Goal: Task Accomplishment & Management: Manage account settings

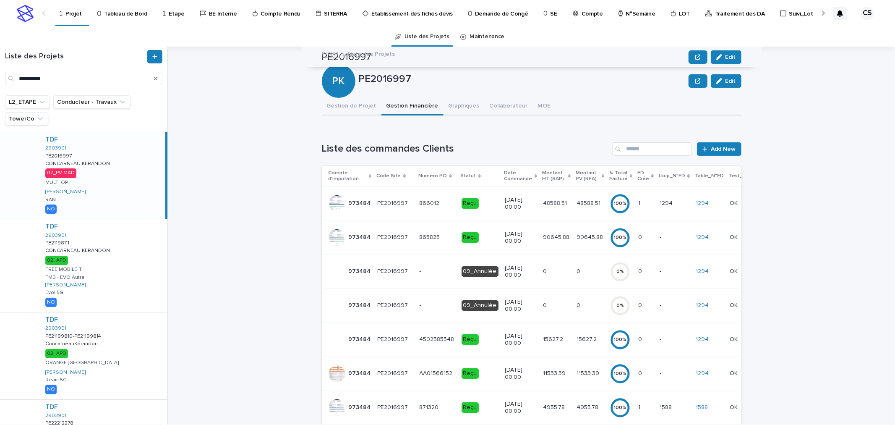
scroll to position [294, 0]
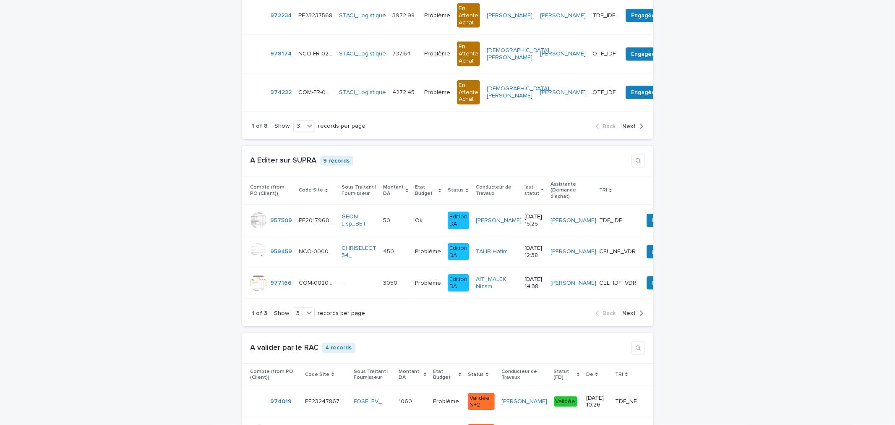
scroll to position [487, 0]
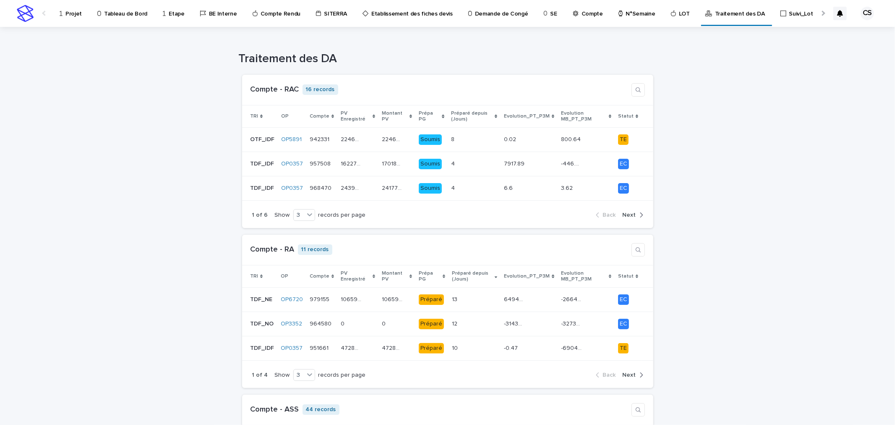
click at [77, 11] on p "Projet" at bounding box center [73, 9] width 16 height 18
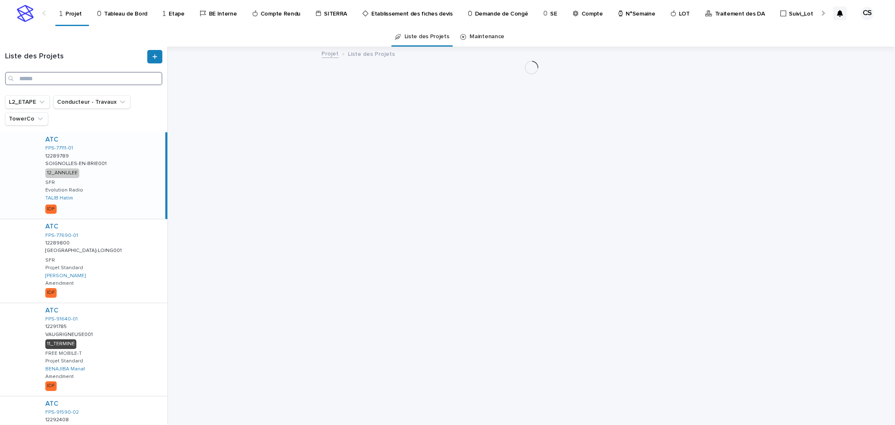
click at [93, 81] on input "Search" at bounding box center [83, 78] width 157 height 13
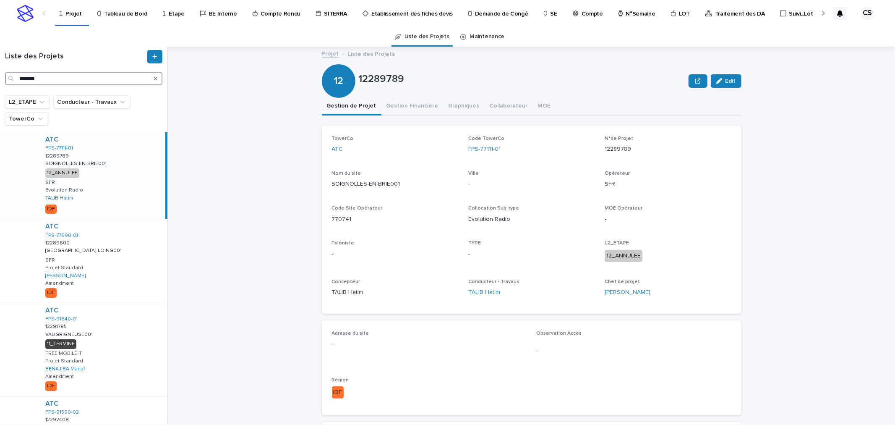
type input "*******"
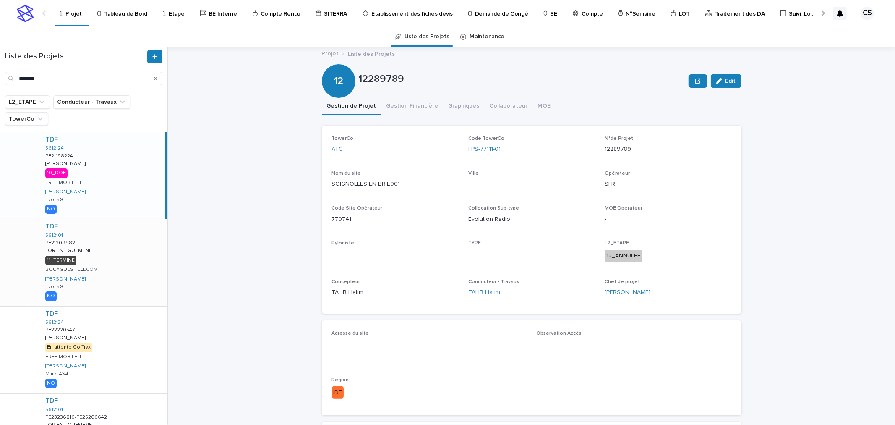
click at [91, 253] on div "TDF 5612101 PE21209982 PE21209982 LORIENT GUEMENE LORIENT GUEMENE 11_TERMINE BO…" at bounding box center [103, 262] width 129 height 86
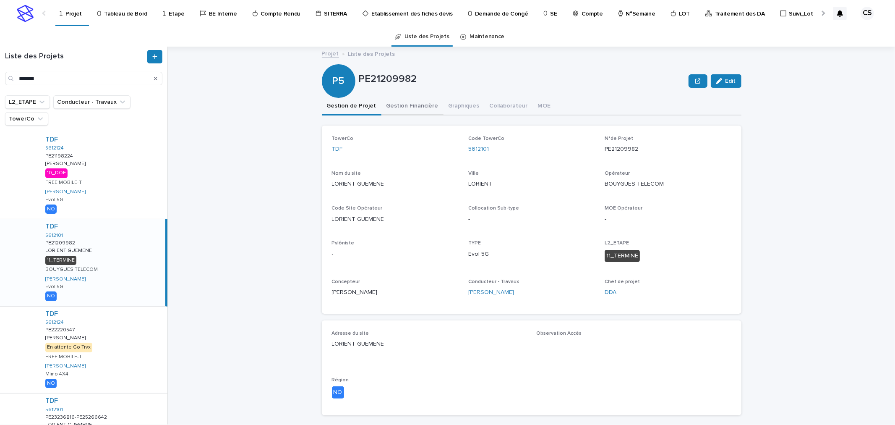
click at [411, 107] on button "Gestion Financière" at bounding box center [412, 107] width 62 height 18
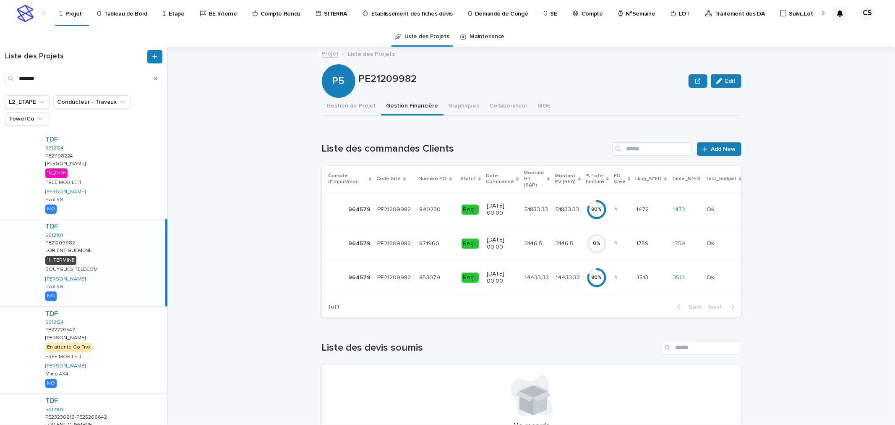
click at [487, 202] on p "20/9/2024 00:00" at bounding box center [502, 209] width 31 height 14
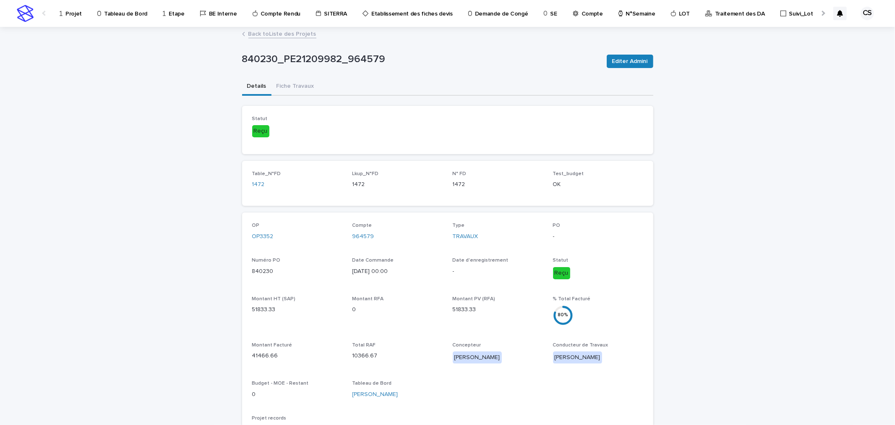
click at [254, 32] on link "Back to Liste des Projets" at bounding box center [282, 34] width 68 height 10
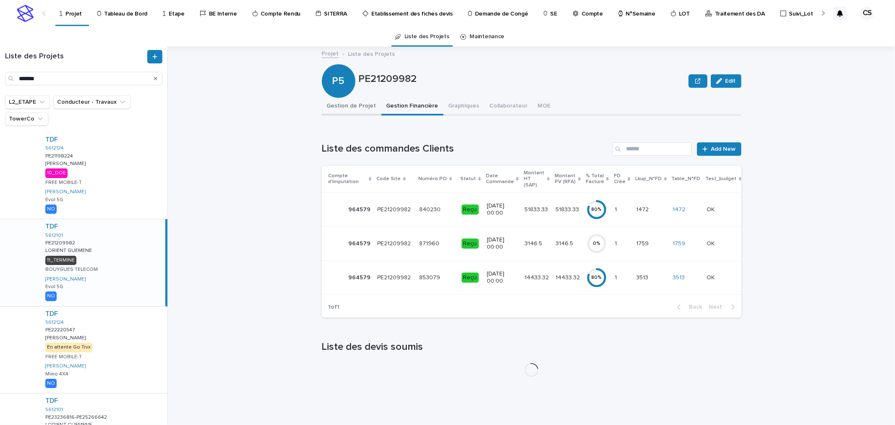
click at [351, 102] on button "Gestion de Projet" at bounding box center [352, 107] width 60 height 18
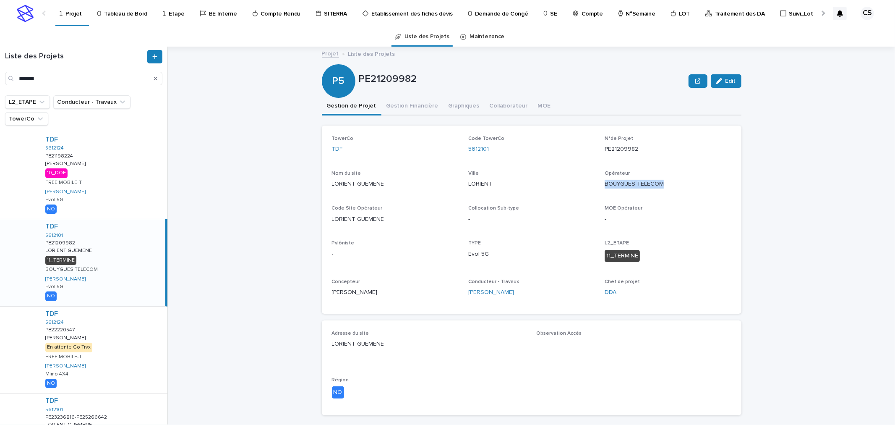
drag, startPoint x: 670, startPoint y: 185, endPoint x: 601, endPoint y: 184, distance: 69.2
click at [605, 184] on p "BOUYGUES TELECOM" at bounding box center [668, 184] width 126 height 9
copy p "BOUYGUES TELECOM"
click at [408, 104] on button "Gestion Financière" at bounding box center [412, 107] width 62 height 18
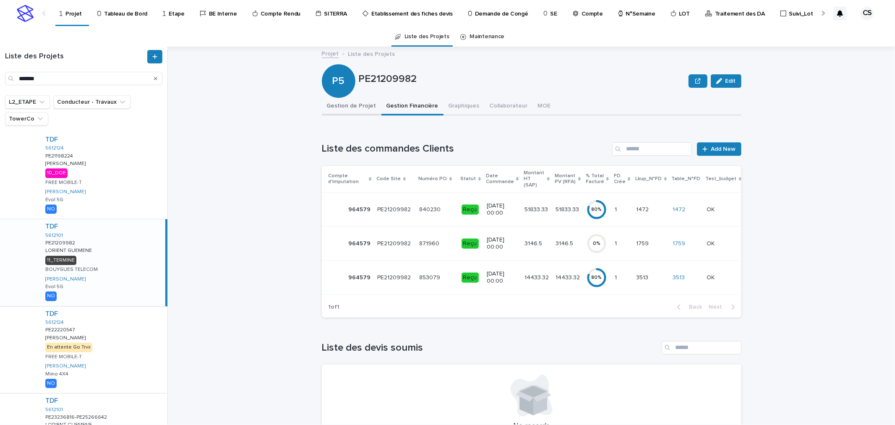
drag, startPoint x: 340, startPoint y: 109, endPoint x: 388, endPoint y: 89, distance: 51.9
click at [340, 109] on button "Gestion de Projet" at bounding box center [352, 107] width 60 height 18
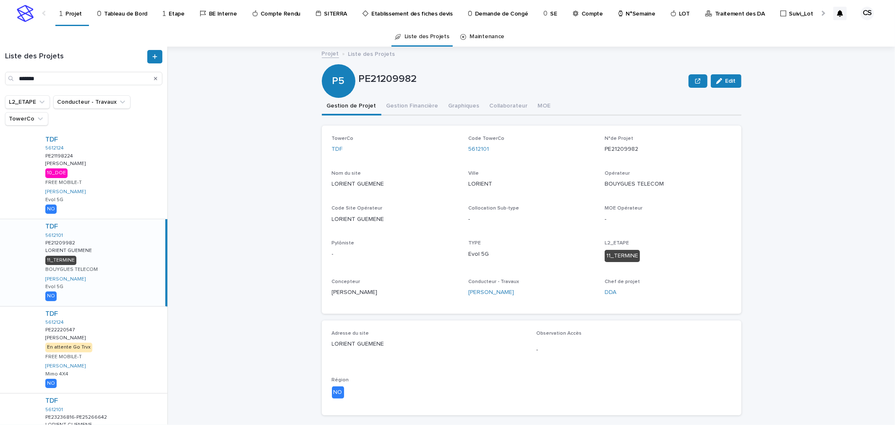
click at [393, 82] on p "PE21209982" at bounding box center [522, 79] width 327 height 12
copy p "PE21209982"
drag, startPoint x: 493, startPoint y: 148, endPoint x: 464, endPoint y: 150, distance: 28.6
click at [468, 150] on div "5612101" at bounding box center [531, 149] width 126 height 9
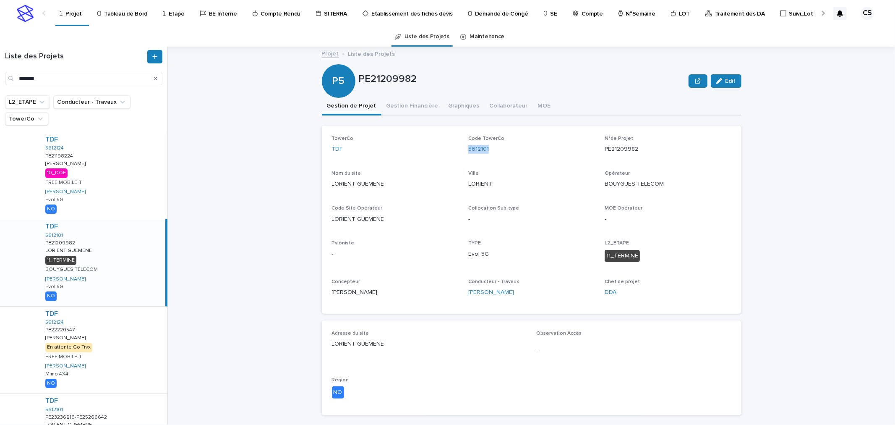
copy link "5612101"
drag, startPoint x: 391, startPoint y: 188, endPoint x: 329, endPoint y: 186, distance: 63.0
click at [332, 186] on div "Nom du site LORIENT GUEMENE" at bounding box center [395, 182] width 126 height 25
copy p "LORIENT GUEMENE"
click at [409, 103] on button "Gestion Financière" at bounding box center [412, 107] width 62 height 18
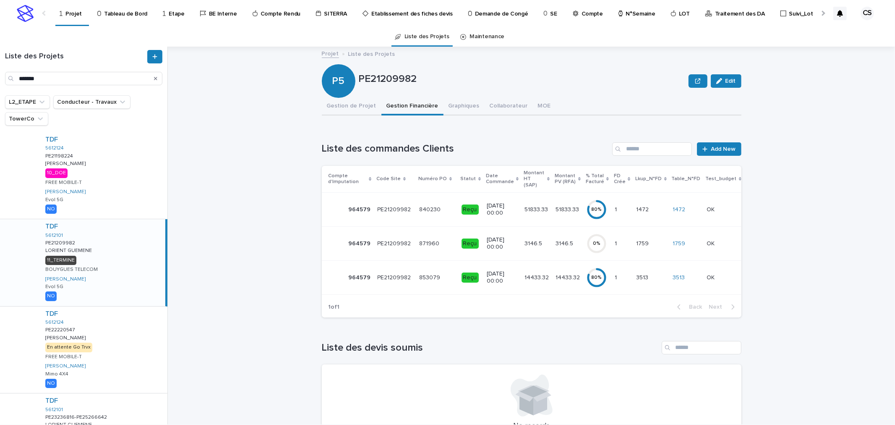
click at [395, 204] on p "PE21209982" at bounding box center [395, 208] width 35 height 9
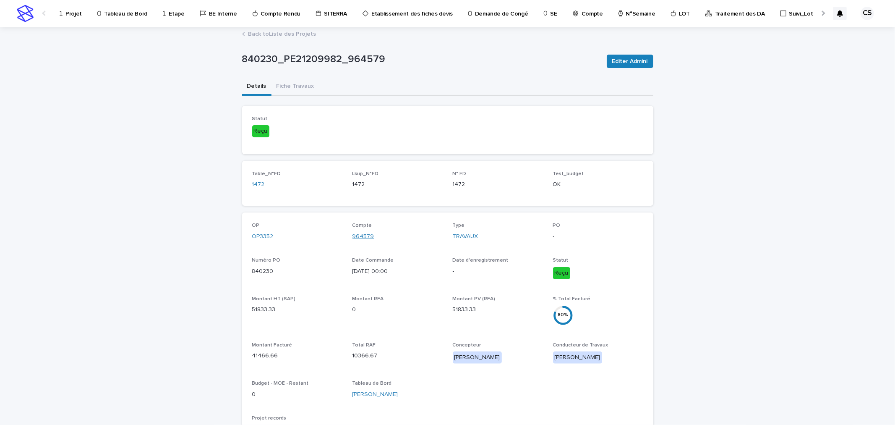
click at [356, 237] on link "964579" at bounding box center [363, 236] width 22 height 9
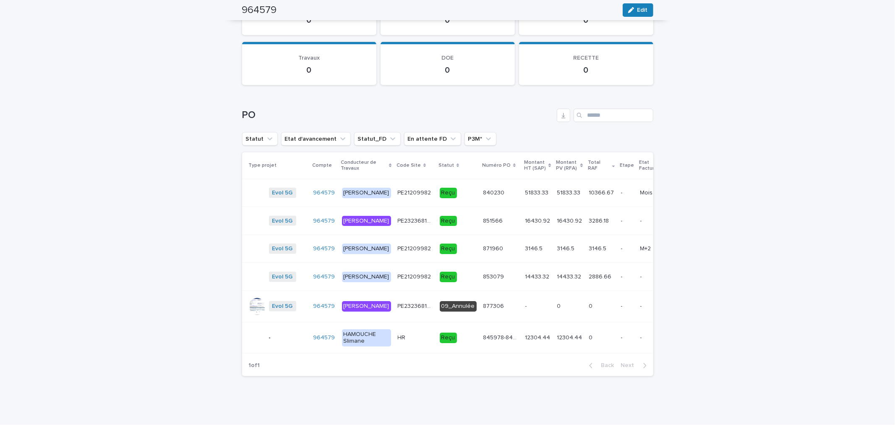
scroll to position [997, 0]
click at [557, 216] on p "16430.92" at bounding box center [570, 220] width 27 height 9
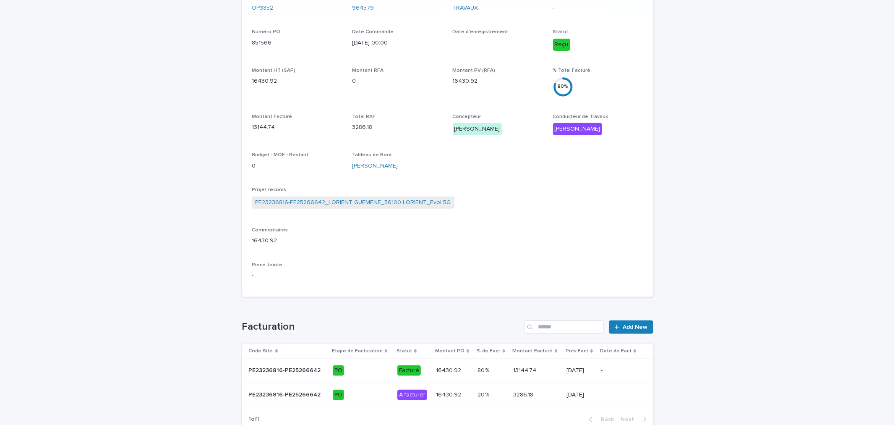
scroll to position [281, 0]
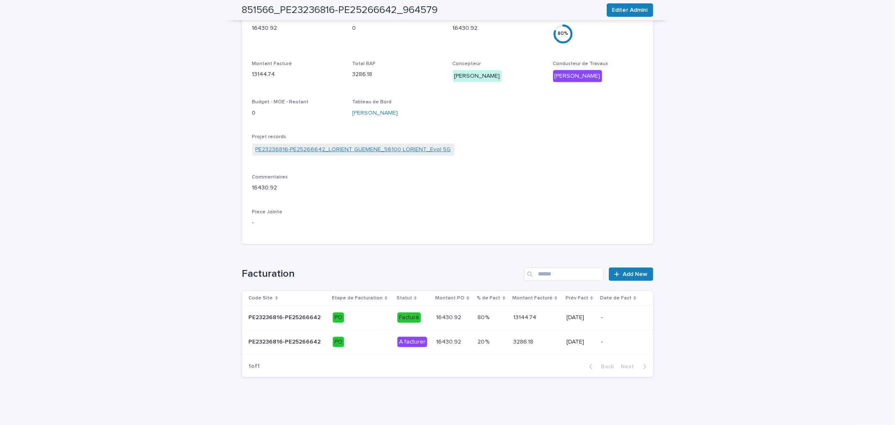
click at [351, 151] on link "PE23236816-PE25266642_LORIENT GUEMENE_56100 LORIENT_Evol 5G" at bounding box center [354, 149] width 196 height 9
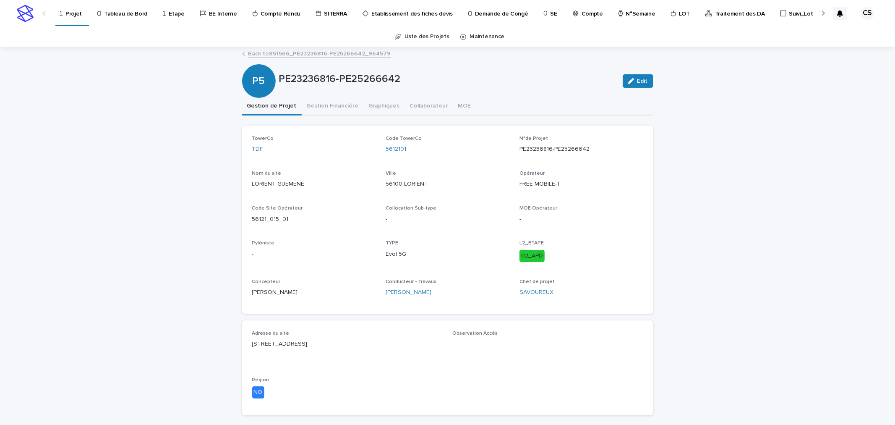
click at [379, 85] on div "PE23236816-PE25266642" at bounding box center [447, 81] width 337 height 16
drag, startPoint x: 396, startPoint y: 78, endPoint x: 275, endPoint y: 77, distance: 120.8
click at [279, 77] on p "PE23236816-PE25266642" at bounding box center [447, 79] width 337 height 12
copy p "PE23236816-PE25266642"
click at [330, 102] on button "Gestion Financière" at bounding box center [333, 107] width 62 height 18
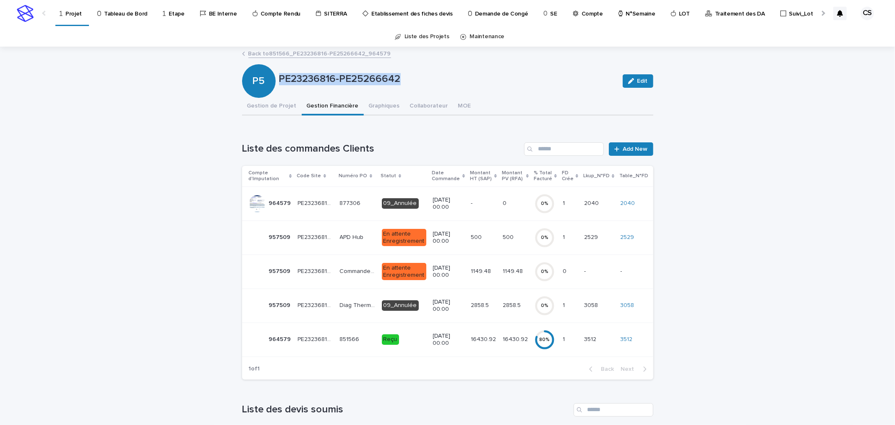
click at [475, 332] on div "16430.92 16430.92" at bounding box center [483, 339] width 25 height 14
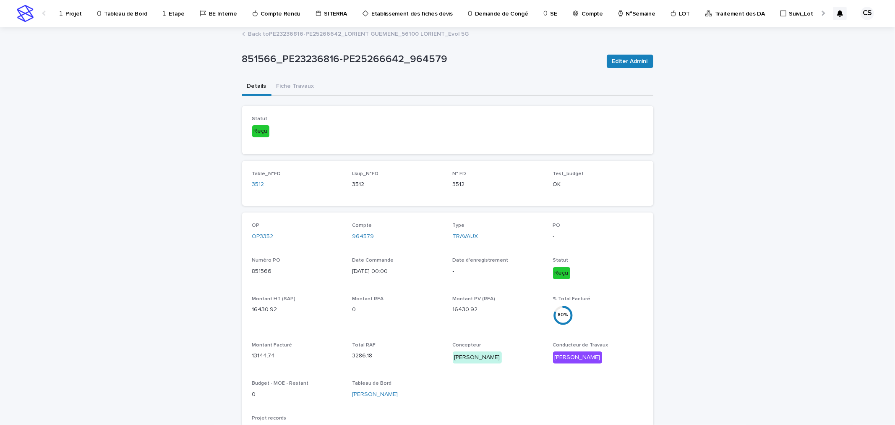
click at [303, 36] on link "Back to PE23236816-PE25266642_LORIENT GUEMENE_56100 LORIENT_Evol 5G" at bounding box center [358, 34] width 221 height 10
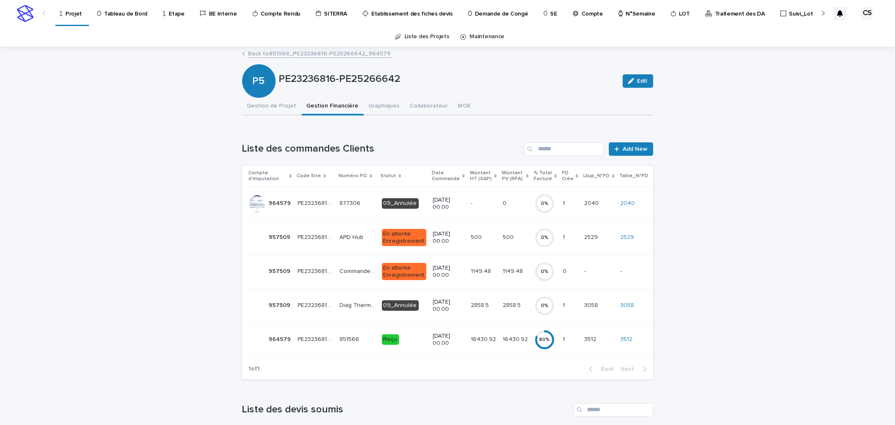
click at [412, 340] on p "Reçu" at bounding box center [404, 339] width 44 height 10
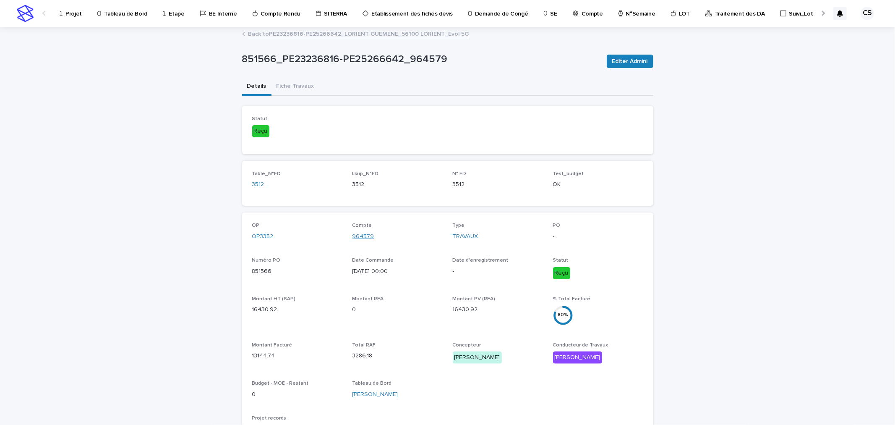
click at [354, 234] on link "964579" at bounding box center [363, 236] width 22 height 9
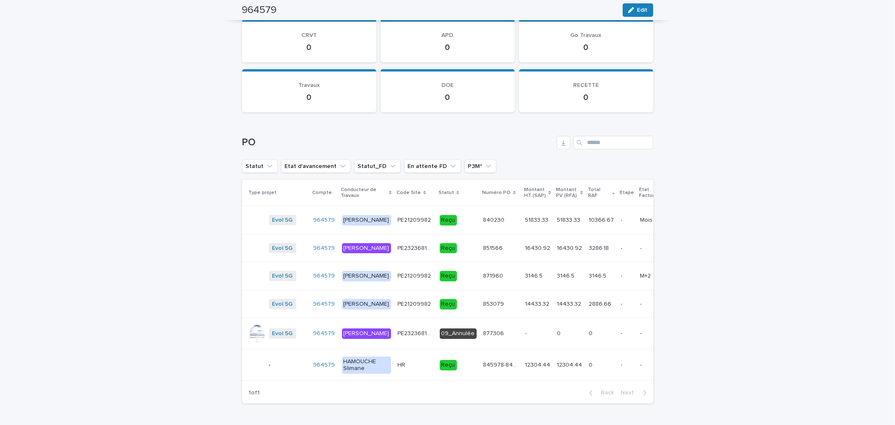
scroll to position [997, 0]
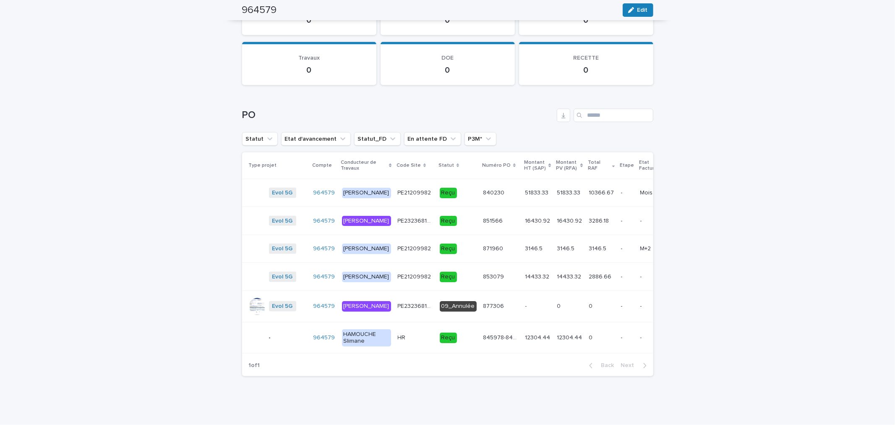
click at [589, 216] on p "3286.18" at bounding box center [600, 220] width 22 height 9
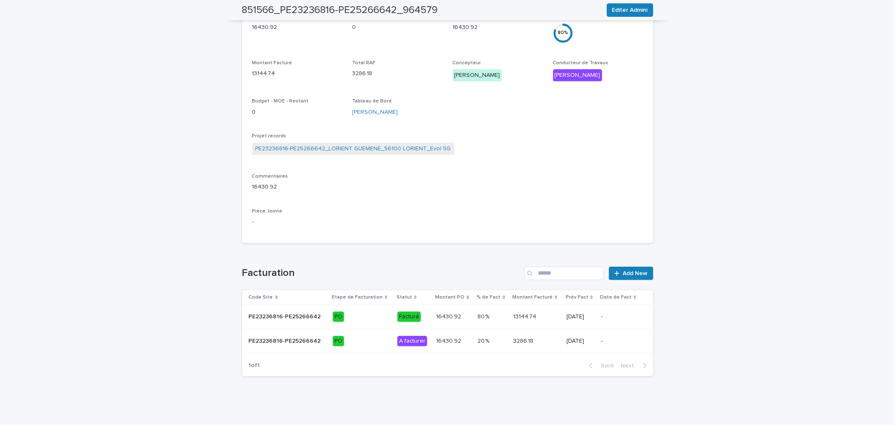
scroll to position [281, 0]
click at [513, 336] on p "3286.18" at bounding box center [524, 340] width 22 height 9
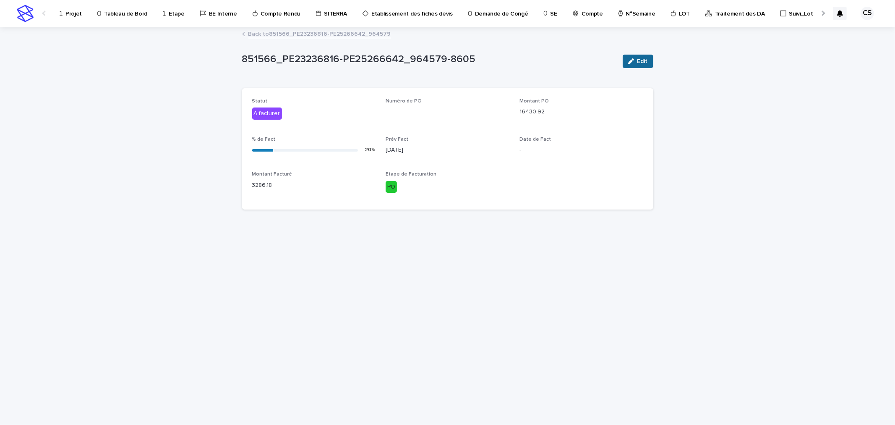
click at [631, 65] on button "Edit" at bounding box center [638, 61] width 31 height 13
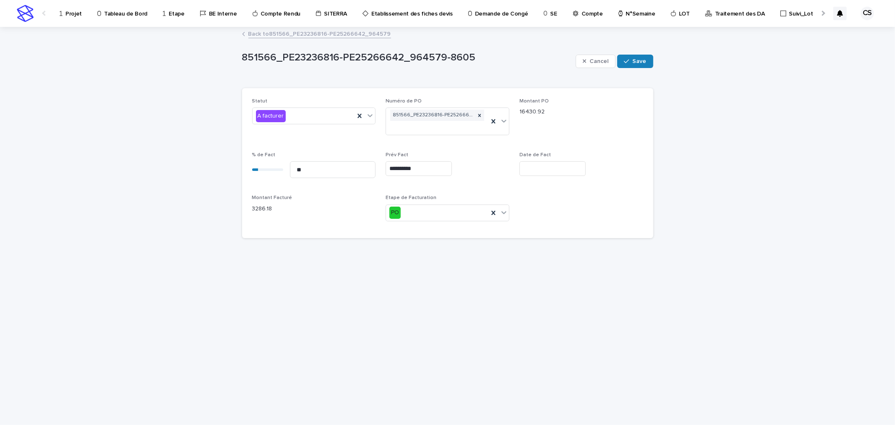
click at [417, 164] on input "**********" at bounding box center [419, 168] width 66 height 15
click at [376, 37] on button "Previous Month" at bounding box center [371, 38] width 13 height 13
click at [372, 37] on span "Previous Month" at bounding box center [372, 37] width 0 height 11
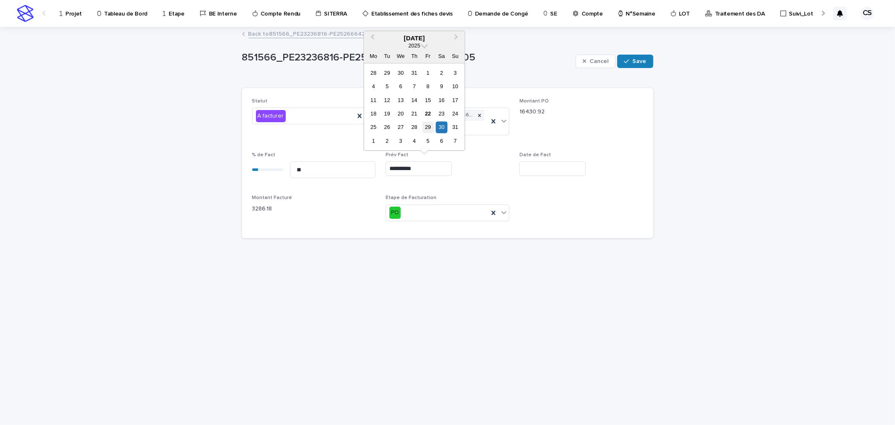
click at [429, 125] on div "29" at bounding box center [427, 127] width 11 height 11
type input "*********"
click at [641, 66] on button "Save" at bounding box center [635, 61] width 36 height 13
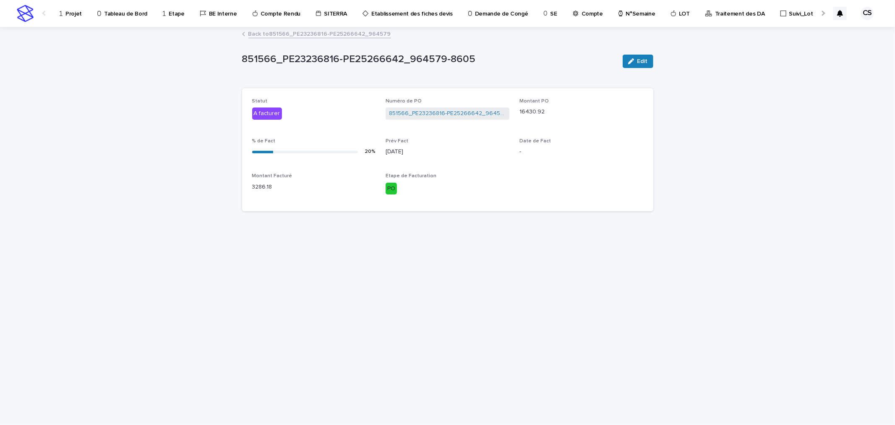
click at [347, 32] on link "Back to 851566_PE23236816-PE25266642_964579" at bounding box center [319, 34] width 143 height 10
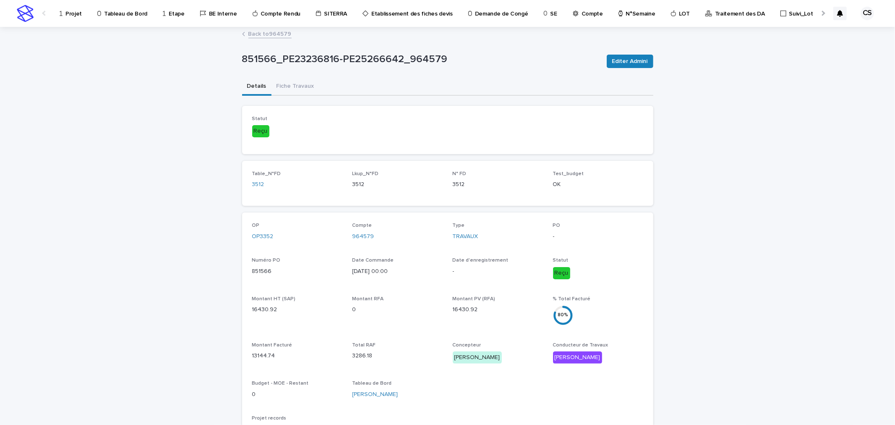
click at [281, 35] on link "Back to 964579" at bounding box center [269, 34] width 43 height 10
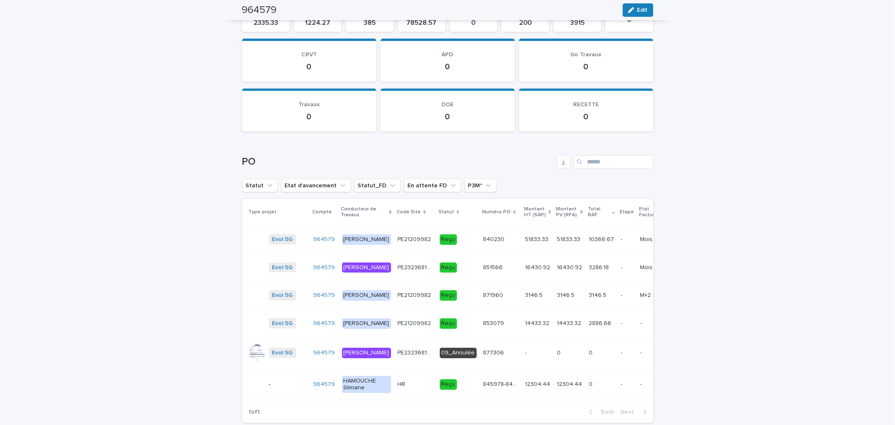
scroll to position [997, 0]
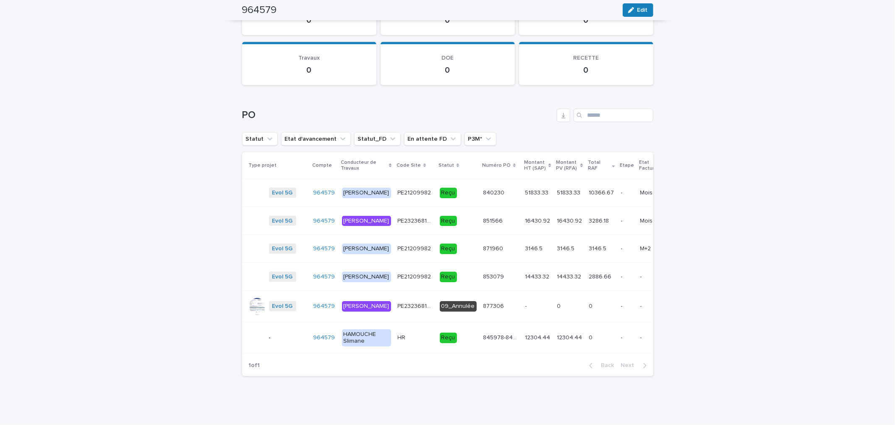
click at [586, 266] on td "2886.66 2886.66" at bounding box center [602, 277] width 32 height 28
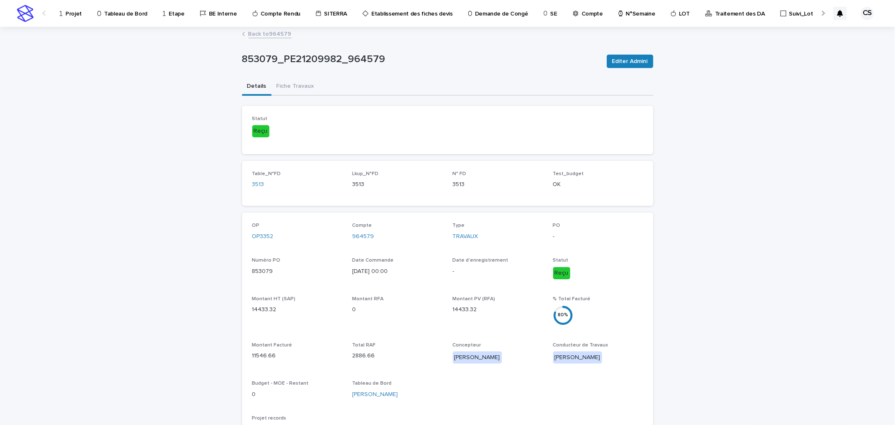
click at [370, 64] on p "853079_PE21209982_964579" at bounding box center [421, 59] width 358 height 12
click at [324, 57] on p "853079_PE21209982_964579" at bounding box center [421, 59] width 358 height 12
copy p "853079_PE21209982_964579"
click at [336, 63] on p "853079_PE21209982_964579" at bounding box center [421, 59] width 358 height 12
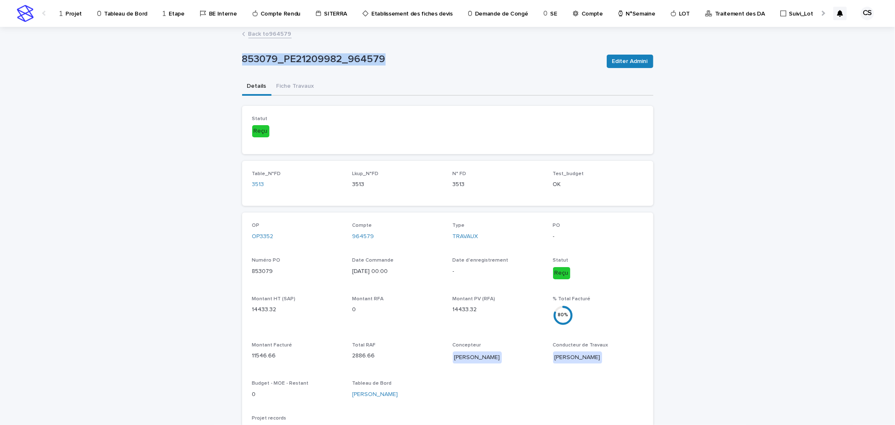
click at [336, 58] on p "853079_PE21209982_964579" at bounding box center [421, 59] width 358 height 12
drag, startPoint x: 337, startPoint y: 58, endPoint x: 282, endPoint y: 59, distance: 55.0
click at [282, 59] on p "853079_PE21209982_964579" at bounding box center [421, 59] width 358 height 12
copy p "PE21209982"
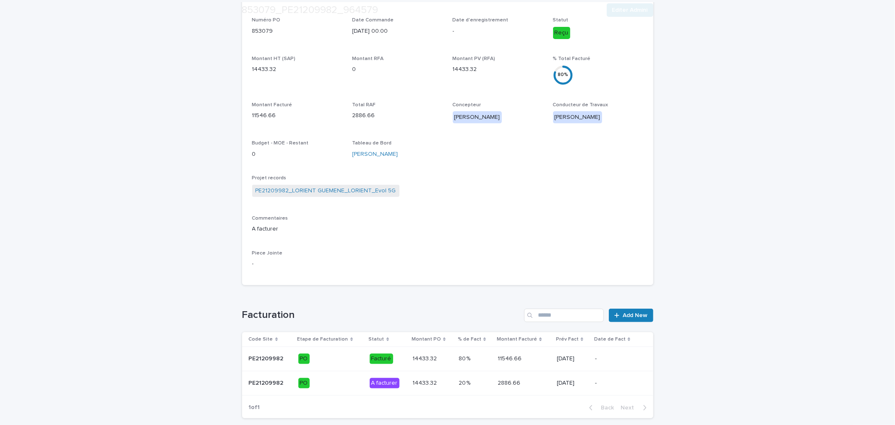
scroll to position [281, 0]
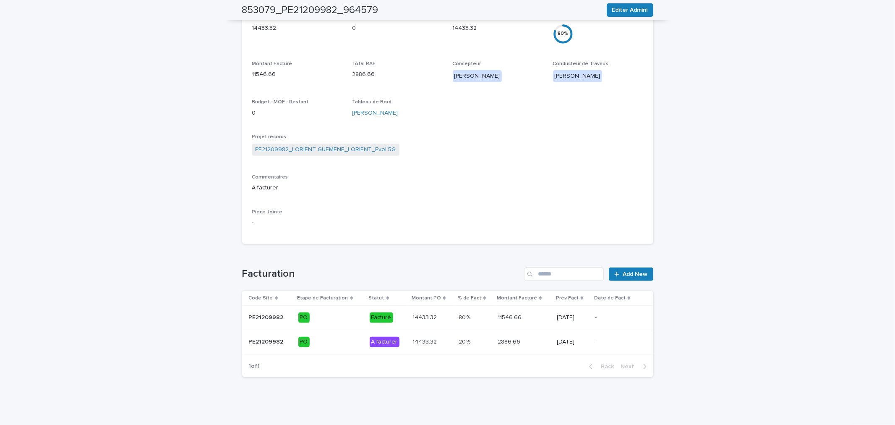
click at [498, 337] on p "2886.66" at bounding box center [510, 340] width 24 height 9
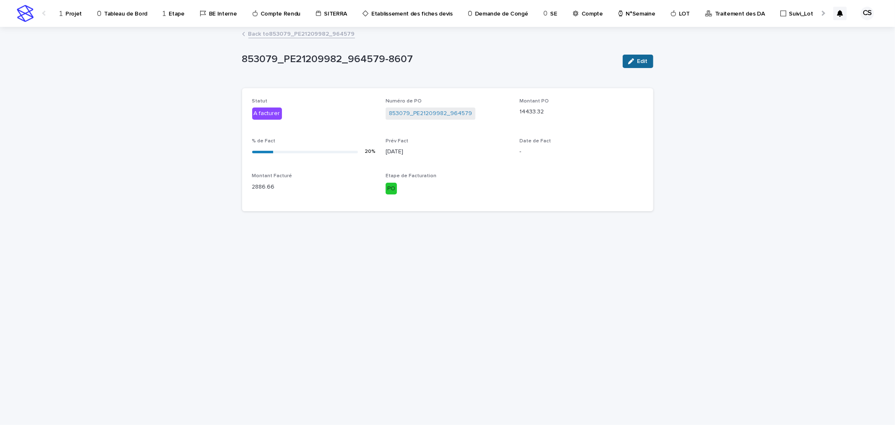
click at [627, 63] on button "Edit" at bounding box center [638, 61] width 31 height 13
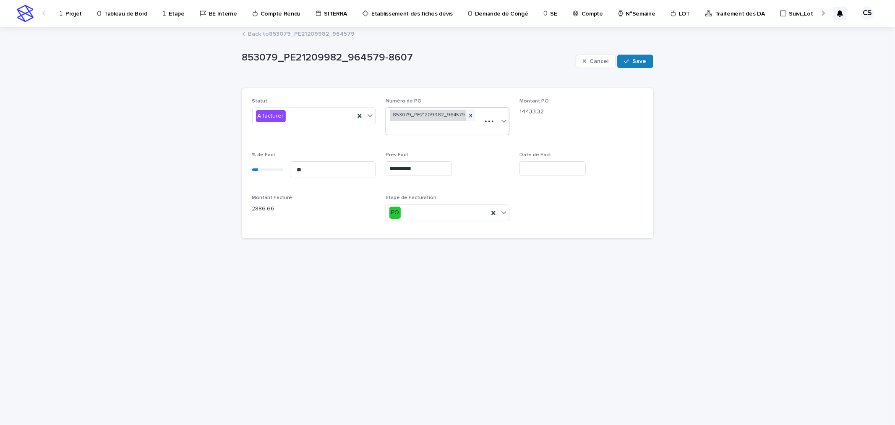
click at [431, 117] on div "853079_PE21209982_964579" at bounding box center [428, 115] width 76 height 11
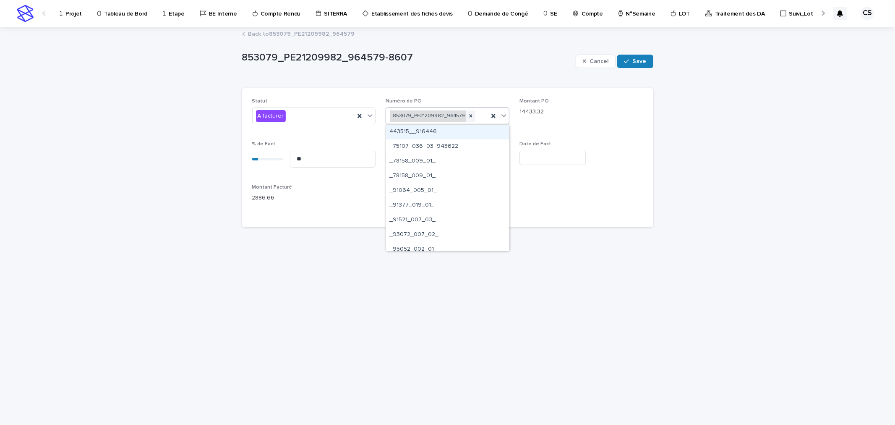
click at [431, 117] on div "853079_PE21209982_964579" at bounding box center [428, 115] width 76 height 11
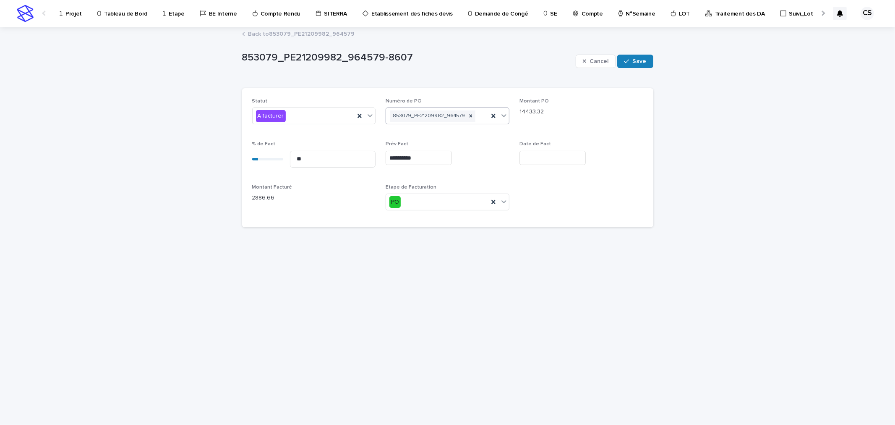
click at [420, 156] on input "**********" at bounding box center [419, 158] width 66 height 15
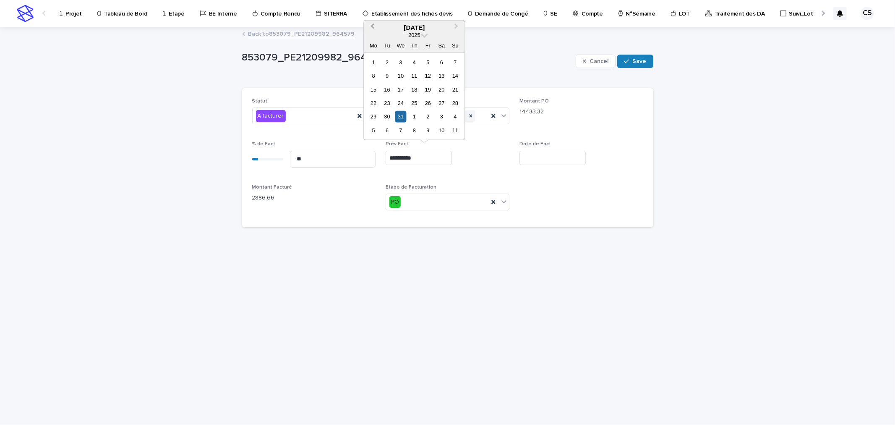
click at [370, 27] on button "Previous Month" at bounding box center [371, 27] width 13 height 13
click at [371, 27] on button "Previous Month" at bounding box center [371, 27] width 13 height 13
click at [429, 115] on div "29" at bounding box center [427, 116] width 11 height 11
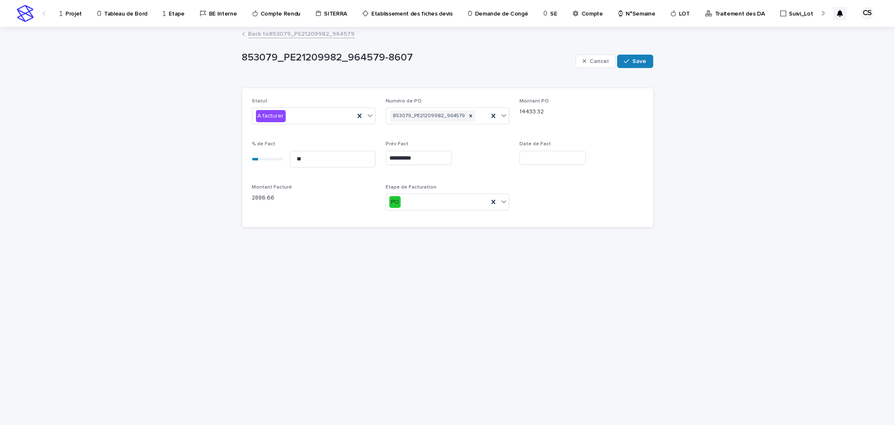
type input "*********"
click at [626, 60] on icon "button" at bounding box center [626, 61] width 5 height 6
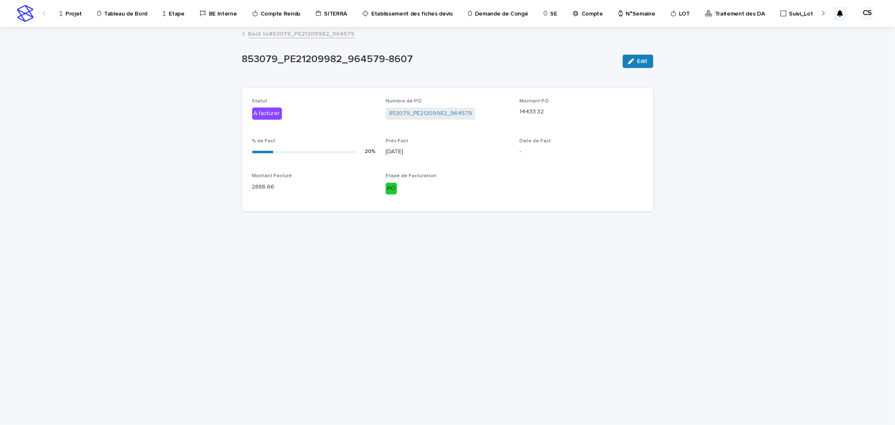
click at [69, 15] on p "Projet" at bounding box center [73, 9] width 16 height 18
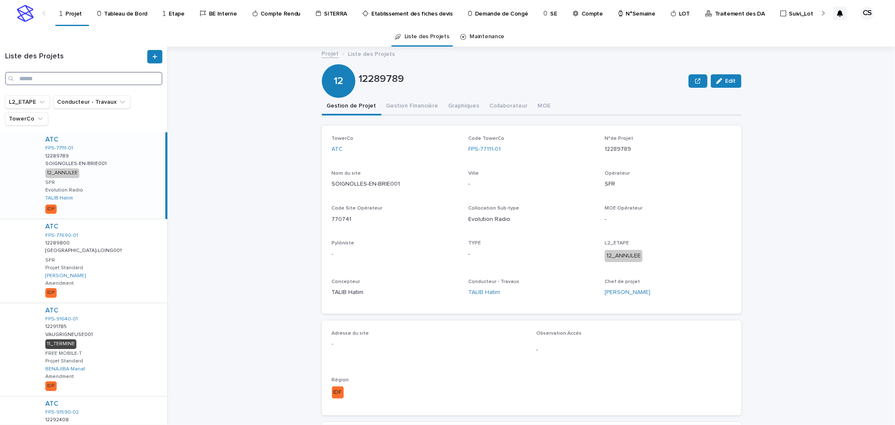
click at [102, 81] on input "Search" at bounding box center [83, 78] width 157 height 13
paste input "**********"
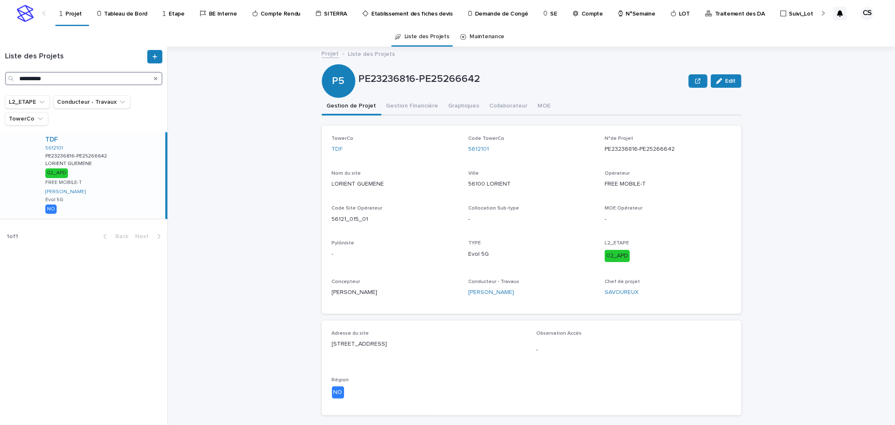
type input "**********"
click at [129, 151] on div "TDF 5612101 PE23236816-PE25266642 PE23236816-PE25266642 LORIENT GUEMENE LORIENT…" at bounding box center [102, 175] width 127 height 86
click at [394, 102] on button "Gestion Financière" at bounding box center [412, 107] width 62 height 18
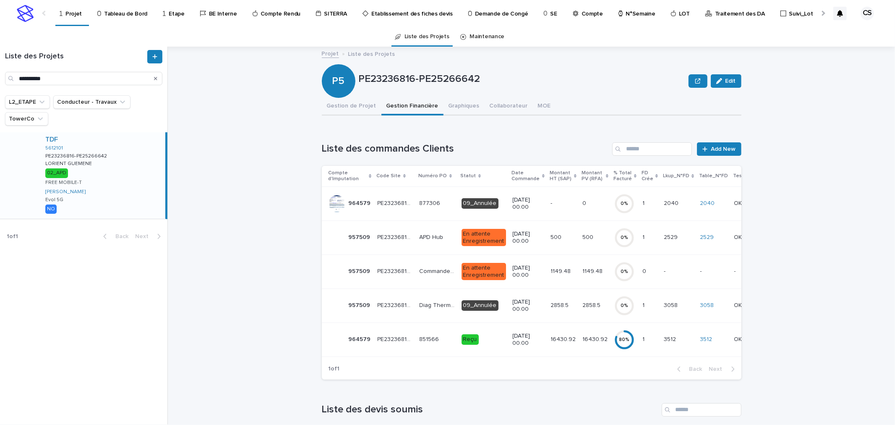
click at [579, 345] on td "16430.92 16430.92" at bounding box center [595, 339] width 32 height 34
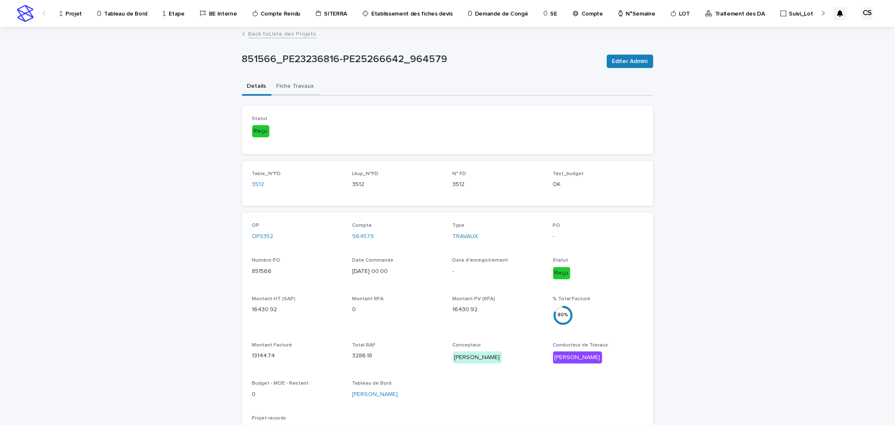
click at [292, 90] on button "Fiche Travaux" at bounding box center [295, 87] width 48 height 18
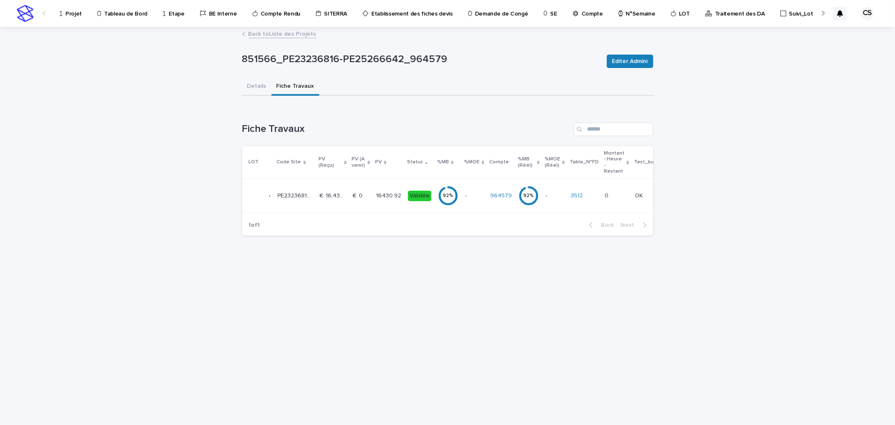
click at [462, 196] on td "- -" at bounding box center [474, 196] width 25 height 34
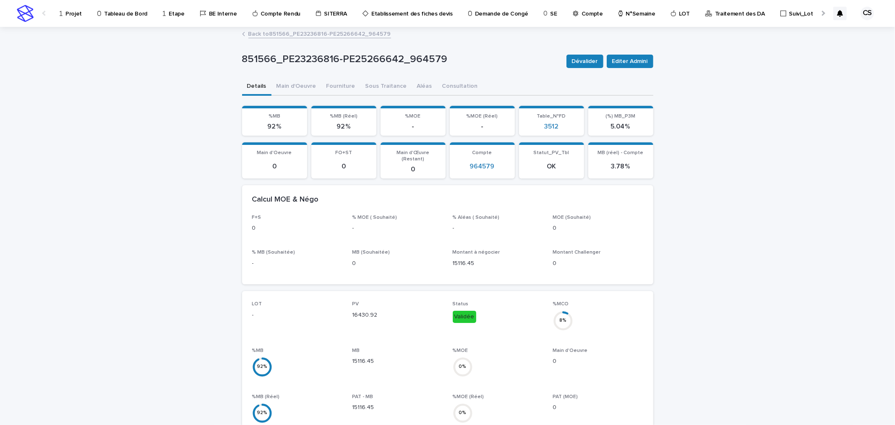
click at [285, 34] on link "Back to 851566_PE23236816-PE25266642_964579" at bounding box center [319, 34] width 143 height 10
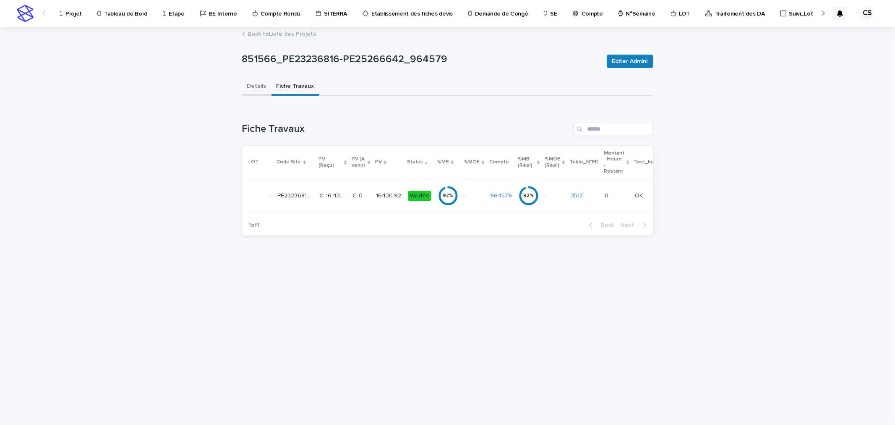
click at [255, 87] on button "Details" at bounding box center [256, 87] width 29 height 18
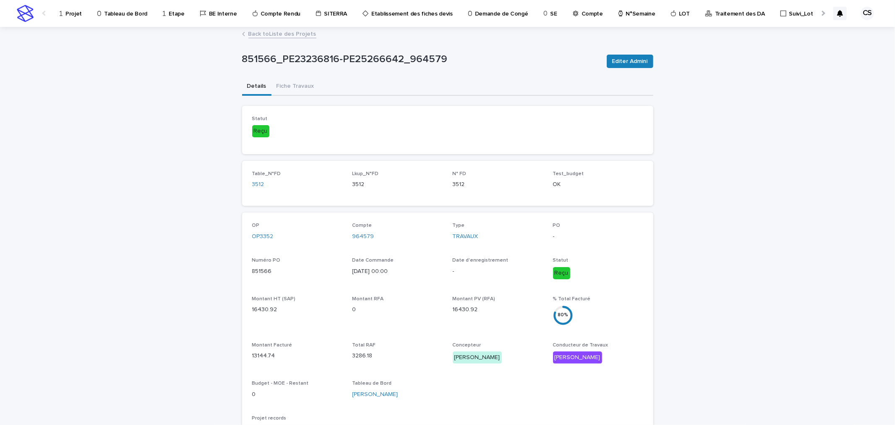
click at [69, 17] on p "Projet" at bounding box center [73, 9] width 16 height 18
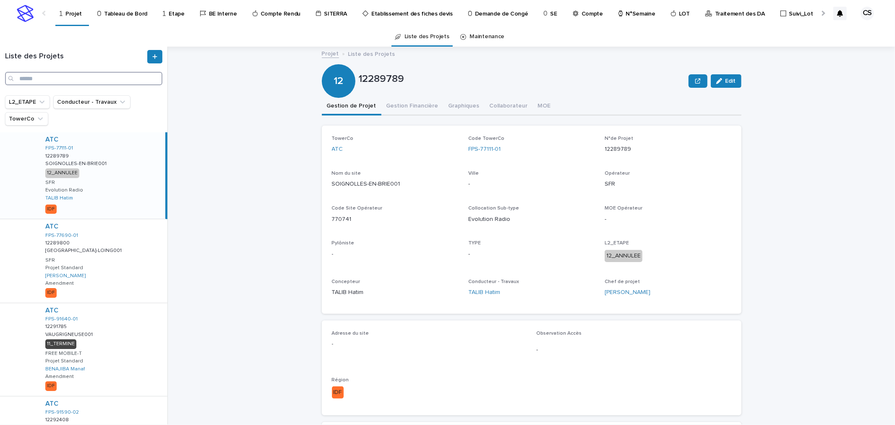
click at [112, 75] on input "Search" at bounding box center [83, 78] width 157 height 13
paste input "**********"
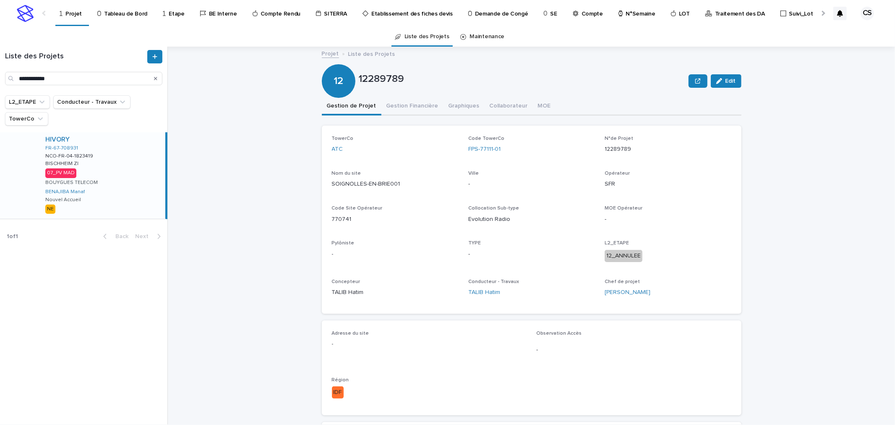
click at [118, 152] on div "HIVORY FR-67-708931 NCO-FR-04-1823419 NCO-FR-04-1823419 BISCHHEIM ZI BISCHHEIM …" at bounding box center [102, 175] width 127 height 86
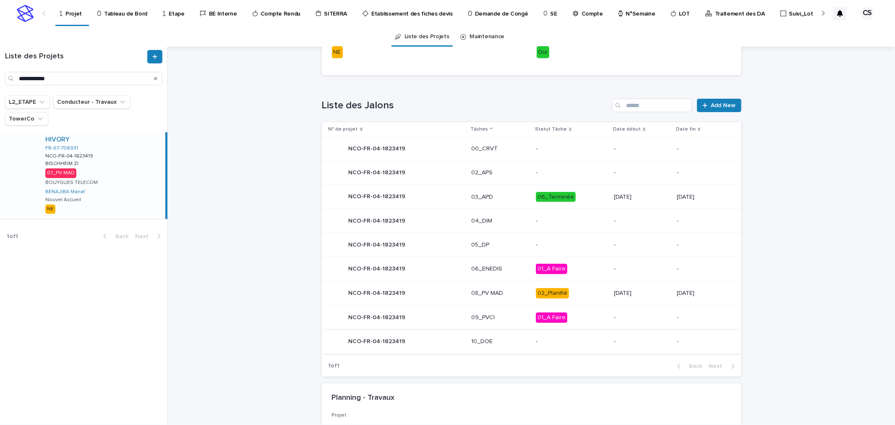
scroll to position [392, 0]
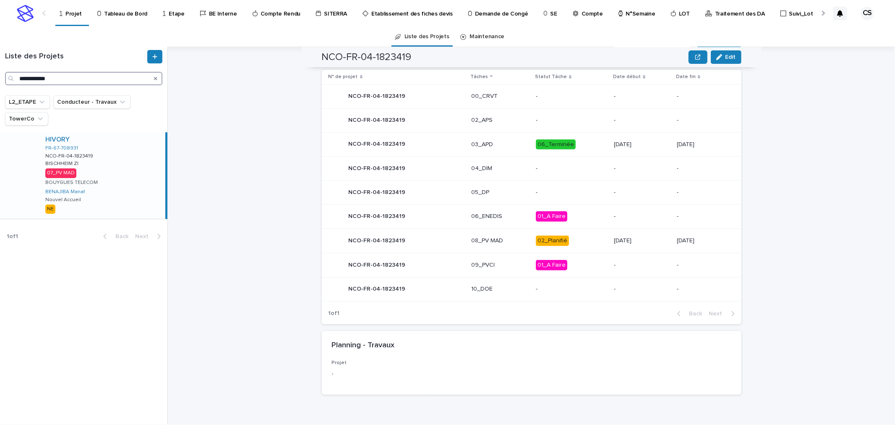
click at [89, 76] on input "**********" at bounding box center [83, 78] width 157 height 13
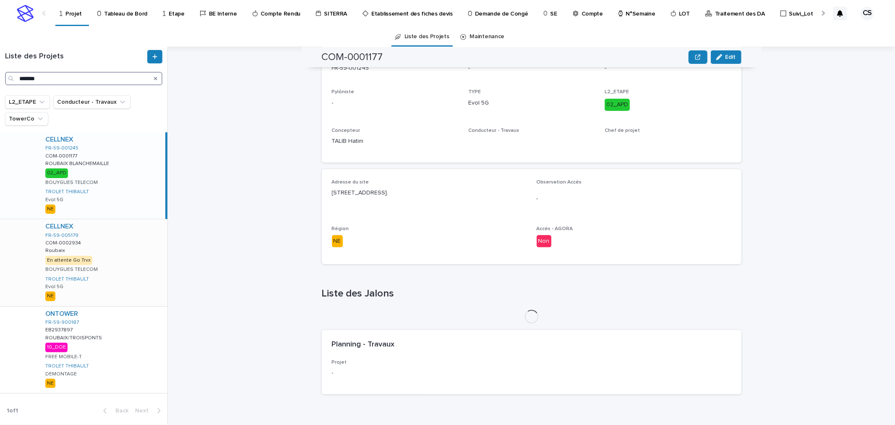
scroll to position [150, 0]
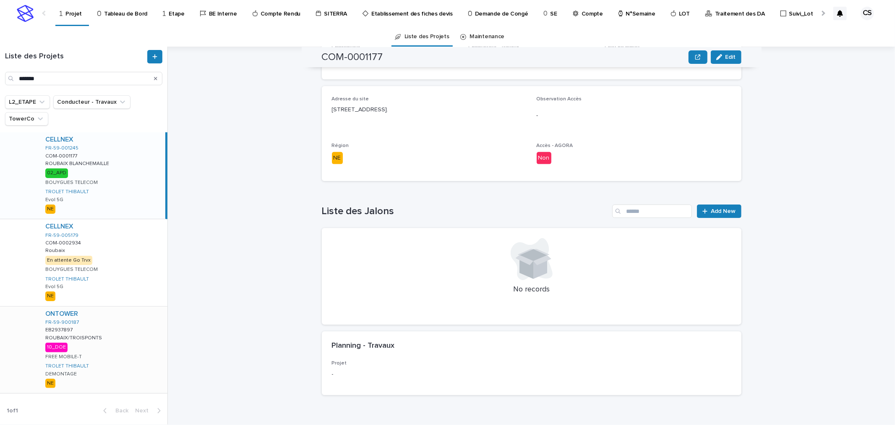
click at [117, 323] on div "ONTOWER FR-59-900187 EB2937897 EB2937897 ROUBAIX/TROISPONTS ROUBAIX/TROISPONTS …" at bounding box center [103, 349] width 129 height 86
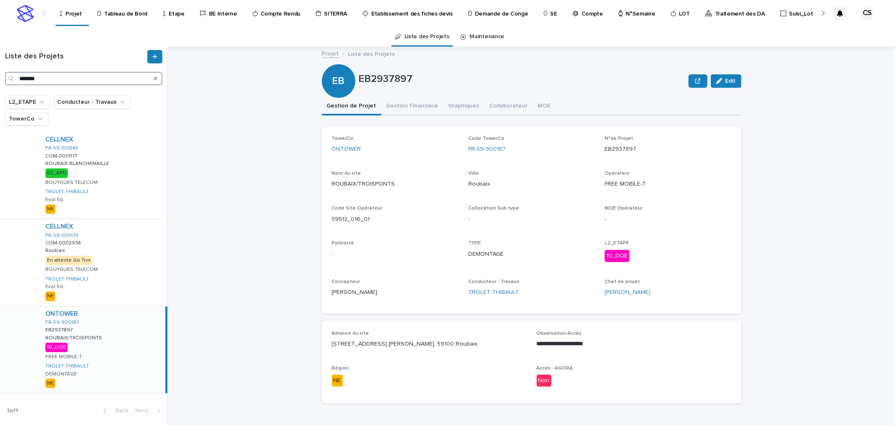
click at [55, 80] on input "*******" at bounding box center [83, 78] width 157 height 13
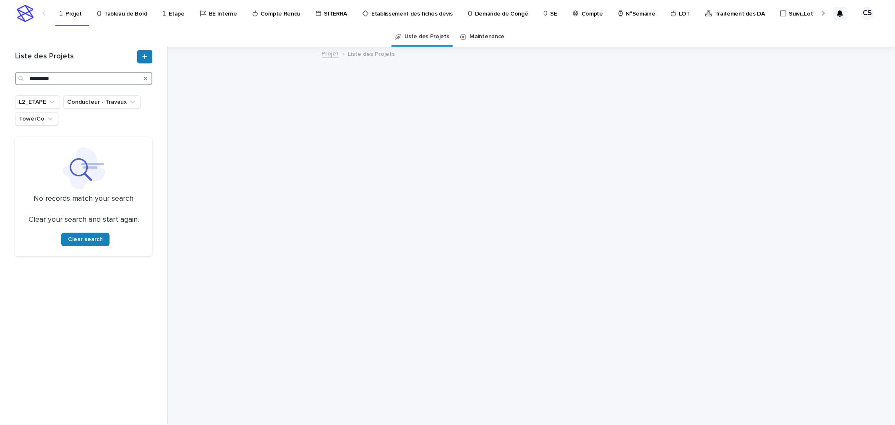
click at [31, 76] on input "*********" at bounding box center [83, 78] width 137 height 13
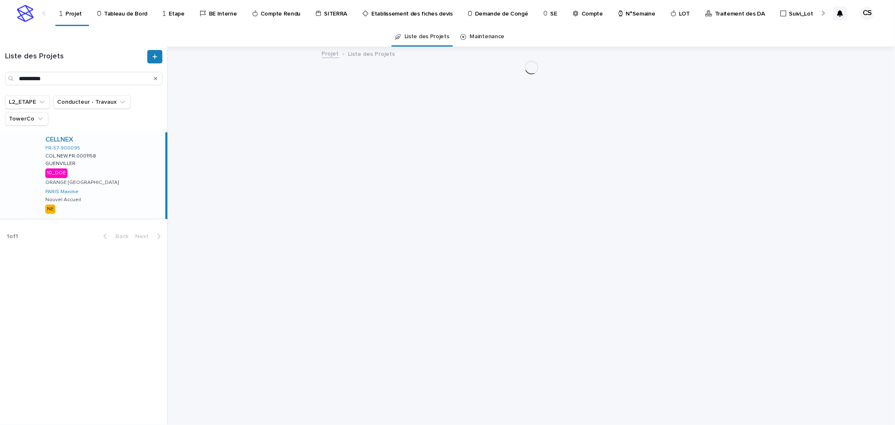
drag, startPoint x: 119, startPoint y: 169, endPoint x: 115, endPoint y: 166, distance: 4.9
click at [117, 169] on div "CELLNEX FR-57-900095 COL.NEW.FR.0001158 COL.NEW.FR.0001158 GUENVILLER GUENVILLE…" at bounding box center [102, 175] width 127 height 86
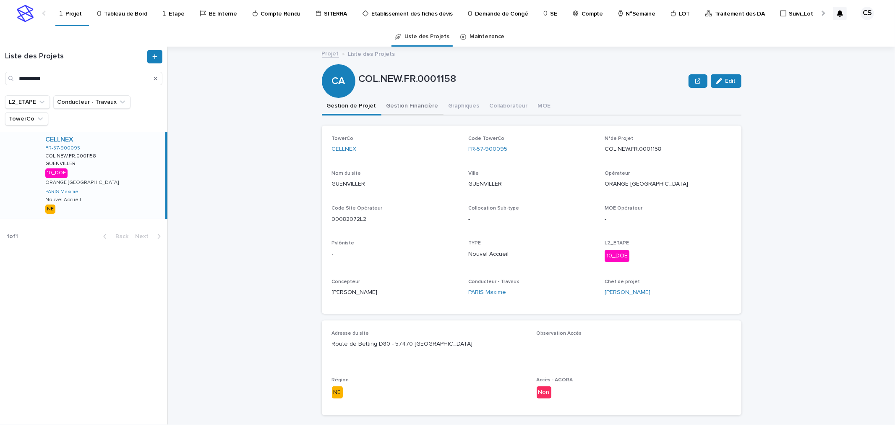
click at [405, 108] on button "Gestion Financière" at bounding box center [412, 107] width 62 height 18
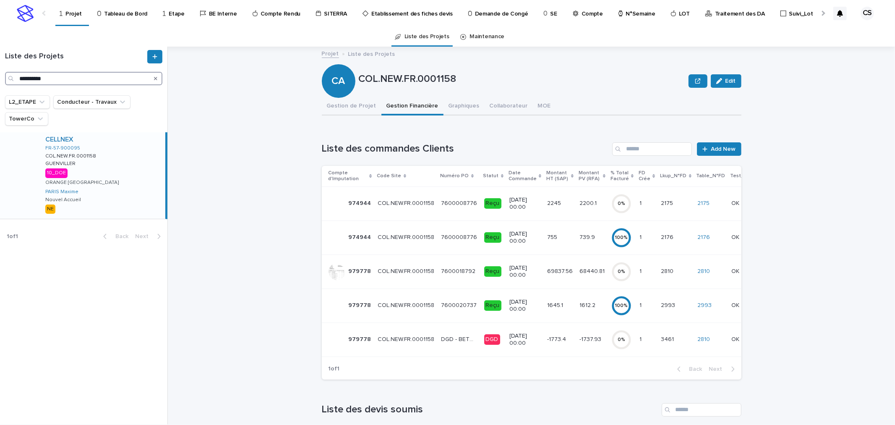
click at [41, 81] on input "**********" at bounding box center [83, 78] width 157 height 13
paste input "**"
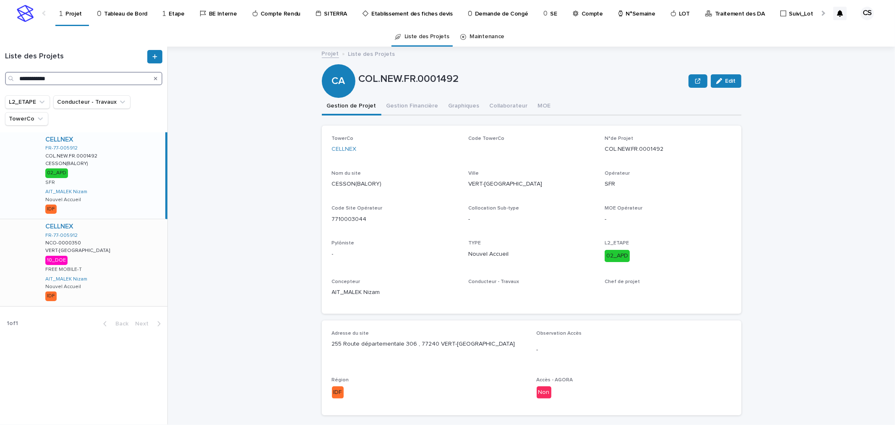
type input "**********"
click at [112, 245] on div "CELLNEX FR-77-005912 NCO-0000350 NCO-0000350 VERT-SAINT-DENIS VERT-SAINT-DENIS …" at bounding box center [103, 262] width 129 height 86
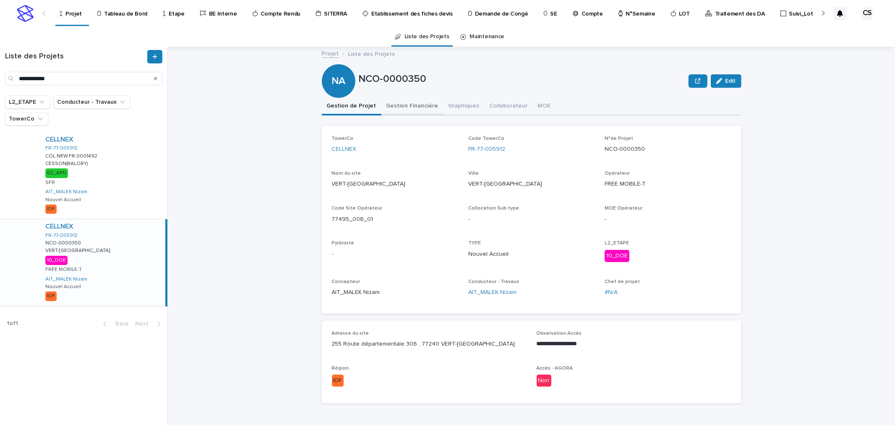
click at [420, 106] on button "Gestion Financière" at bounding box center [412, 107] width 62 height 18
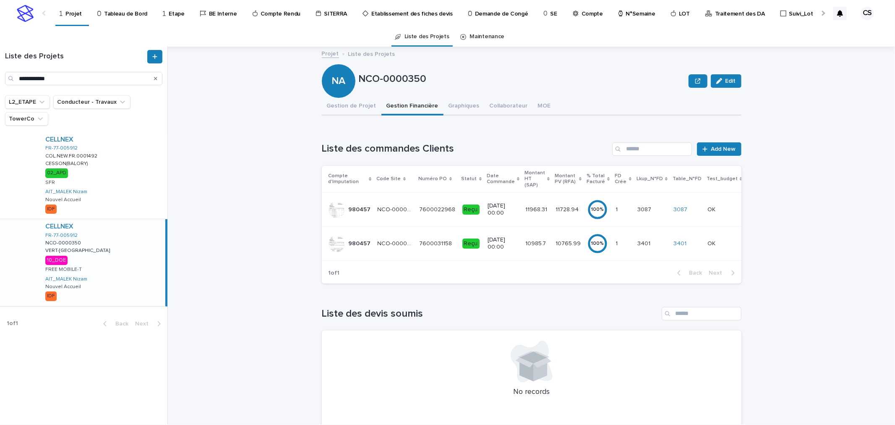
click at [499, 241] on p "24/7/2025 00:00" at bounding box center [503, 243] width 31 height 14
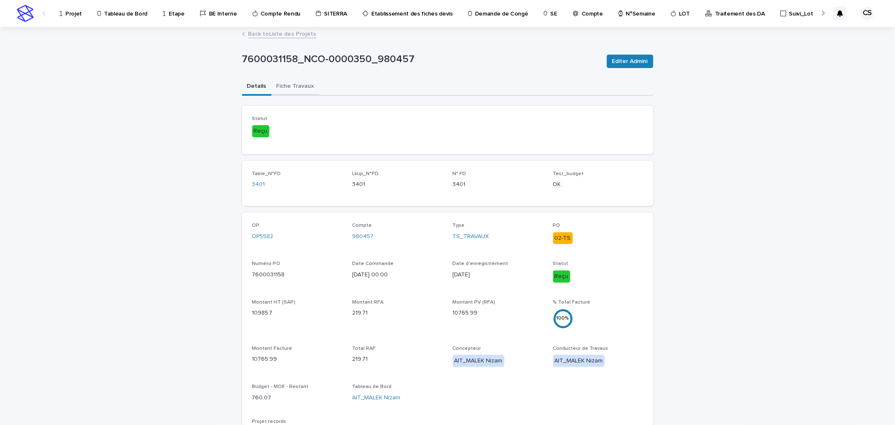
click at [300, 91] on button "Fiche Travaux" at bounding box center [295, 87] width 48 height 18
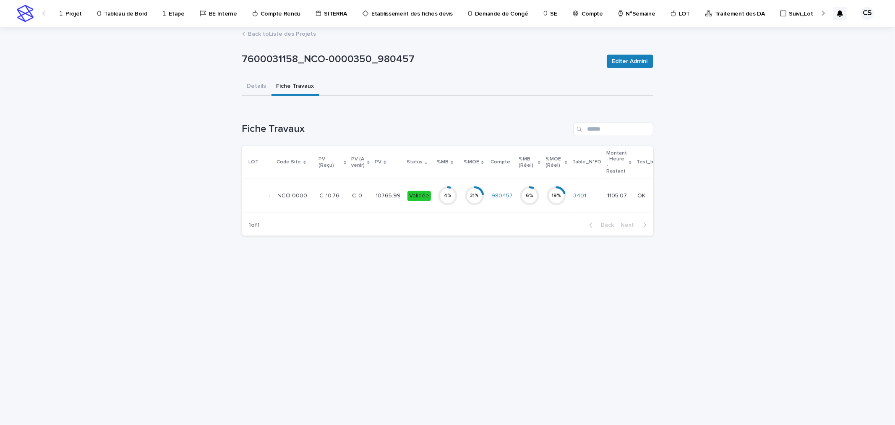
click at [395, 194] on p "10765.99" at bounding box center [389, 194] width 27 height 9
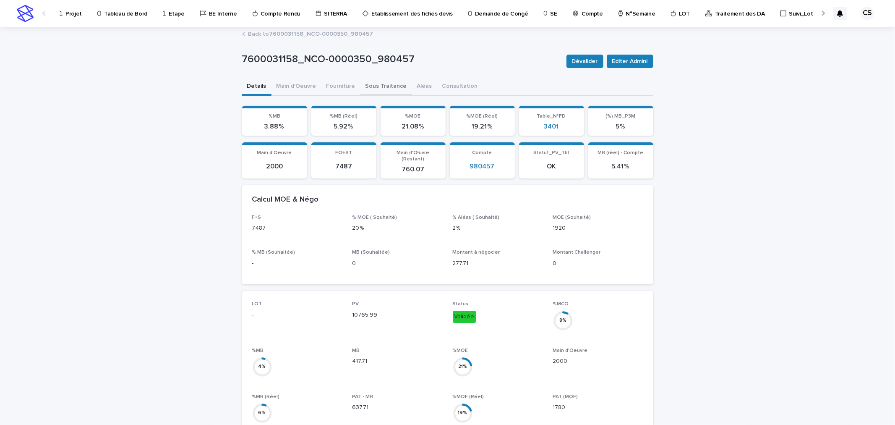
click at [375, 86] on button "Sous Traitance" at bounding box center [386, 87] width 52 height 18
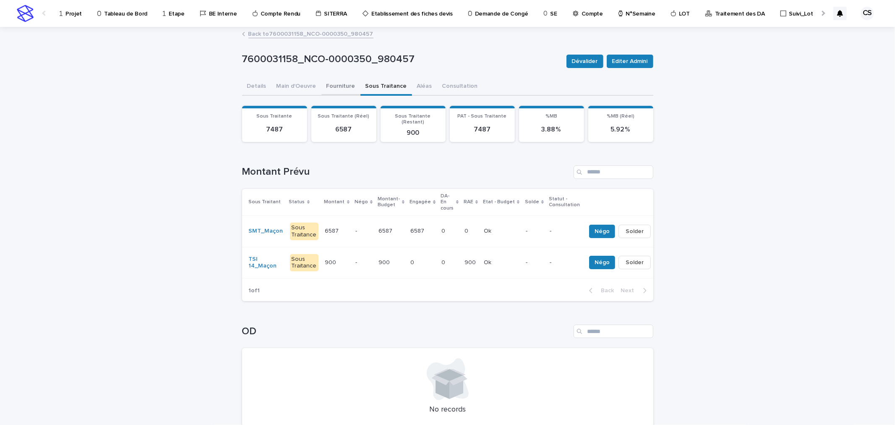
click at [334, 87] on button "Fourniture" at bounding box center [340, 87] width 39 height 18
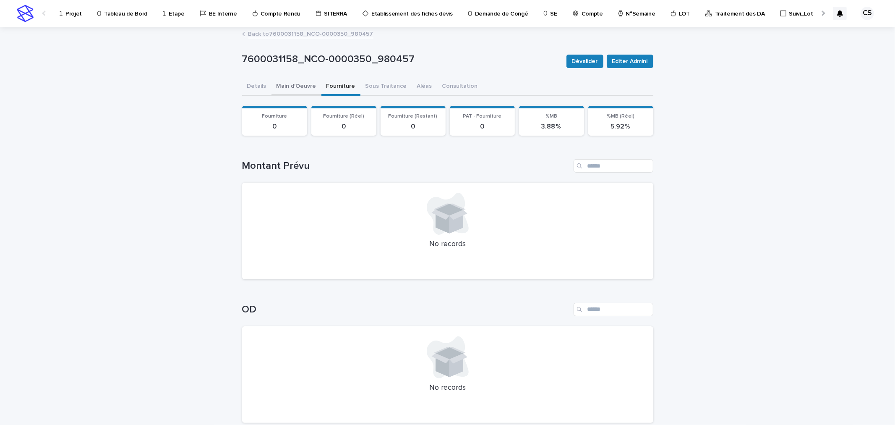
click at [300, 86] on button "Main d'Oeuvre" at bounding box center [296, 87] width 50 height 18
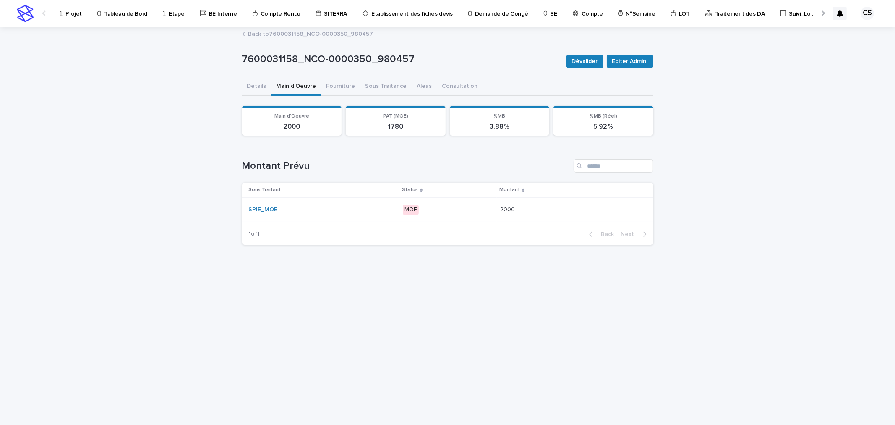
click at [483, 201] on div "MOE" at bounding box center [448, 209] width 91 height 17
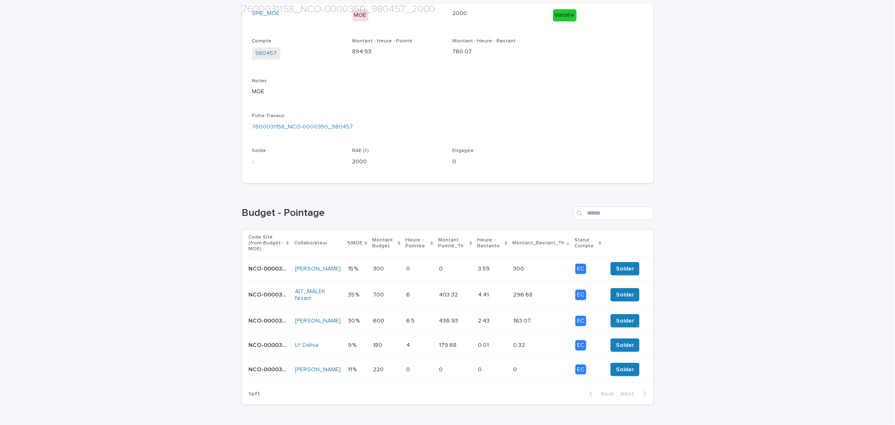
scroll to position [194, 0]
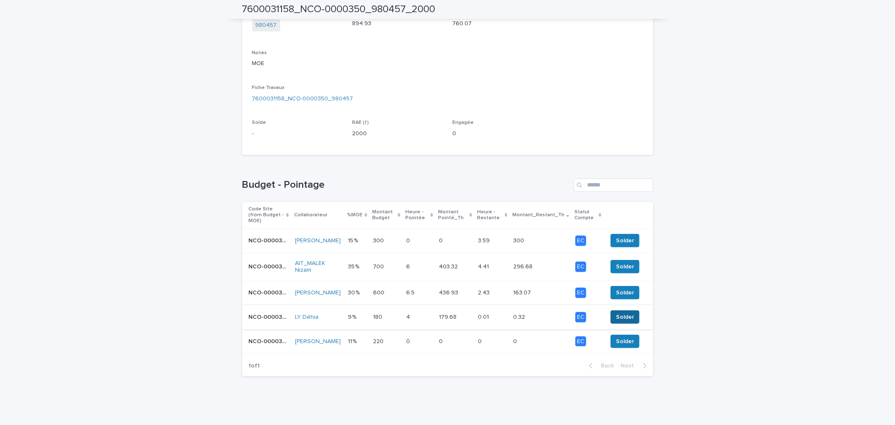
click at [624, 313] on span "Solder" at bounding box center [625, 317] width 18 height 8
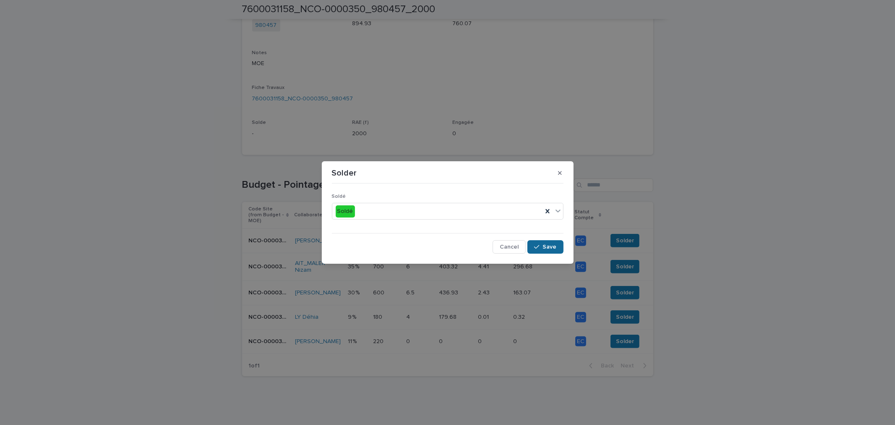
click at [548, 246] on span "Save" at bounding box center [550, 247] width 14 height 6
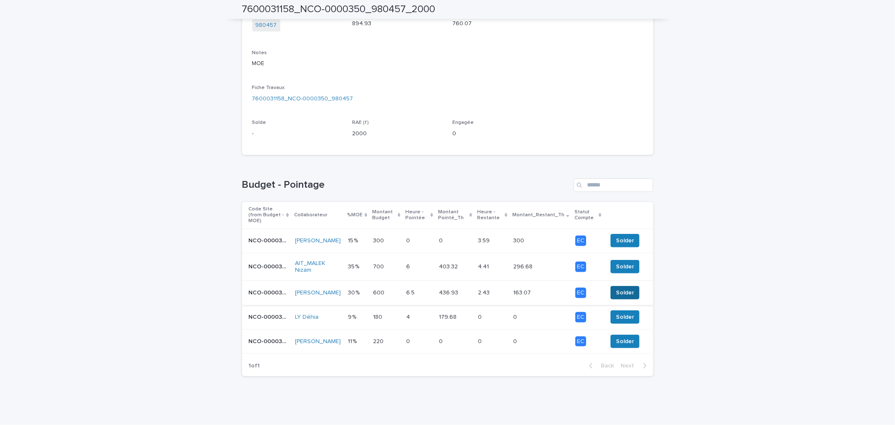
click at [618, 288] on span "Solder" at bounding box center [625, 292] width 18 height 8
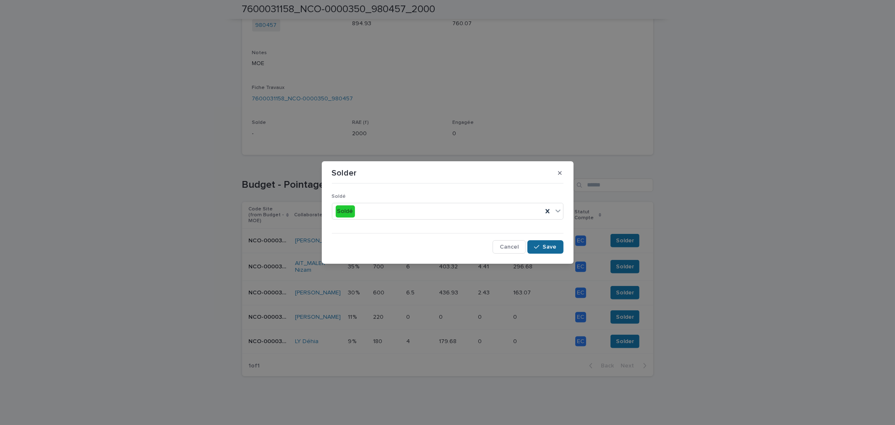
click at [542, 248] on div "button" at bounding box center [538, 247] width 8 height 6
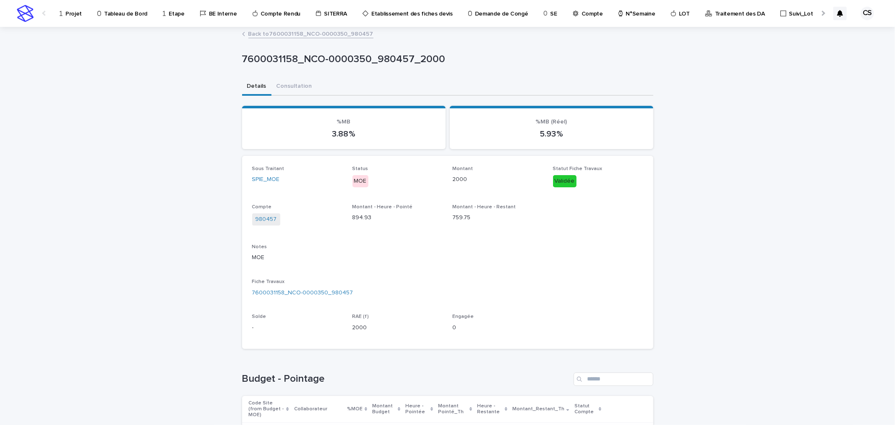
scroll to position [0, 0]
click at [296, 34] on link "Back to 7600031158_NCO-0000350_980457" at bounding box center [310, 34] width 125 height 10
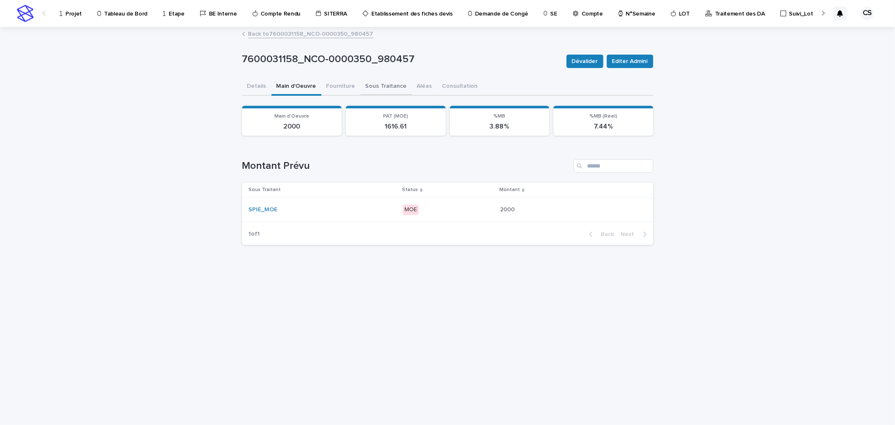
click at [393, 86] on button "Sous Traitance" at bounding box center [386, 87] width 52 height 18
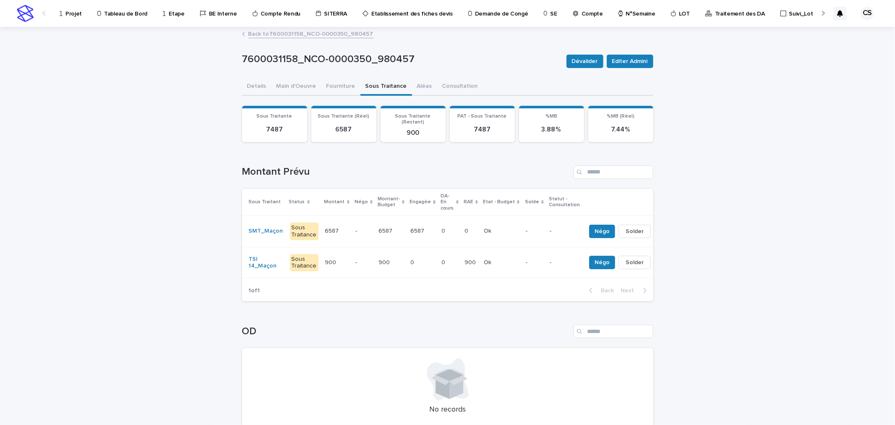
click at [497, 256] on div "Ok Ok" at bounding box center [501, 263] width 35 height 14
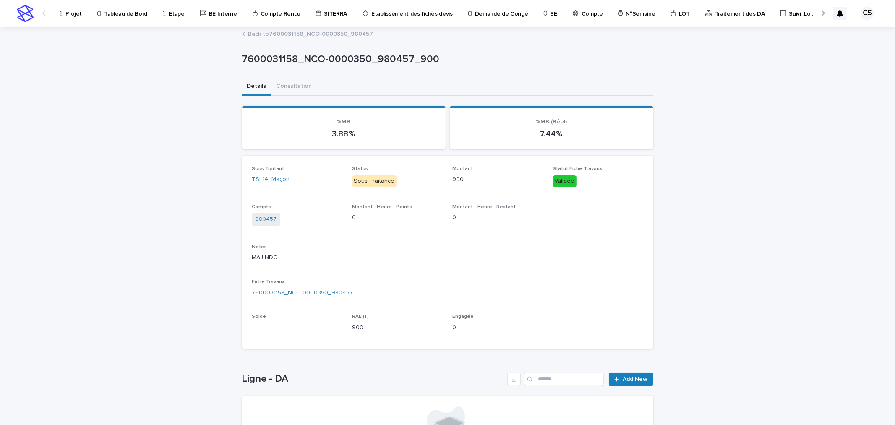
click at [311, 31] on link "Back to 7600031158_NCO-0000350_980457" at bounding box center [310, 34] width 125 height 10
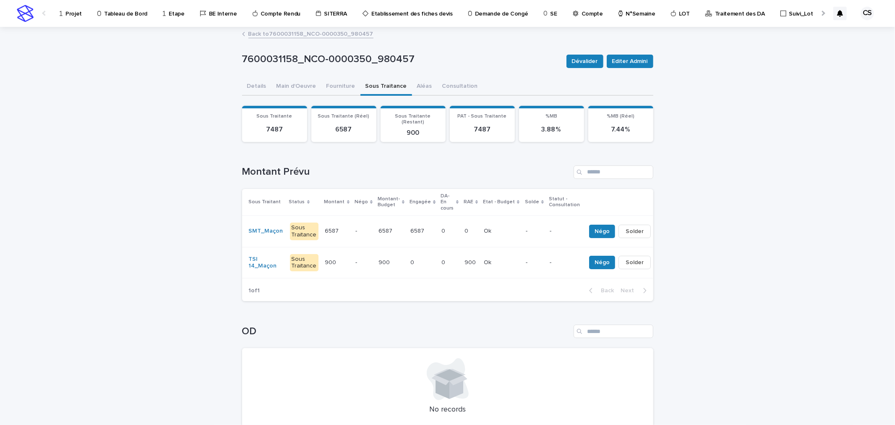
click at [308, 34] on link "Back to 7600031158_NCO-0000350_980457" at bounding box center [310, 34] width 125 height 10
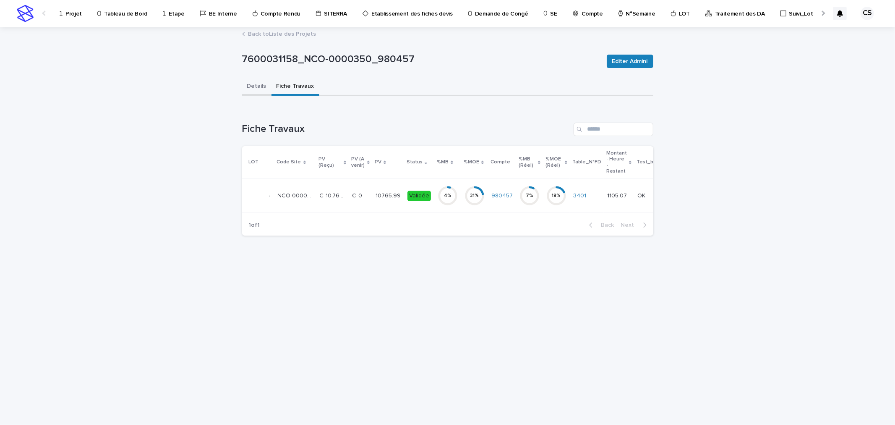
click at [258, 89] on button "Details" at bounding box center [256, 87] width 29 height 18
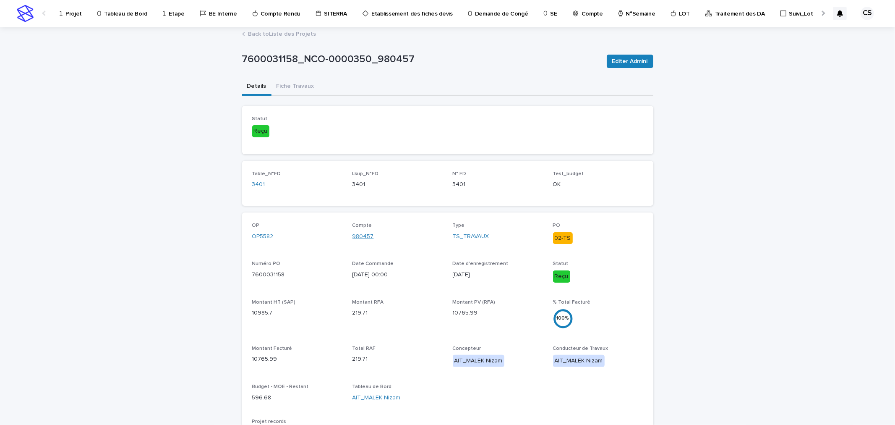
click at [363, 234] on link "980457" at bounding box center [362, 236] width 21 height 9
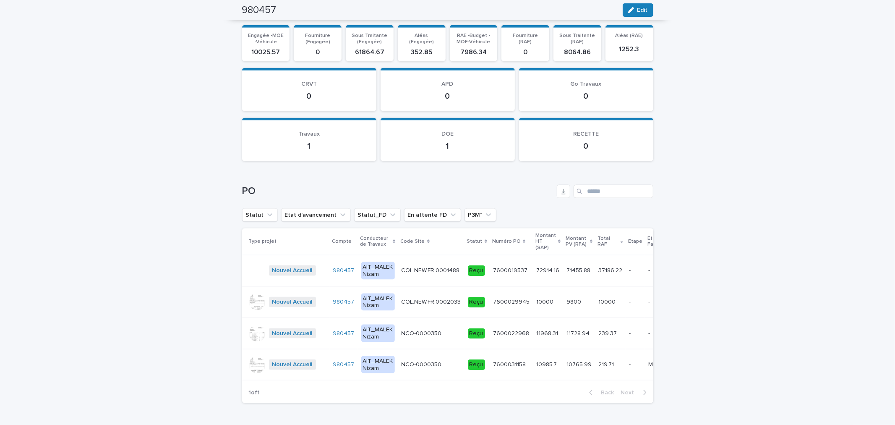
scroll to position [921, 0]
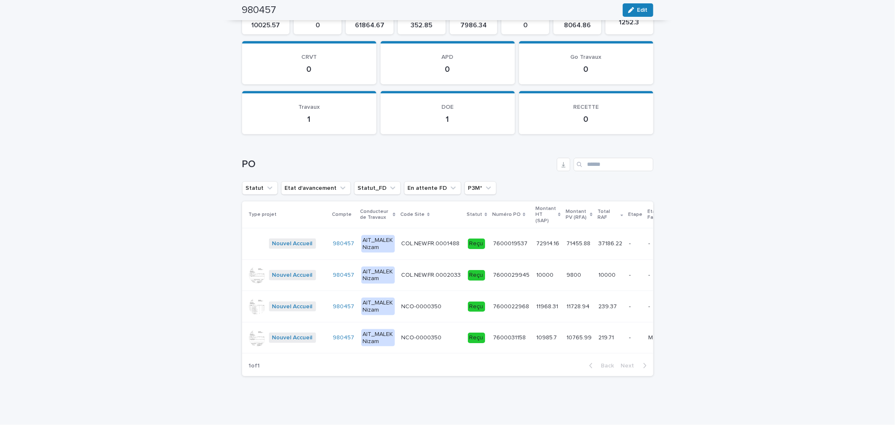
click at [566, 332] on p "10765.99" at bounding box center [579, 336] width 27 height 9
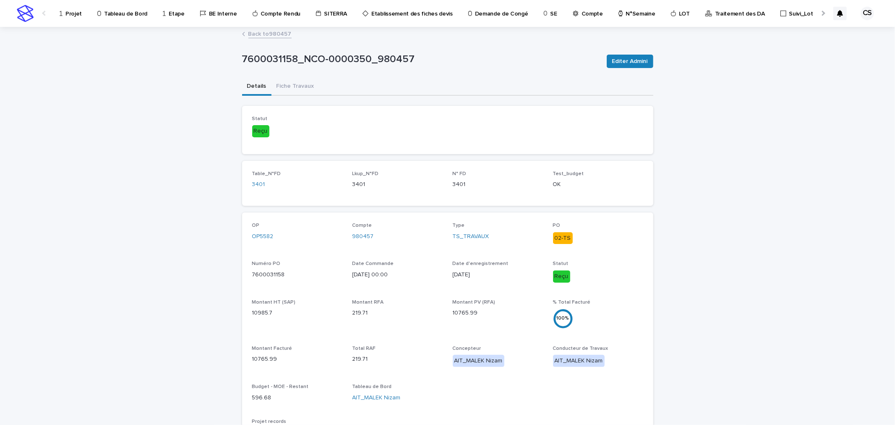
click at [284, 36] on link "Back to 980457" at bounding box center [269, 34] width 43 height 10
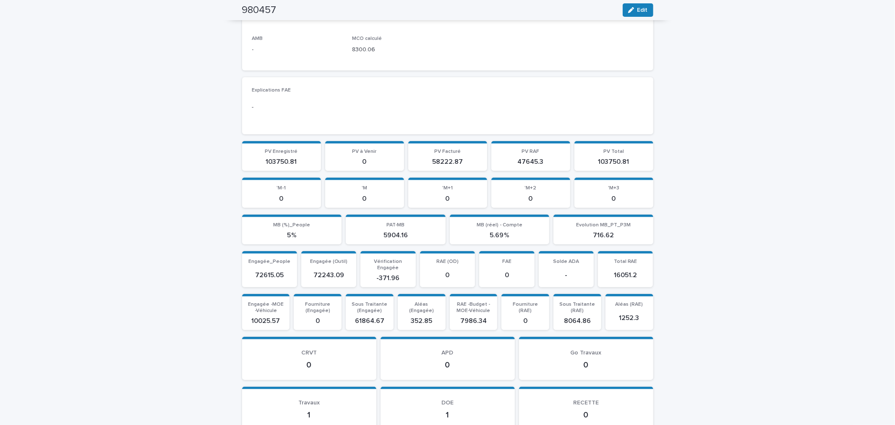
scroll to position [921, 0]
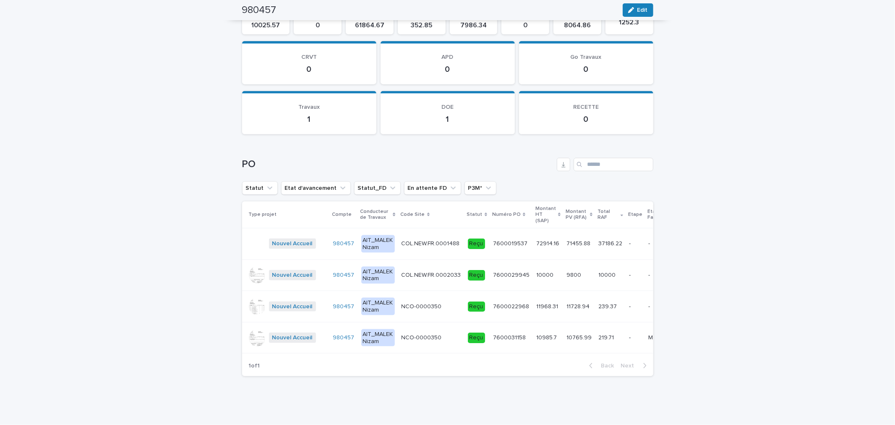
click at [515, 301] on p "7600022968" at bounding box center [512, 305] width 38 height 9
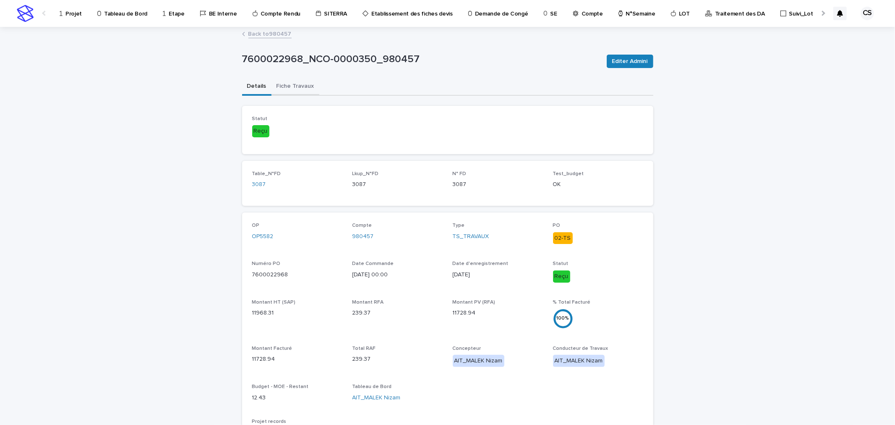
click at [294, 86] on button "Fiche Travaux" at bounding box center [295, 87] width 48 height 18
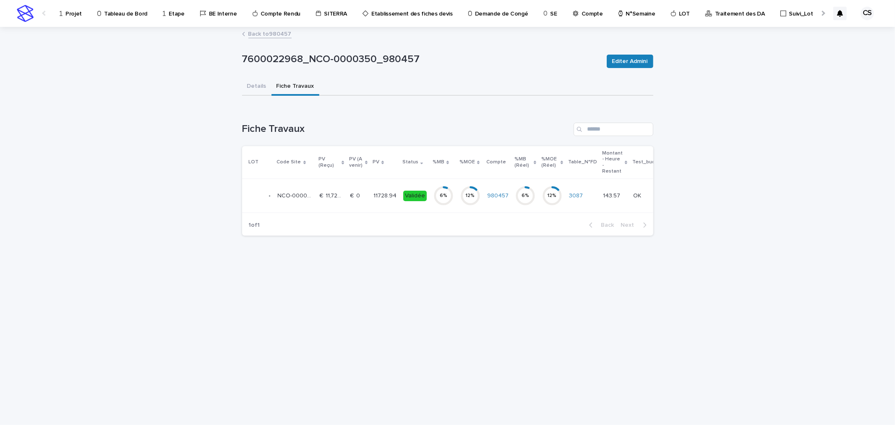
click at [373, 193] on p "11728.94" at bounding box center [385, 194] width 25 height 9
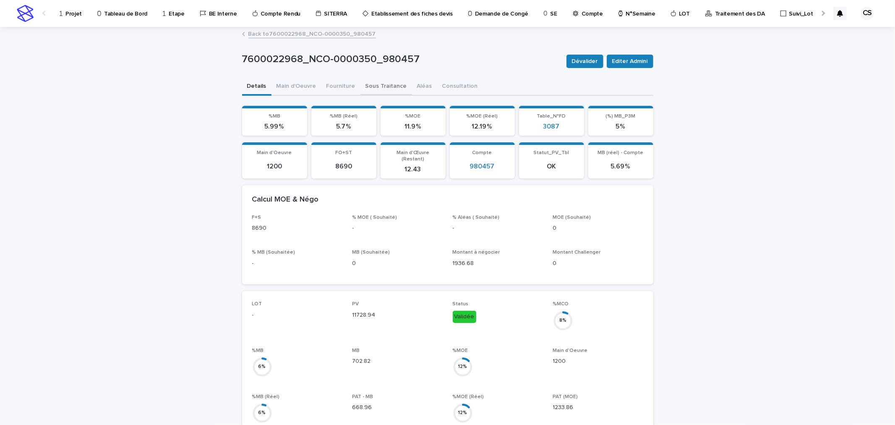
click at [385, 84] on button "Sous Traitance" at bounding box center [386, 87] width 52 height 18
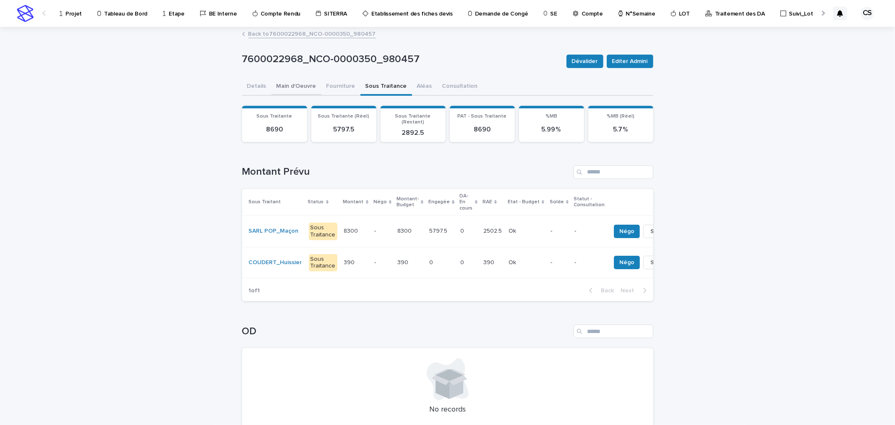
click at [295, 86] on button "Main d'Oeuvre" at bounding box center [296, 87] width 50 height 18
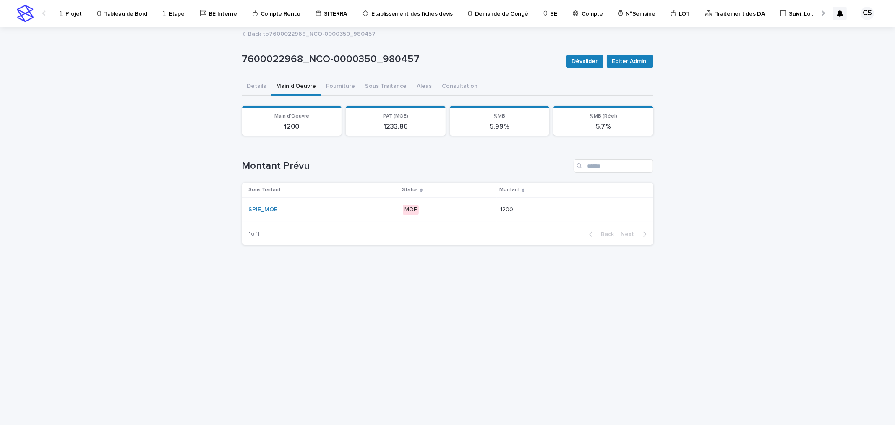
click at [428, 213] on p "MOE" at bounding box center [448, 209] width 91 height 10
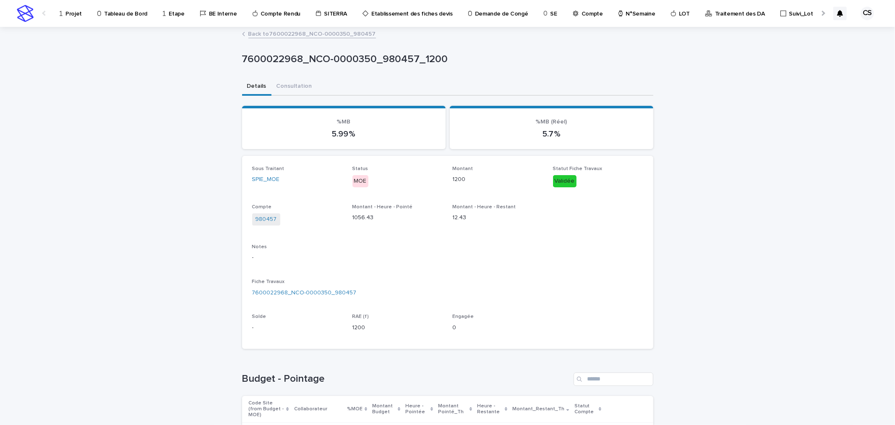
scroll to position [170, 0]
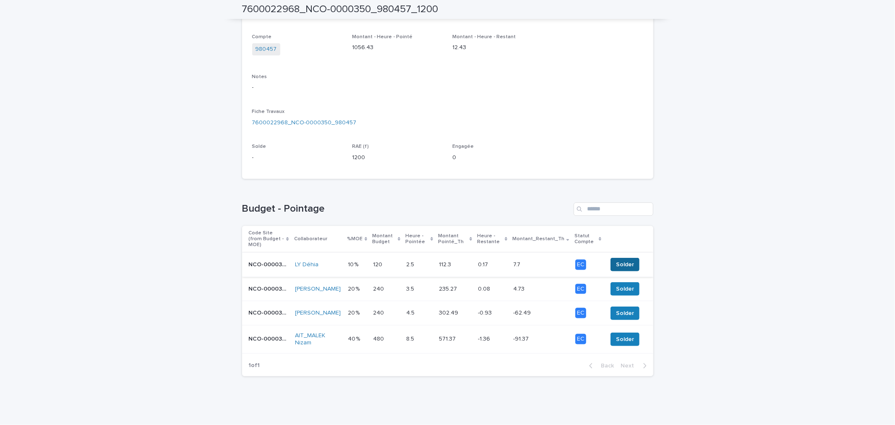
click at [619, 260] on span "Solder" at bounding box center [625, 264] width 18 height 8
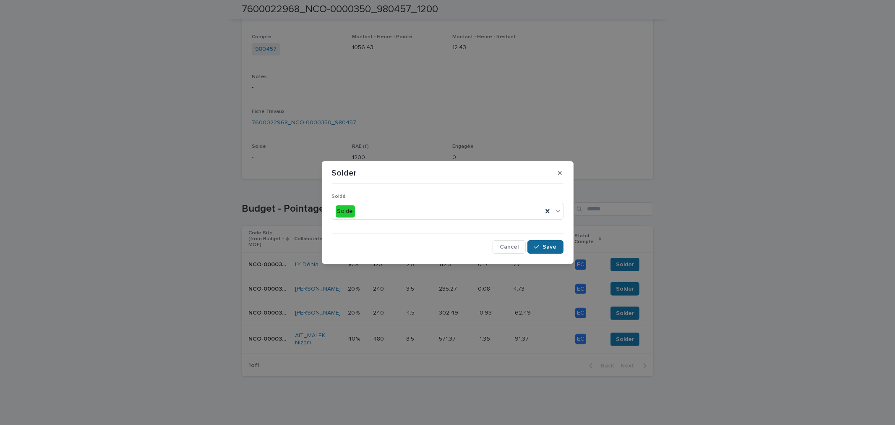
click at [542, 244] on div "button" at bounding box center [538, 247] width 8 height 6
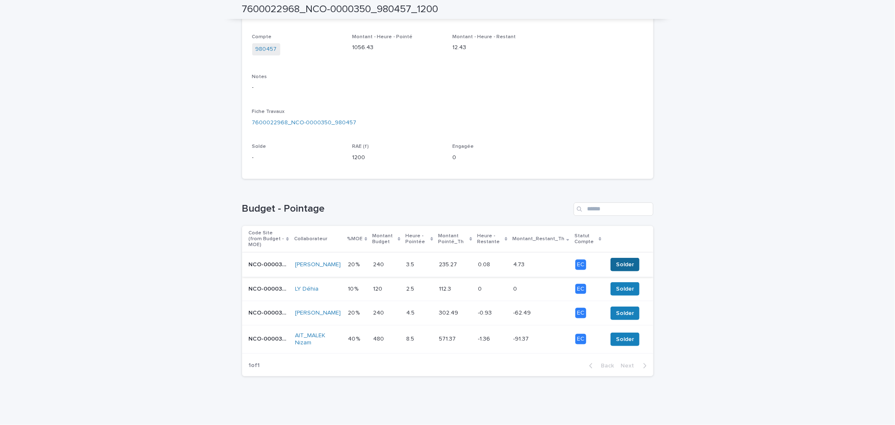
click at [611, 258] on button "Solder" at bounding box center [624, 264] width 29 height 13
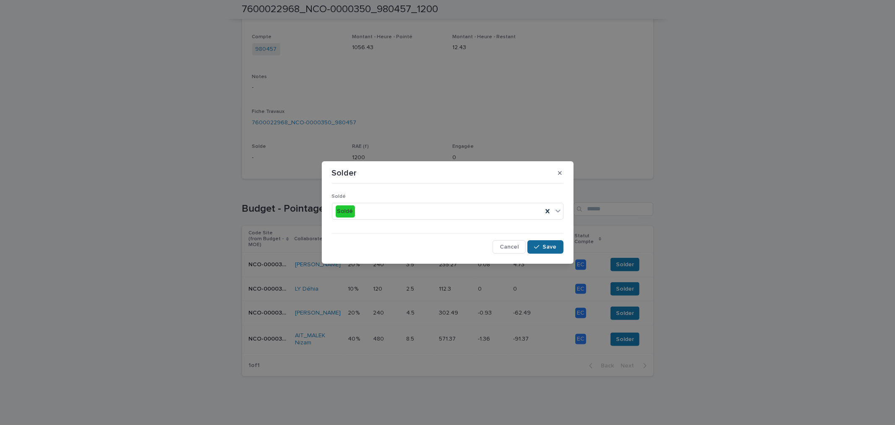
click at [541, 244] on div "button" at bounding box center [538, 247] width 8 height 6
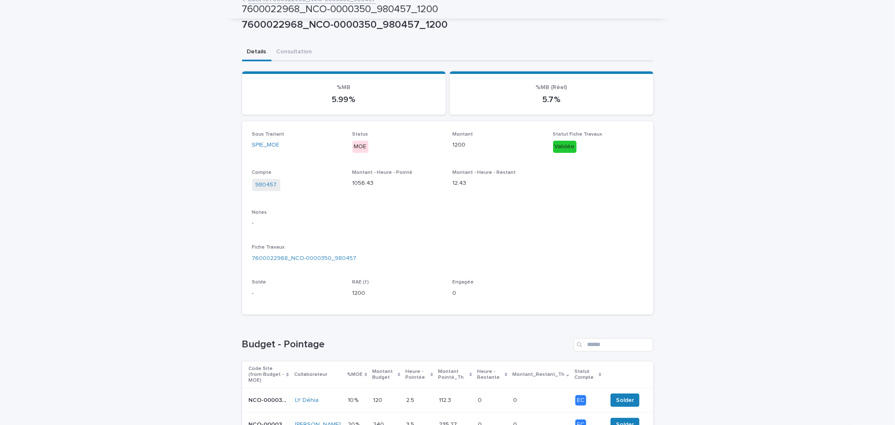
scroll to position [0, 0]
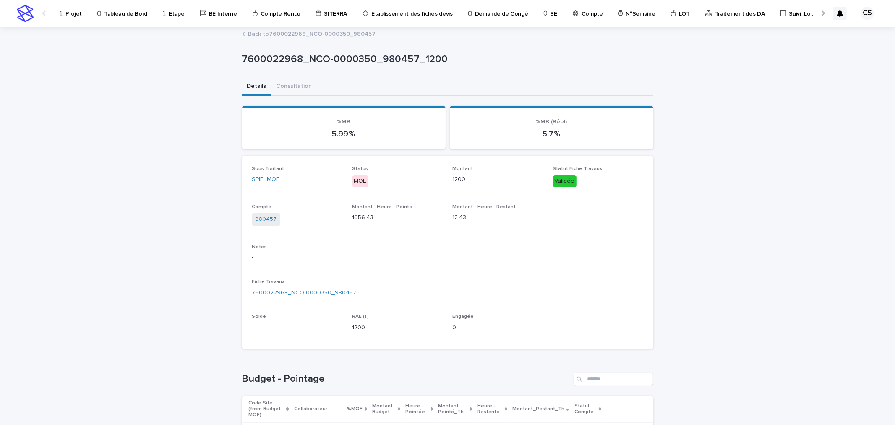
click at [304, 26] on div "Projet Tableau de Bord Etape BE Interne Compte Rendu SITERRA Etablissement des …" at bounding box center [433, 13] width 791 height 27
click at [304, 28] on div "7600022968_NCO-0000350_980457_1200 7600022968_NCO-0000350_980457_1200 Sorry, th…" at bounding box center [447, 290] width 411 height 525
click at [304, 32] on link "Back to 7600022968_NCO-0000350_980457" at bounding box center [312, 34] width 128 height 10
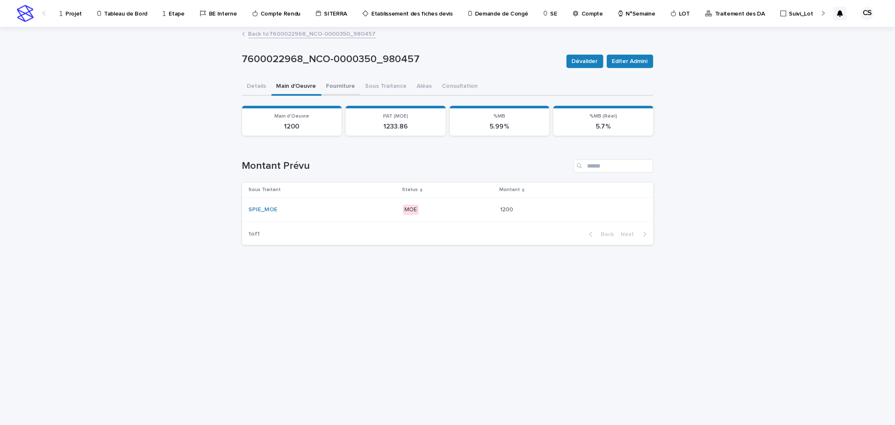
click at [339, 81] on button "Fourniture" at bounding box center [340, 87] width 39 height 18
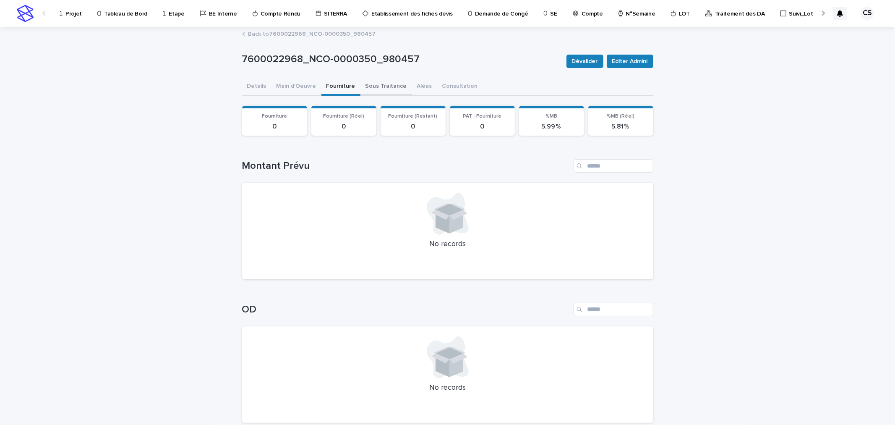
click at [380, 87] on button "Sous Traitance" at bounding box center [386, 87] width 52 height 18
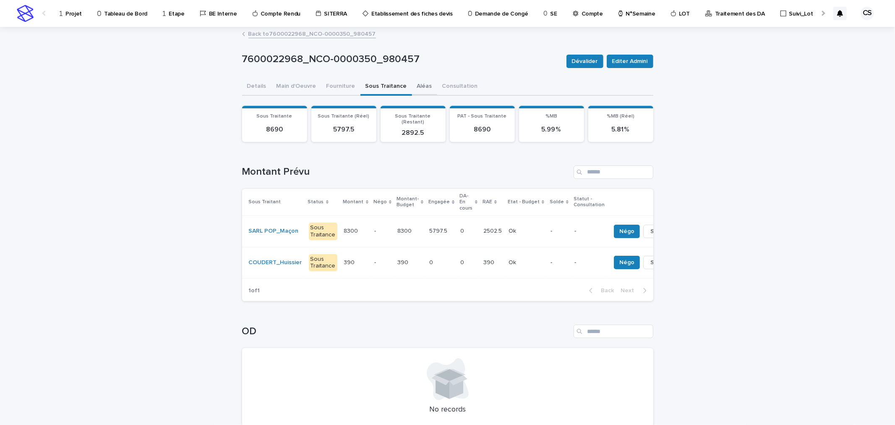
click at [416, 86] on button "Aléas" at bounding box center [424, 87] width 25 height 18
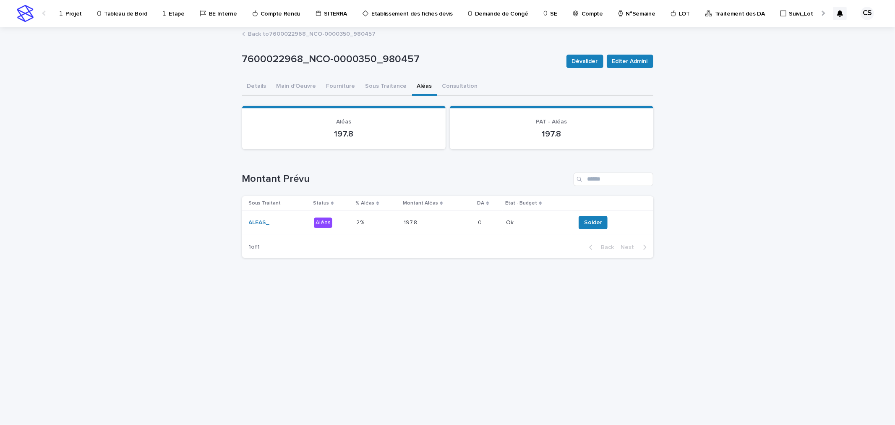
click at [315, 32] on link "Back to 7600022968_NCO-0000350_980457" at bounding box center [312, 34] width 128 height 10
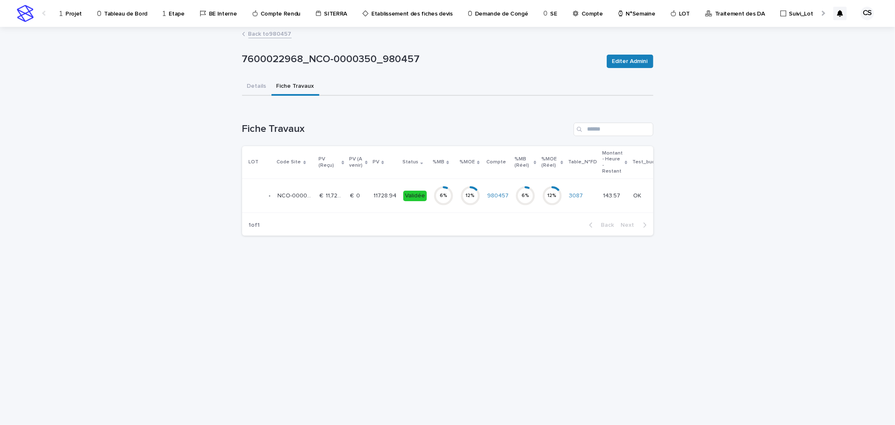
click at [273, 33] on link "Back to 980457" at bounding box center [269, 34] width 43 height 10
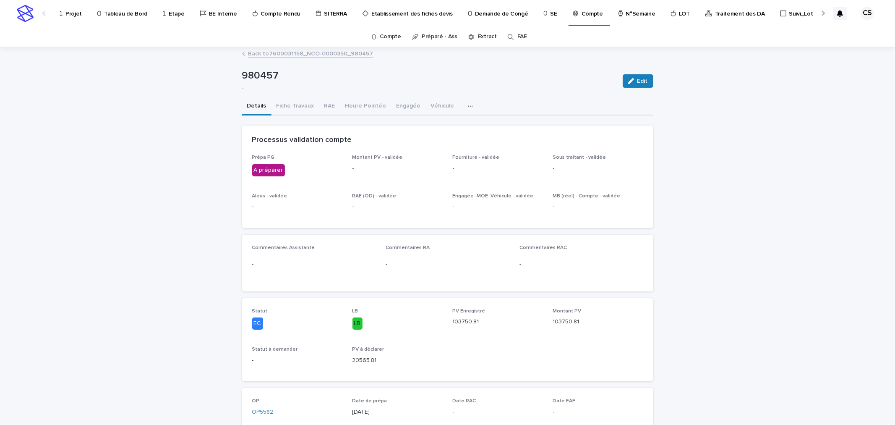
click at [69, 15] on p "Projet" at bounding box center [73, 9] width 16 height 18
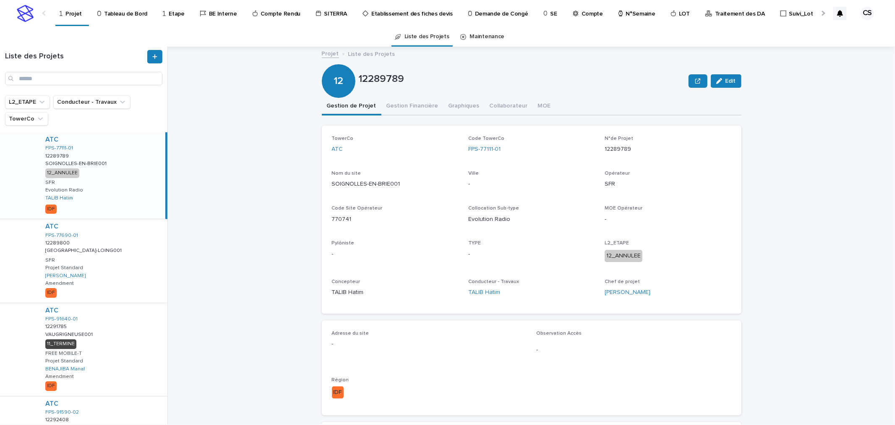
click at [715, 12] on p "Traitement des DA" at bounding box center [740, 9] width 50 height 18
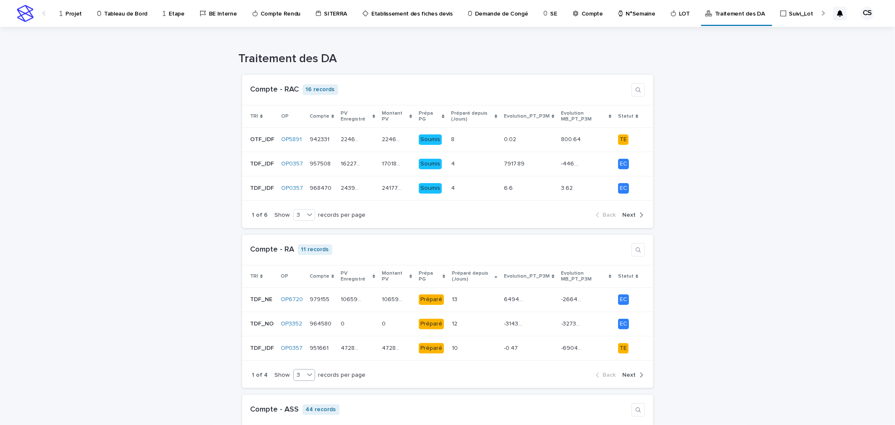
click at [295, 377] on div "3" at bounding box center [299, 374] width 10 height 9
click at [296, 404] on div "9" at bounding box center [297, 407] width 21 height 10
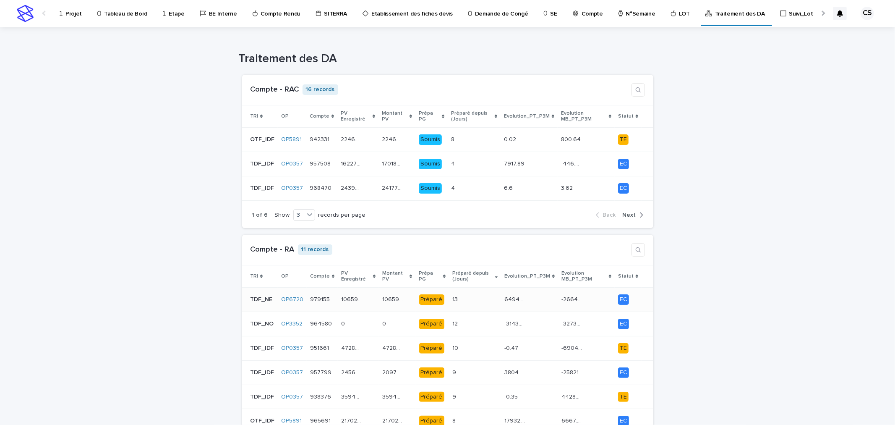
click at [465, 305] on div "13 13" at bounding box center [474, 299] width 45 height 14
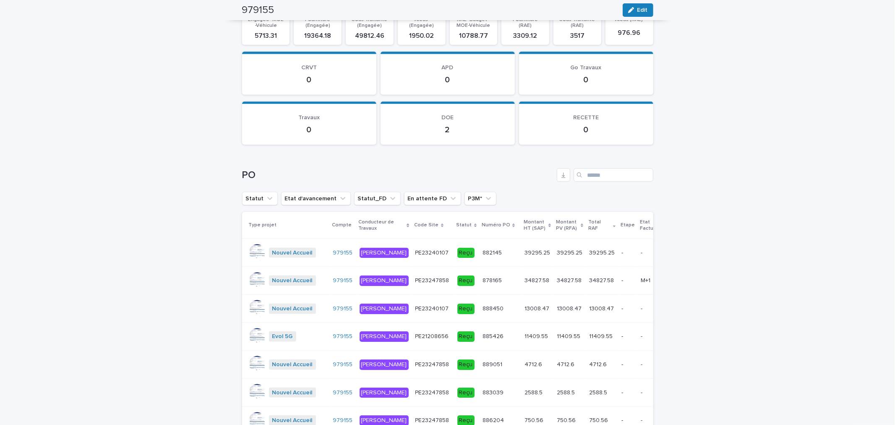
scroll to position [1025, 0]
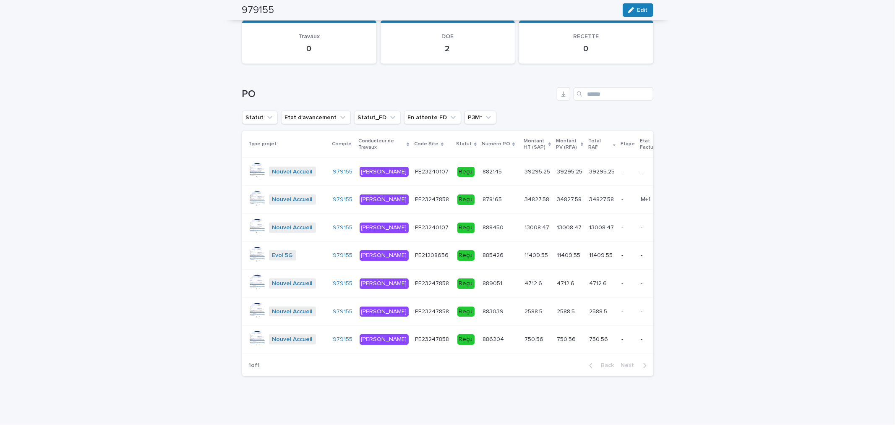
click at [589, 194] on p "34827.58" at bounding box center [602, 198] width 26 height 9
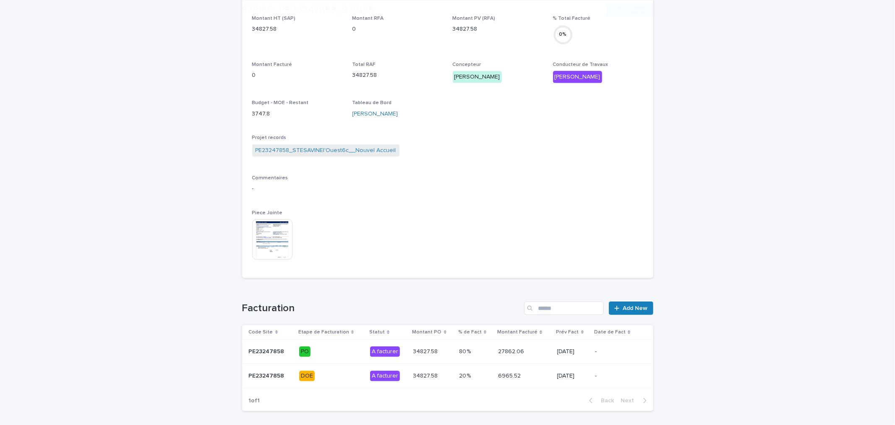
scroll to position [314, 0]
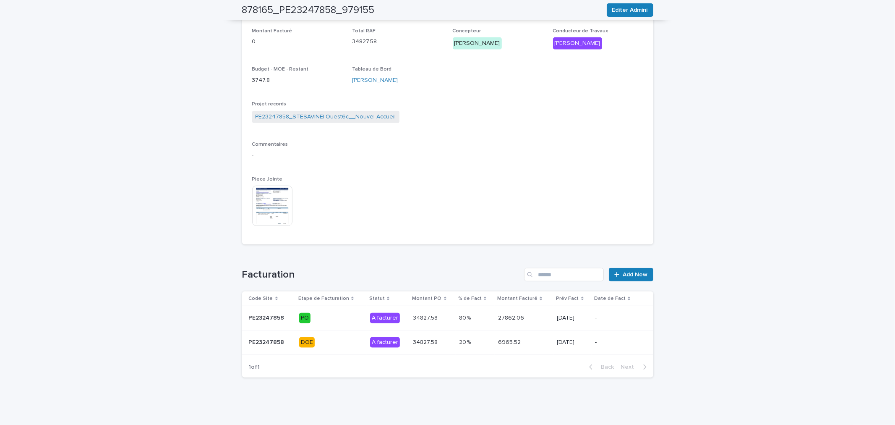
click at [543, 318] on td "27862.06 27862.06" at bounding box center [524, 318] width 59 height 24
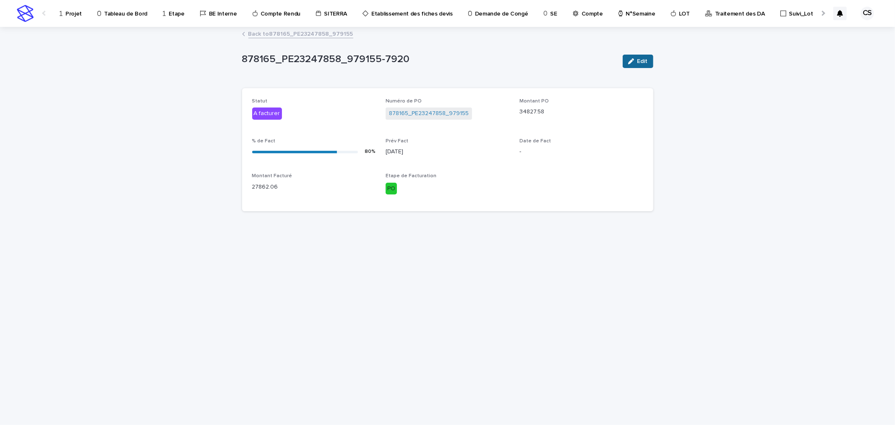
click at [639, 63] on span "Edit" at bounding box center [642, 61] width 10 height 6
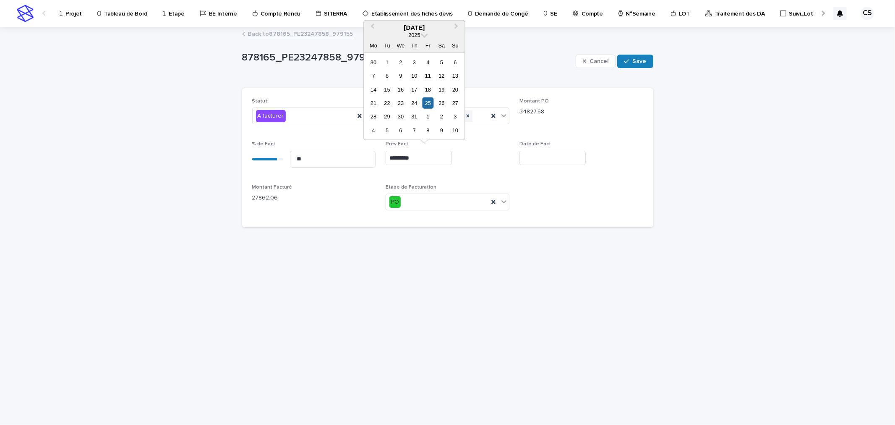
click at [418, 158] on input "*********" at bounding box center [419, 158] width 66 height 15
drag, startPoint x: 430, startPoint y: 156, endPoint x: 342, endPoint y: 158, distance: 88.1
click at [348, 160] on div "Statut A facturer Numéro de PO 878165_PE23247858_979155 Montant PO 34827.58 % d…" at bounding box center [447, 157] width 391 height 119
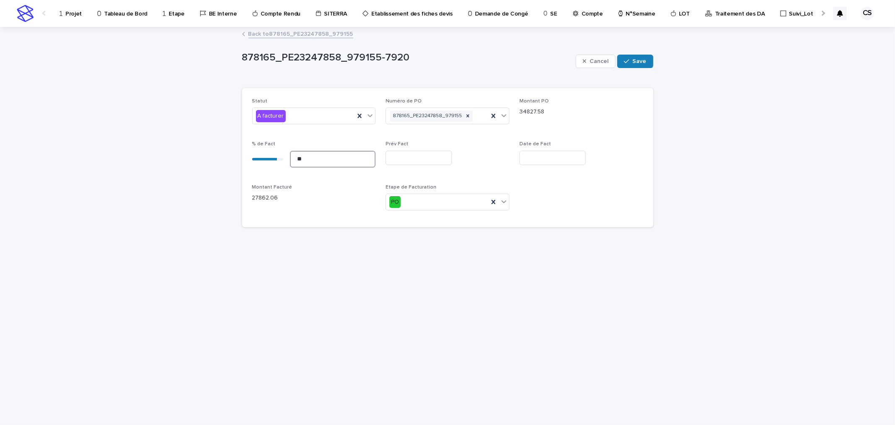
drag, startPoint x: 318, startPoint y: 164, endPoint x: 242, endPoint y: 149, distance: 77.4
click at [243, 149] on div "Statut A facturer Numéro de PO 878165_PE23247858_979155 Montant PO 34827.58 % d…" at bounding box center [447, 157] width 411 height 139
click at [362, 117] on icon at bounding box center [359, 116] width 8 height 8
click at [632, 63] on div "button" at bounding box center [628, 61] width 8 height 6
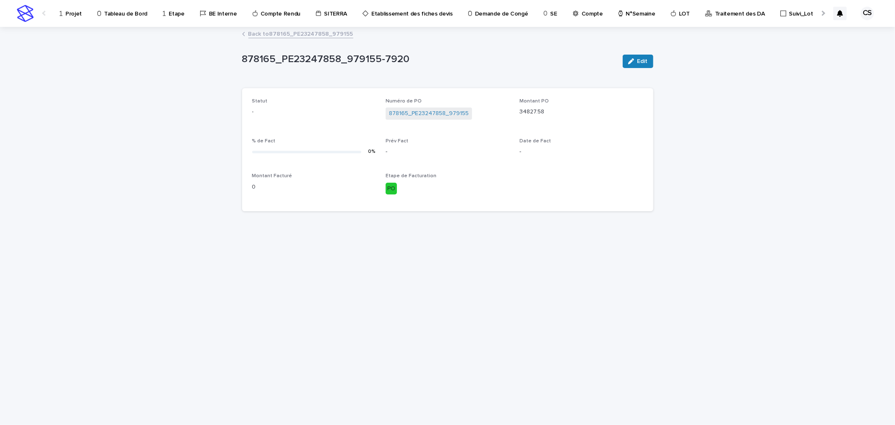
click at [332, 31] on link "Back to 878165_PE23247858_979155" at bounding box center [300, 34] width 105 height 10
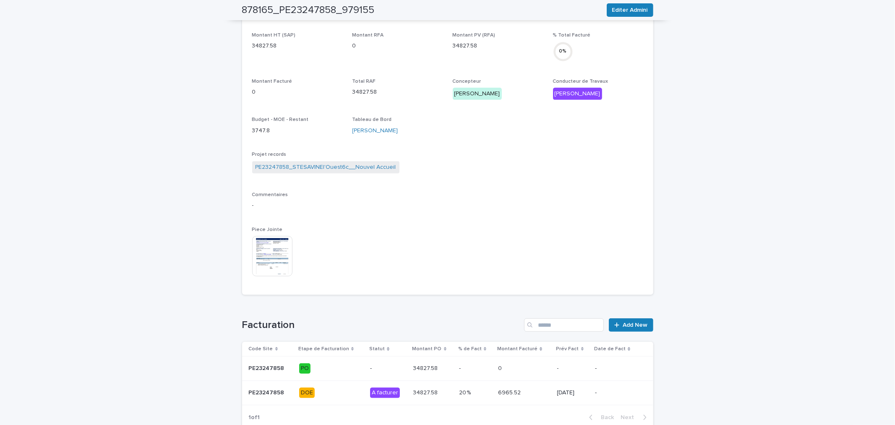
scroll to position [270, 0]
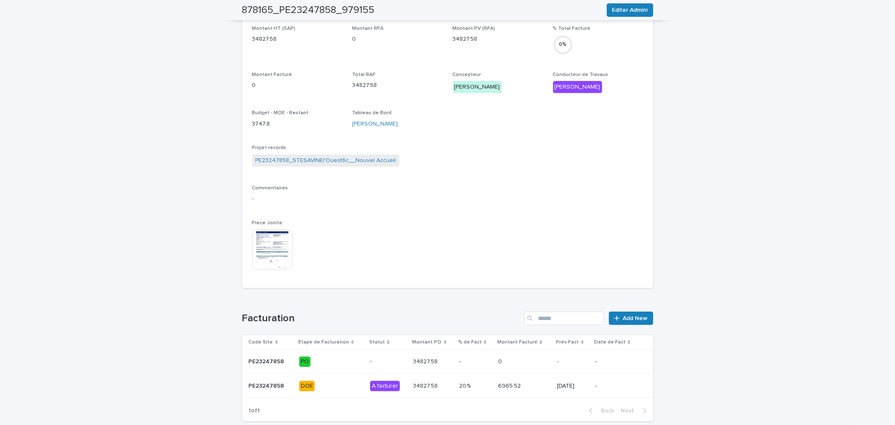
click at [485, 387] on p at bounding box center [475, 385] width 32 height 7
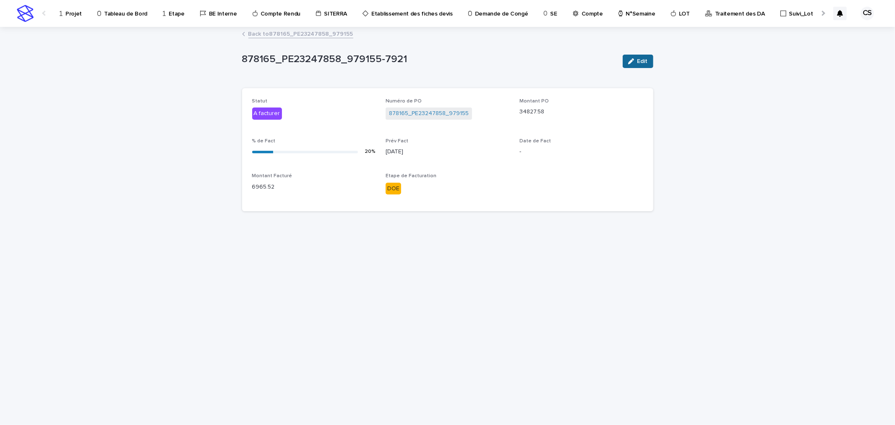
click at [629, 63] on icon "button" at bounding box center [631, 61] width 6 height 6
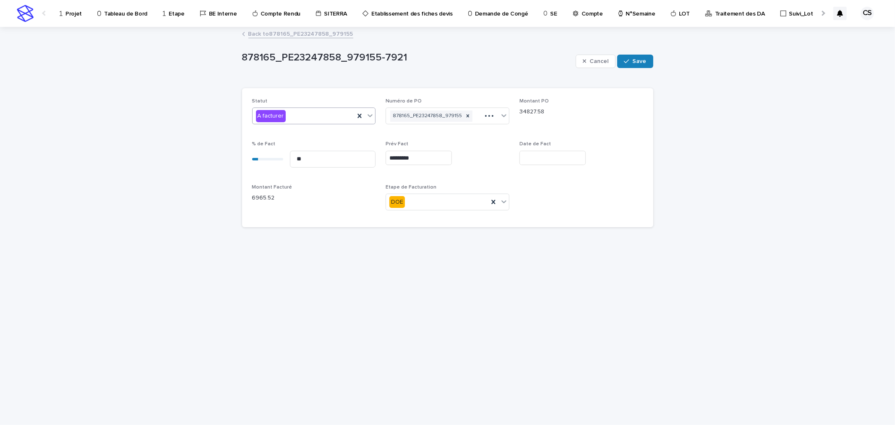
click at [318, 115] on div "A facturer" at bounding box center [304, 116] width 102 height 14
click at [300, 117] on div "A facturer" at bounding box center [304, 116] width 102 height 14
click at [404, 158] on input "*********" at bounding box center [419, 158] width 66 height 15
click at [488, 173] on span "Prév Fact *********" at bounding box center [448, 157] width 124 height 33
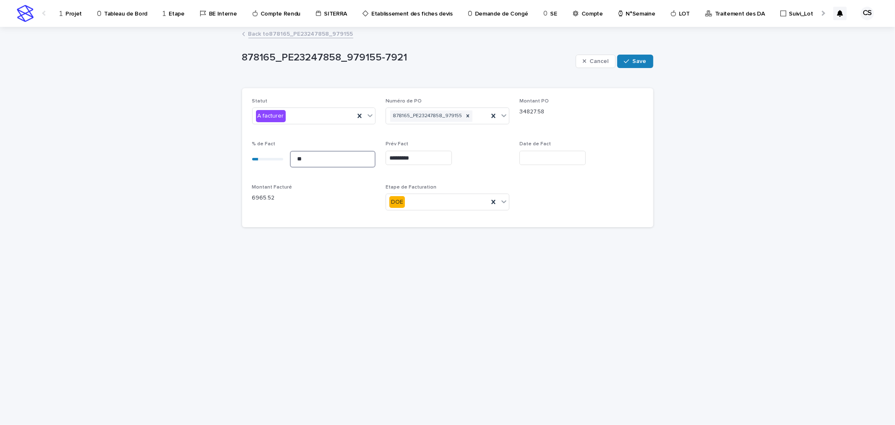
click at [349, 160] on input "**" at bounding box center [333, 159] width 86 height 17
drag, startPoint x: 349, startPoint y: 160, endPoint x: 198, endPoint y: 148, distance: 151.1
click at [201, 149] on div "Loading... Saving… Loading... Saving… 878165_PE23247858_979155-7921 Cancel Save…" at bounding box center [447, 226] width 895 height 397
type input "***"
click at [639, 62] on span "Save" at bounding box center [640, 61] width 14 height 6
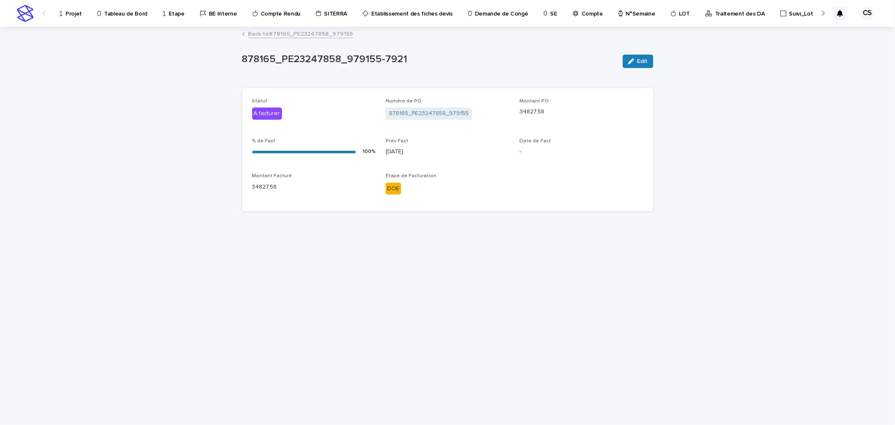
click at [301, 35] on link "Back to 878165_PE23247858_979155" at bounding box center [300, 34] width 105 height 10
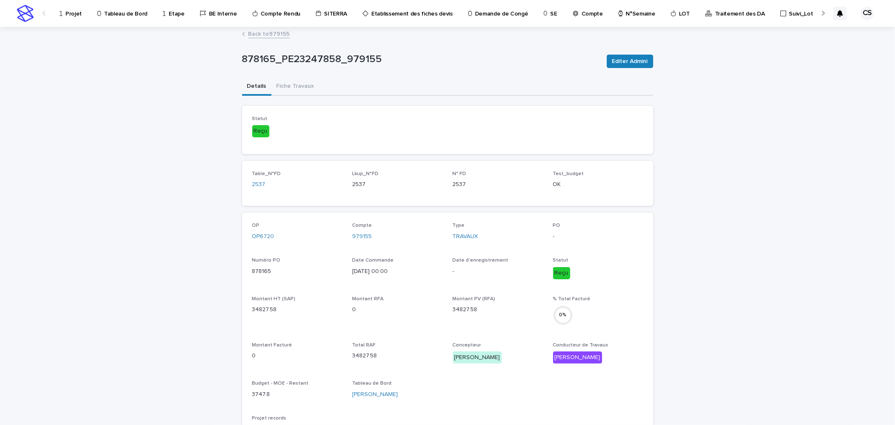
click at [277, 39] on div "Back to 979155" at bounding box center [448, 35] width 420 height 12
click at [278, 34] on link "Back to 979155" at bounding box center [269, 34] width 42 height 10
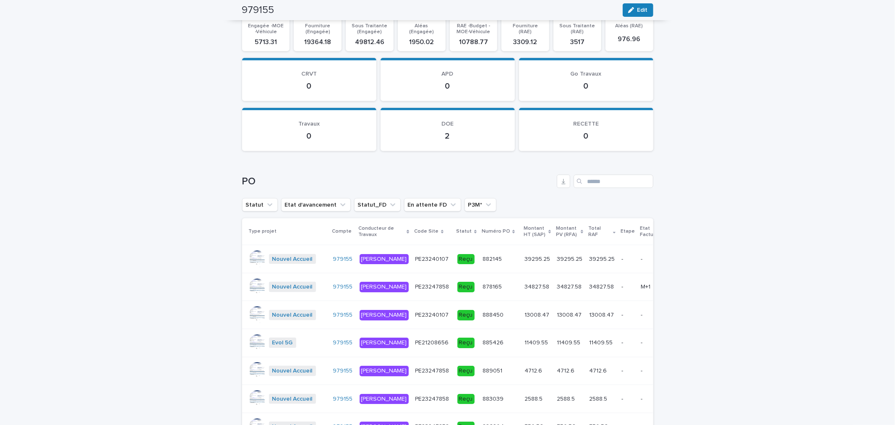
scroll to position [1025, 0]
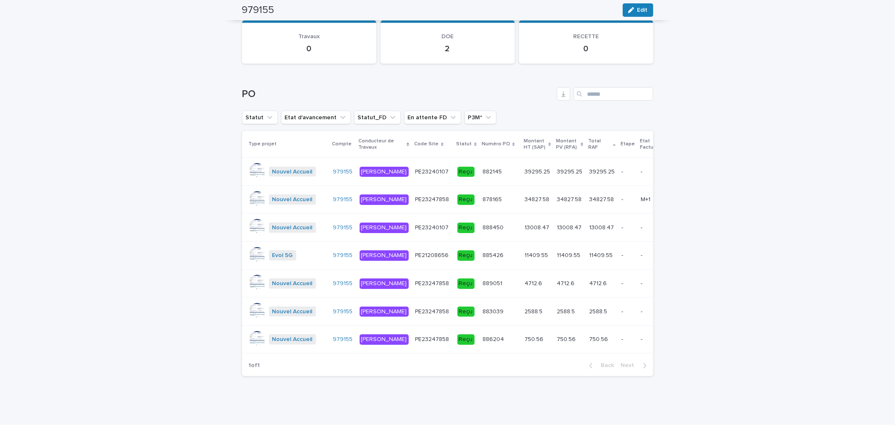
click at [524, 222] on p "13008.47" at bounding box center [537, 226] width 26 height 9
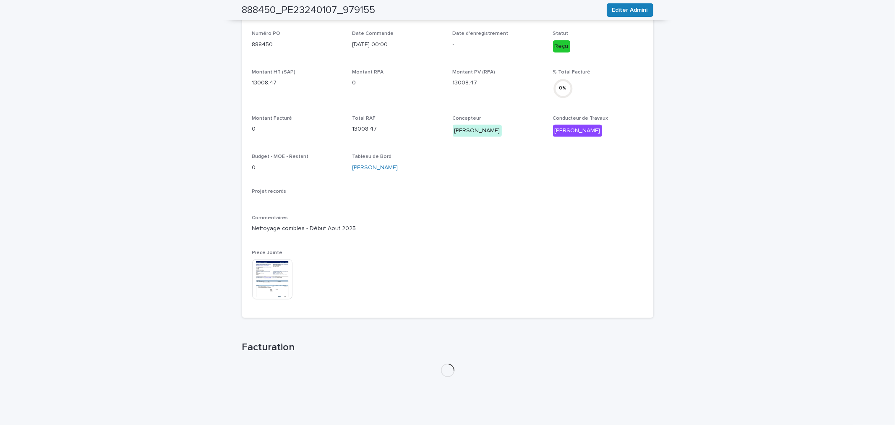
scroll to position [275, 0]
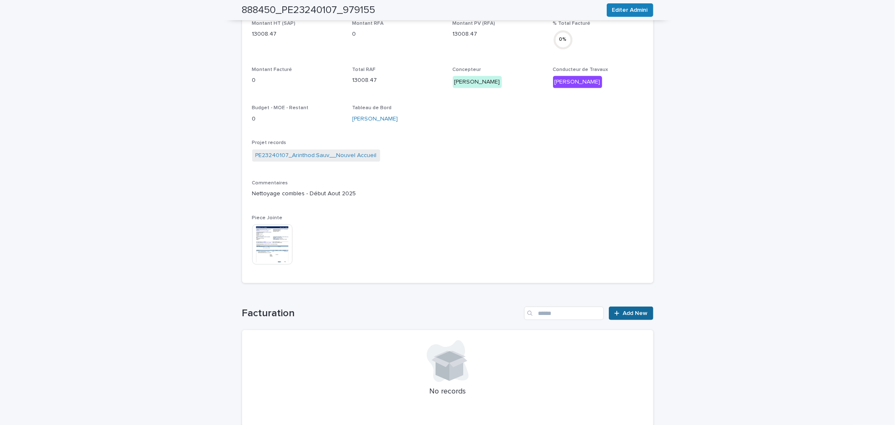
click at [623, 306] on link "Add New" at bounding box center [631, 312] width 44 height 13
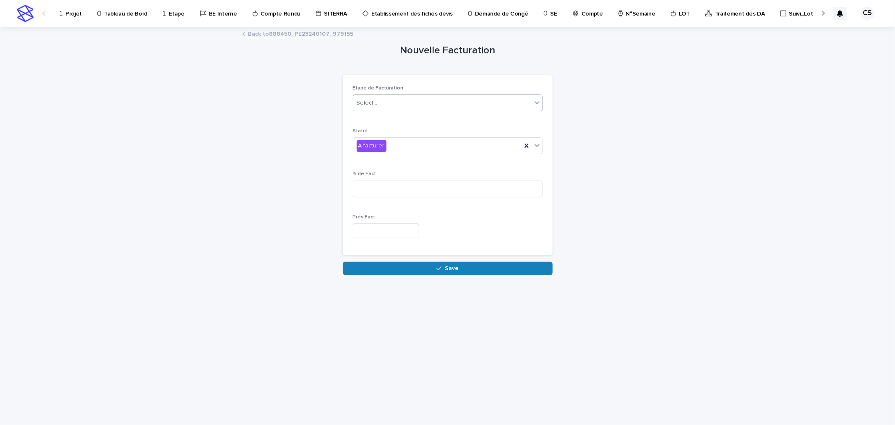
click at [397, 108] on div "Select..." at bounding box center [442, 103] width 178 height 14
click at [375, 133] on div "PO" at bounding box center [447, 133] width 189 height 15
click at [396, 195] on input at bounding box center [448, 188] width 190 height 17
type input "***"
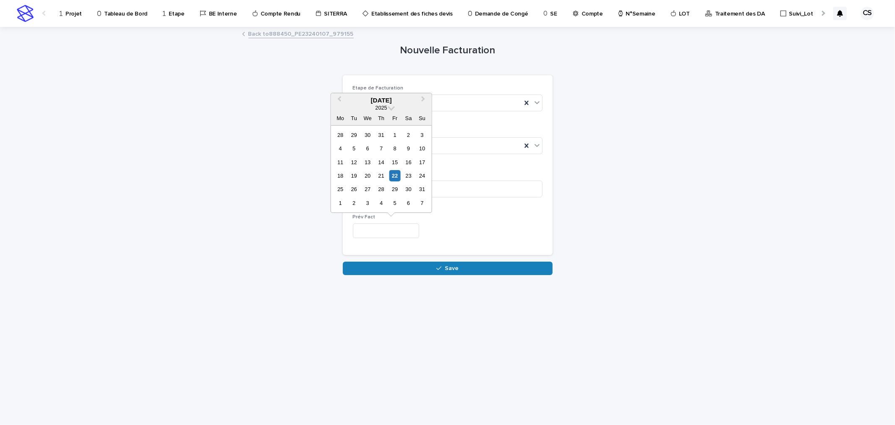
click at [385, 232] on input "text" at bounding box center [386, 230] width 66 height 15
click at [420, 99] on button "Next Month" at bounding box center [423, 100] width 13 height 13
click at [393, 174] on div "26" at bounding box center [394, 175] width 11 height 11
type input "*********"
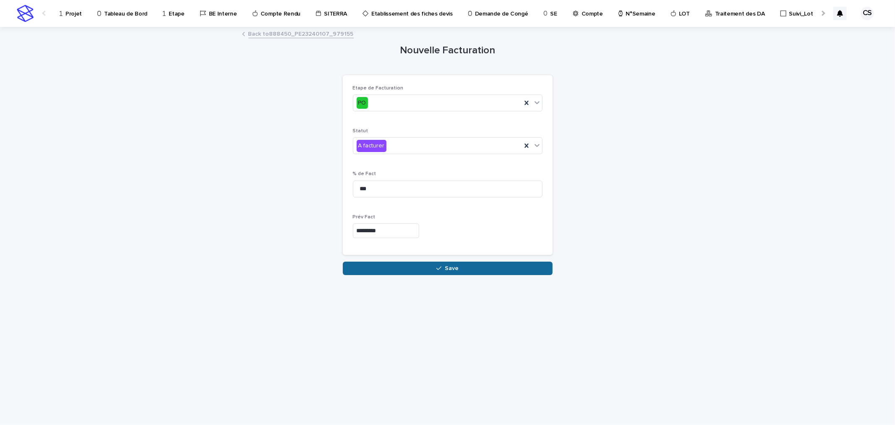
click at [438, 273] on button "Save" at bounding box center [448, 267] width 210 height 13
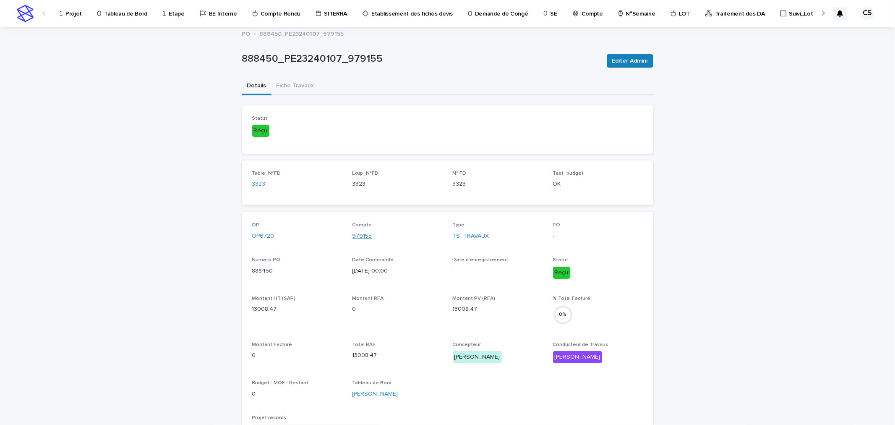
click at [355, 232] on link "979155" at bounding box center [362, 236] width 20 height 9
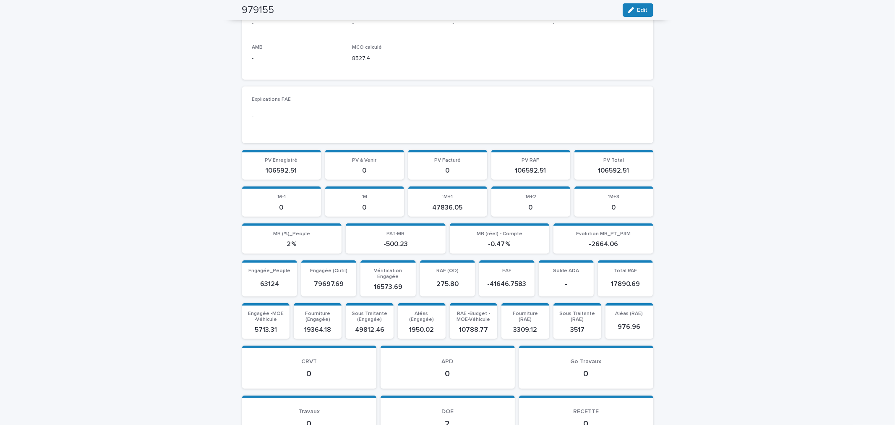
scroll to position [1025, 0]
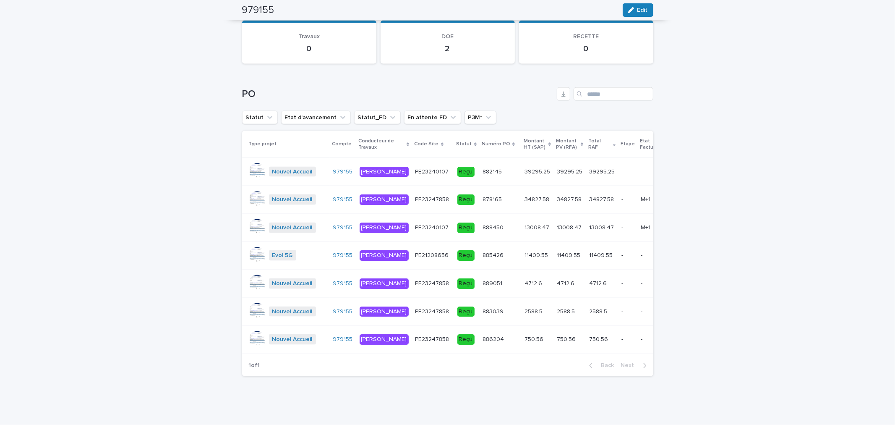
click at [488, 168] on p at bounding box center [499, 171] width 35 height 7
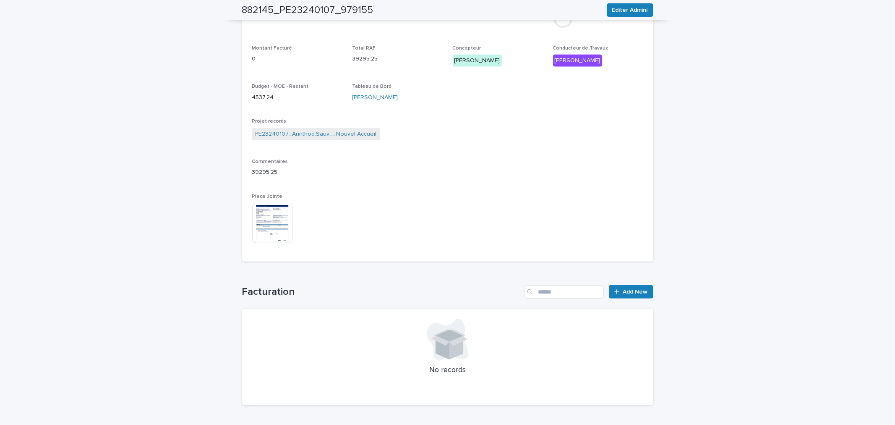
scroll to position [328, 0]
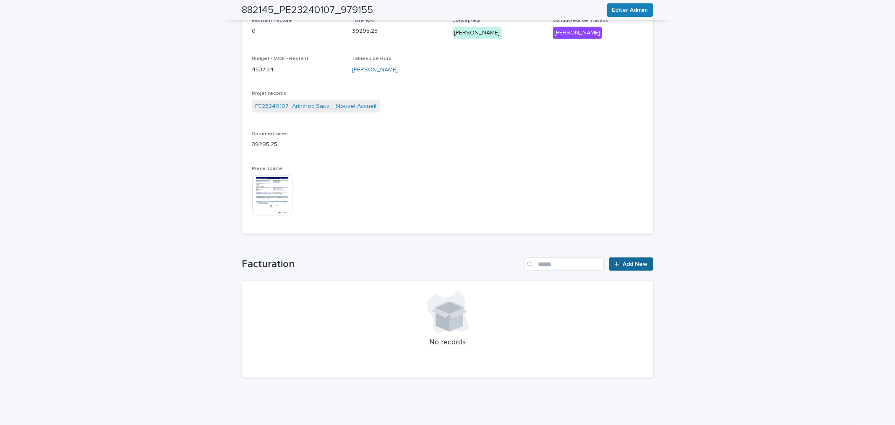
click at [623, 265] on span "Add New" at bounding box center [635, 264] width 25 height 6
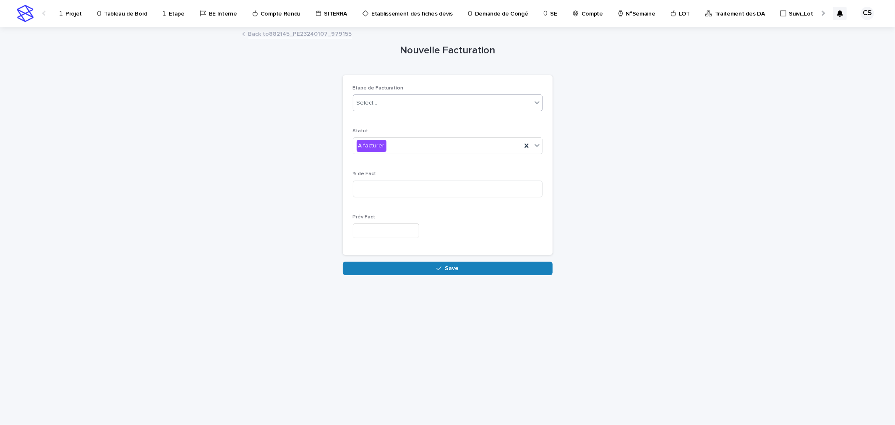
click at [387, 102] on div "Select..." at bounding box center [442, 103] width 178 height 14
click at [382, 188] on input at bounding box center [448, 188] width 190 height 17
type input "***"
click at [374, 229] on input "text" at bounding box center [386, 230] width 66 height 15
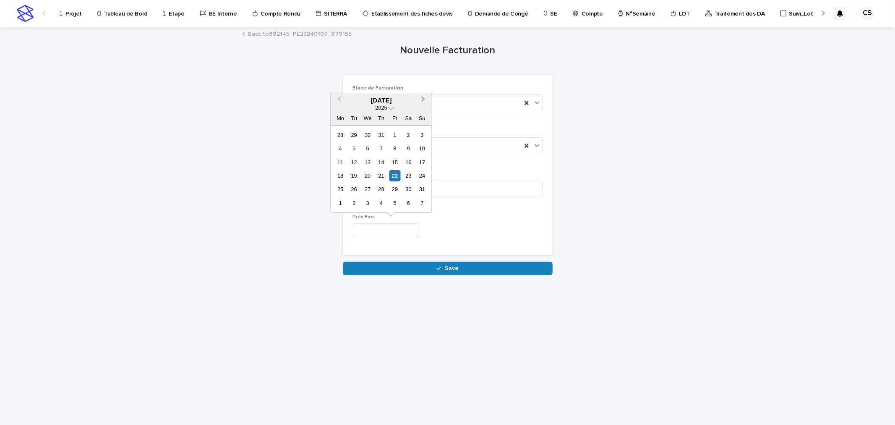
click at [423, 96] on span "Next Month" at bounding box center [423, 99] width 0 height 11
click at [397, 173] on div "26" at bounding box center [394, 175] width 11 height 11
type input "*********"
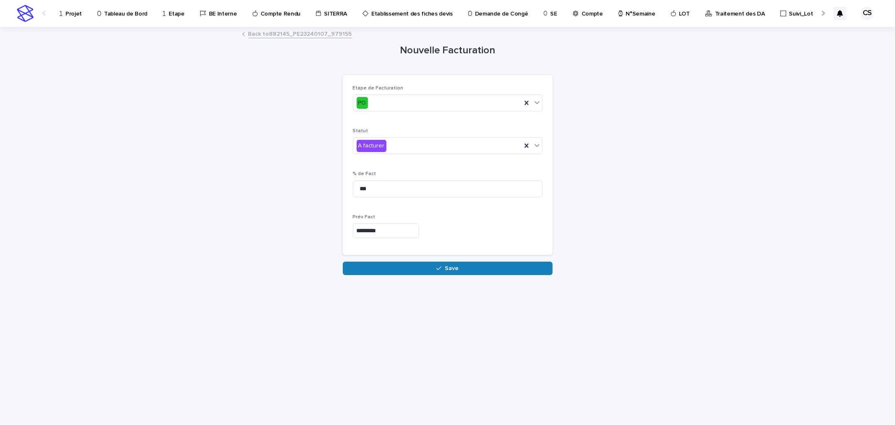
click at [413, 269] on button "Save" at bounding box center [448, 267] width 210 height 13
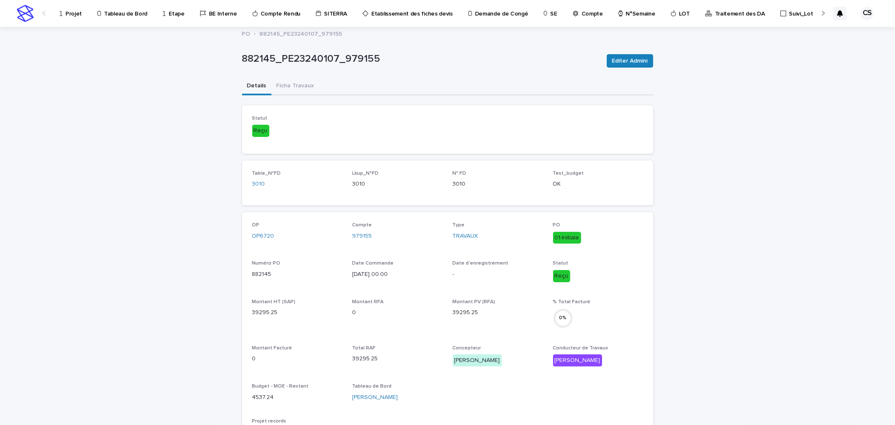
click at [72, 17] on p "Projet" at bounding box center [73, 9] width 16 height 18
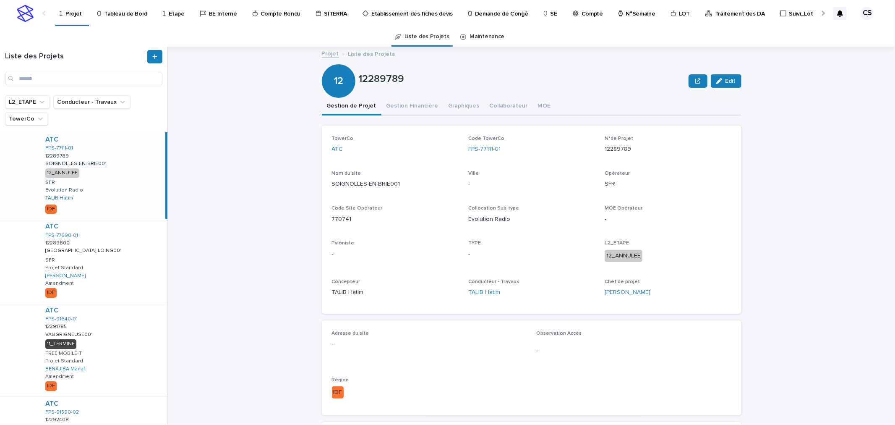
click at [821, 10] on div at bounding box center [822, 13] width 13 height 26
click at [818, 11] on div at bounding box center [822, 13] width 13 height 26
click at [578, 16] on p "Traitement des DA" at bounding box center [601, 9] width 50 height 18
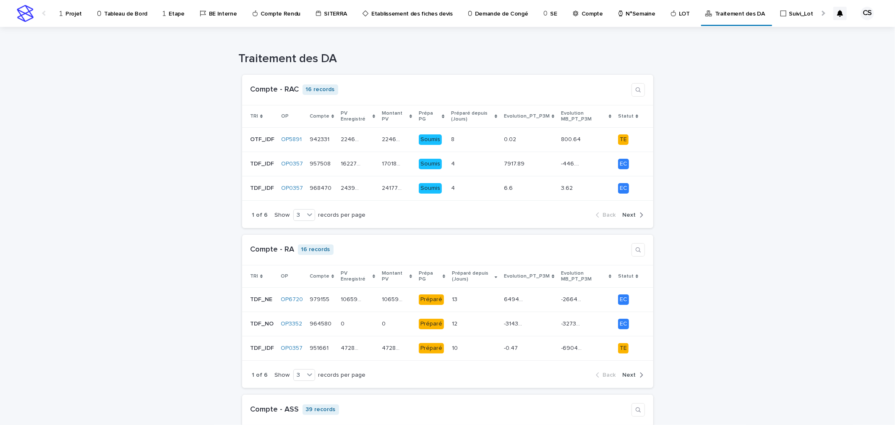
scroll to position [155, 0]
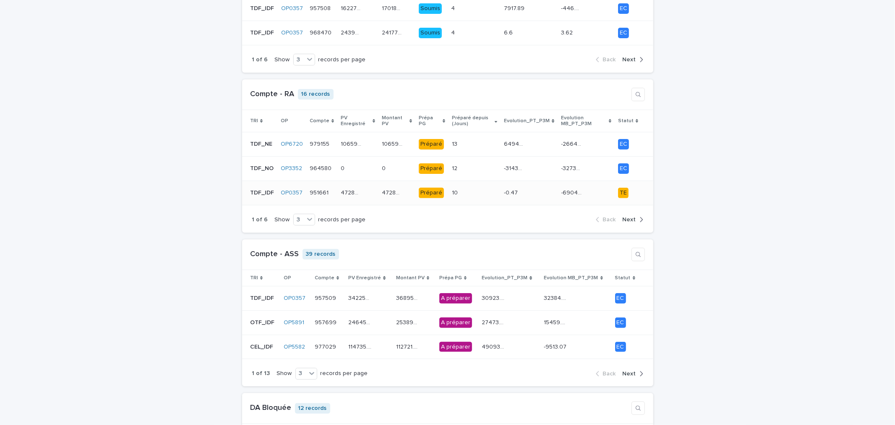
click at [529, 192] on div "-0.47 -0.47" at bounding box center [529, 193] width 50 height 14
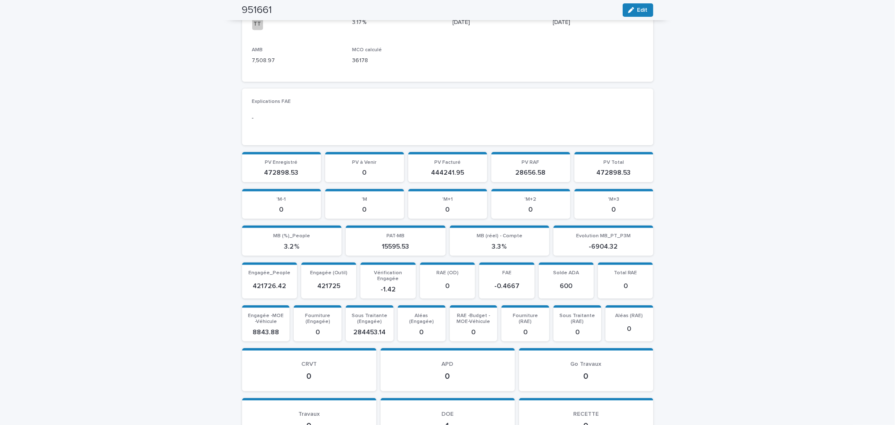
scroll to position [1064, 0]
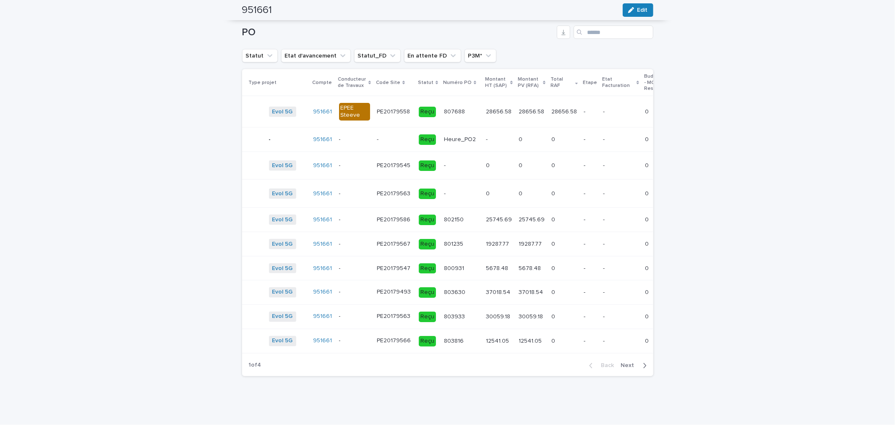
click at [628, 363] on span "Next" at bounding box center [630, 366] width 18 height 6
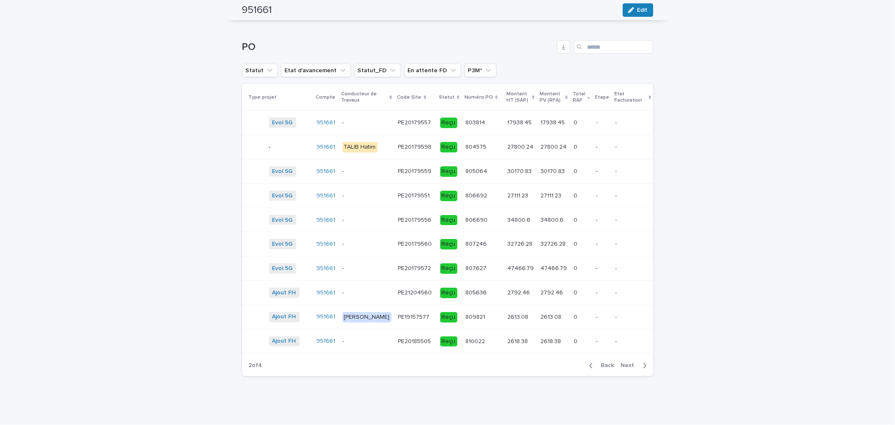
scroll to position [1064, 0]
click at [628, 364] on span "Next" at bounding box center [630, 366] width 18 height 6
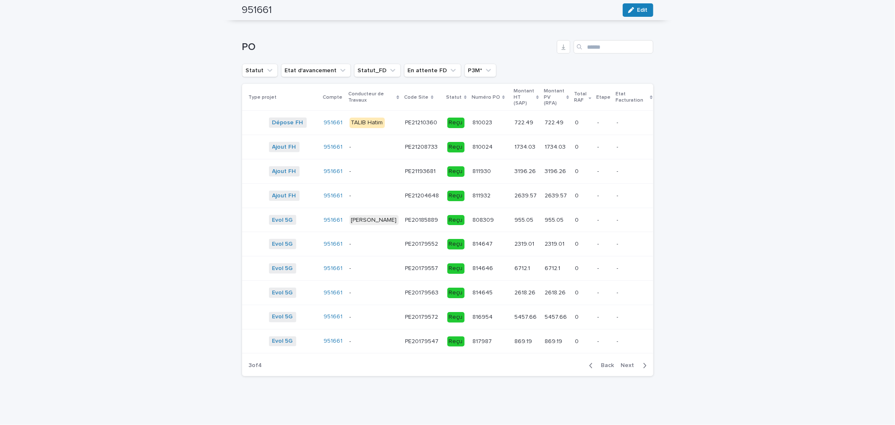
click at [628, 364] on span "Next" at bounding box center [630, 366] width 18 height 6
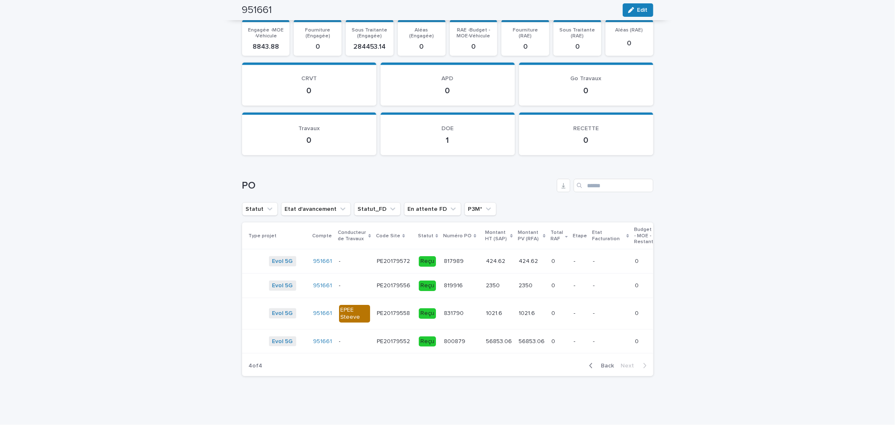
scroll to position [912, 0]
click at [598, 368] on button "Back" at bounding box center [599, 366] width 35 height 8
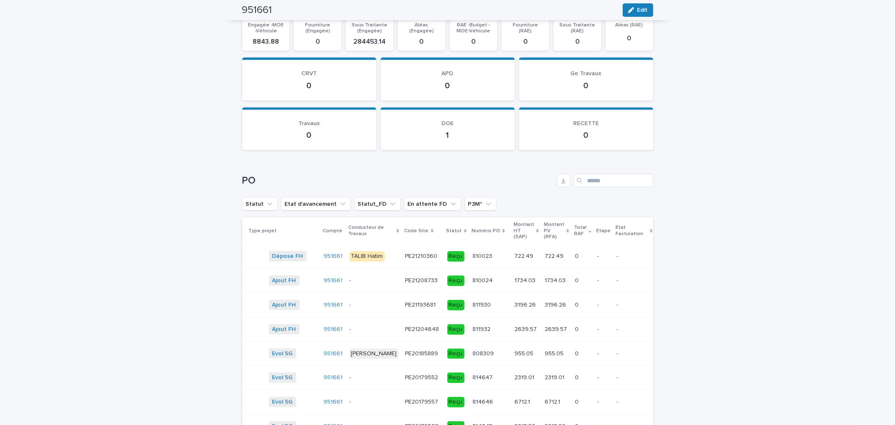
click at [617, 360] on div "- -" at bounding box center [634, 354] width 35 height 14
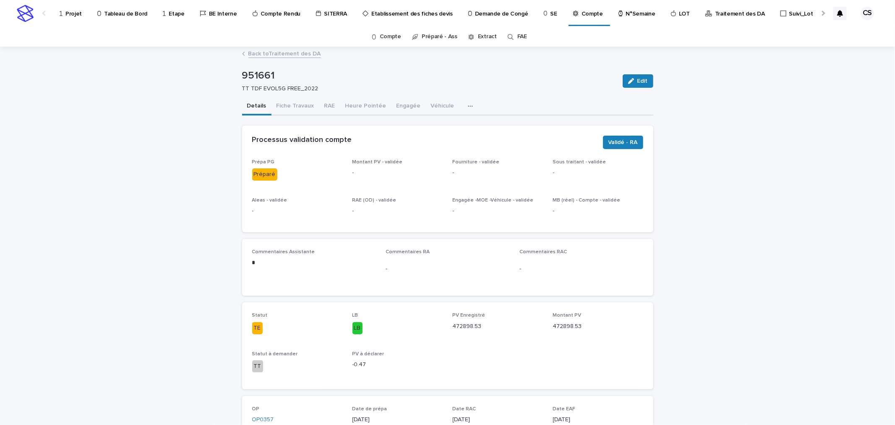
click at [71, 14] on p "Projet" at bounding box center [73, 9] width 16 height 18
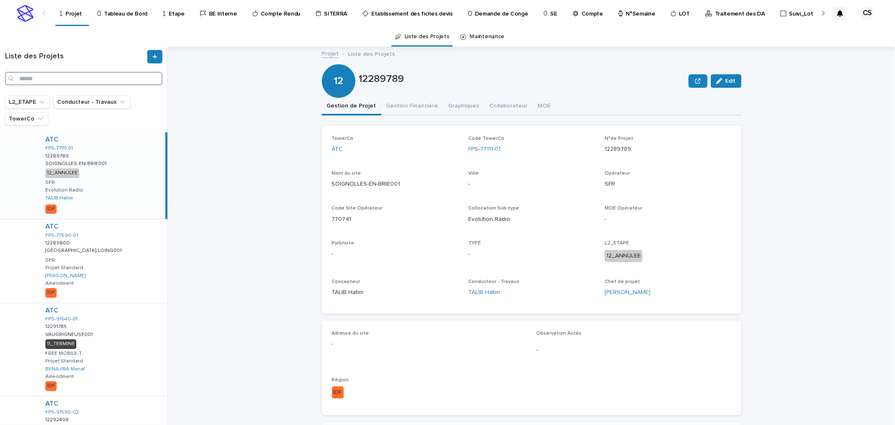
click at [102, 83] on input "Search" at bounding box center [83, 78] width 157 height 13
paste input "*******"
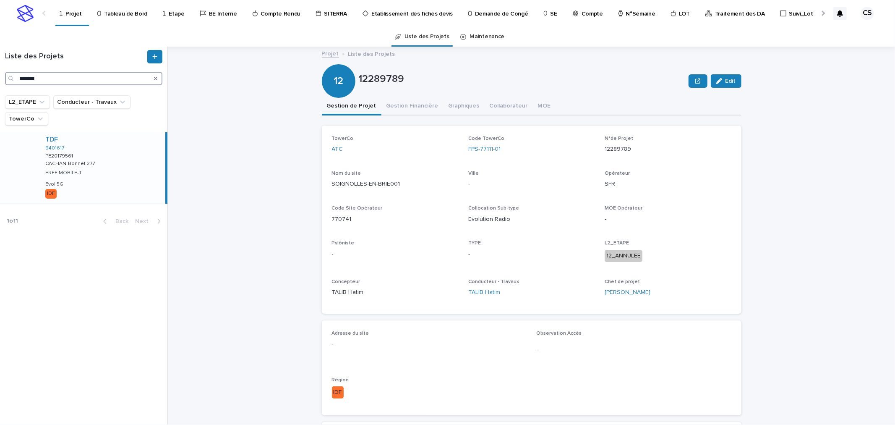
type input "*******"
click at [119, 179] on div "TDF 9401617 PE20179561 PE20179561 CACHAN-Bonnet 277 CACHAN-Bonnet 277 FREE MOBI…" at bounding box center [102, 167] width 127 height 71
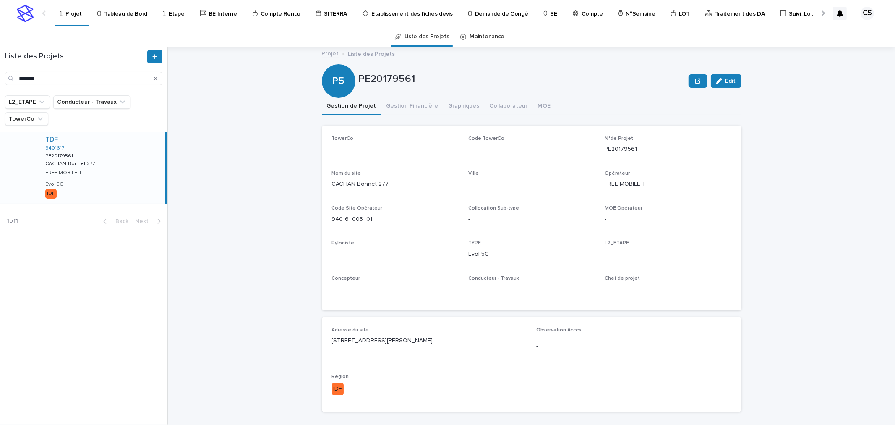
click at [404, 104] on button "Gestion Financière" at bounding box center [412, 107] width 62 height 18
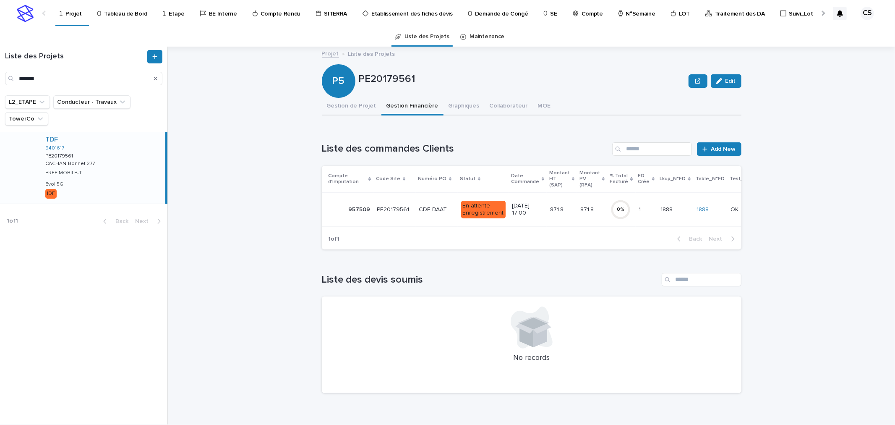
click at [553, 194] on td "871.8 871.8" at bounding box center [562, 209] width 30 height 34
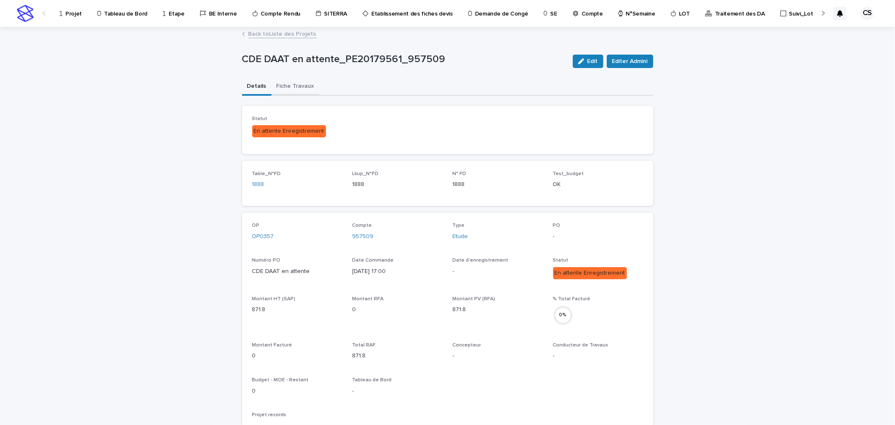
click at [277, 85] on button "Fiche Travaux" at bounding box center [295, 87] width 48 height 18
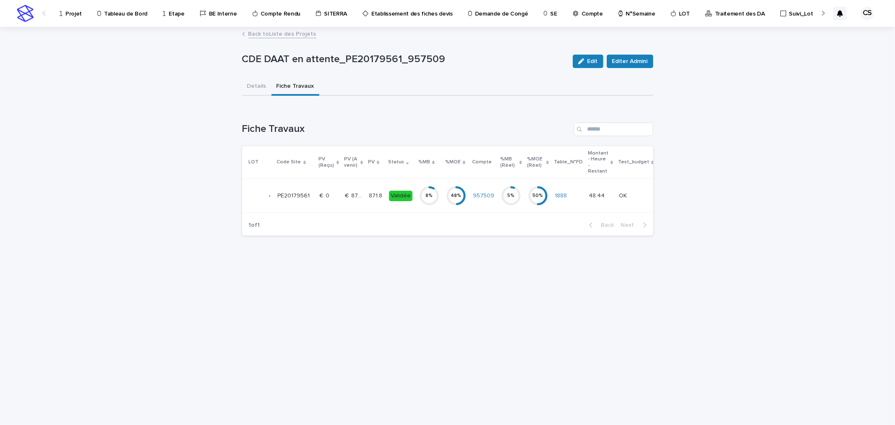
click at [425, 189] on circle at bounding box center [429, 195] width 17 height 17
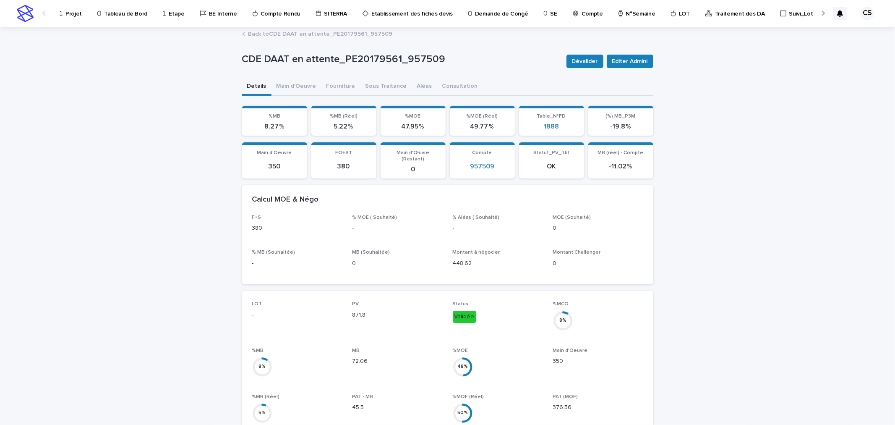
click at [369, 71] on div "CDE DAAT en attente_PE20179561_957509 Dévalider Editer Admini" at bounding box center [447, 61] width 411 height 34
click at [368, 92] on button "Sous Traitance" at bounding box center [386, 87] width 52 height 18
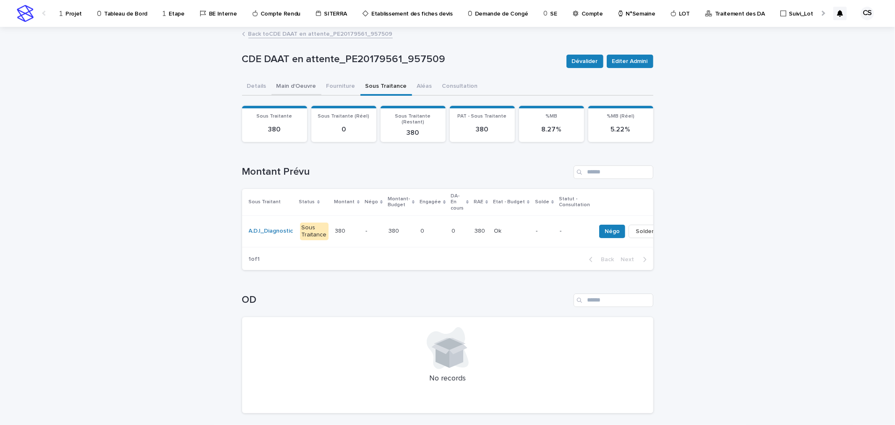
click at [303, 88] on button "Main d'Oeuvre" at bounding box center [296, 87] width 50 height 18
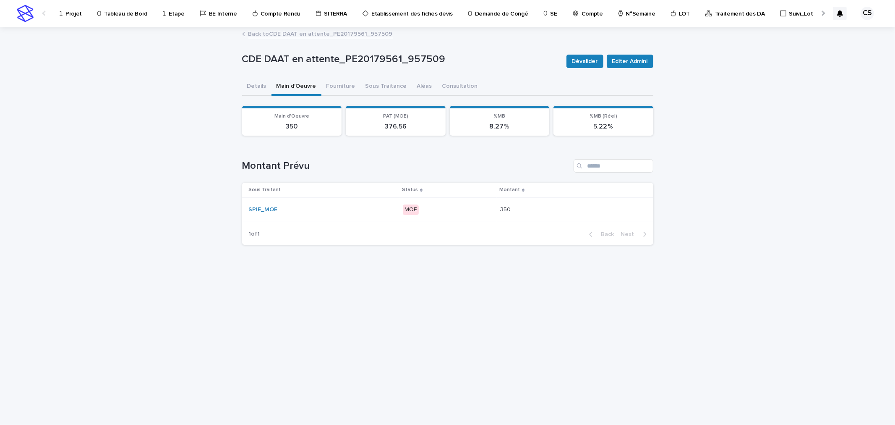
click at [387, 204] on div "SPIE_MOE" at bounding box center [322, 210] width 147 height 14
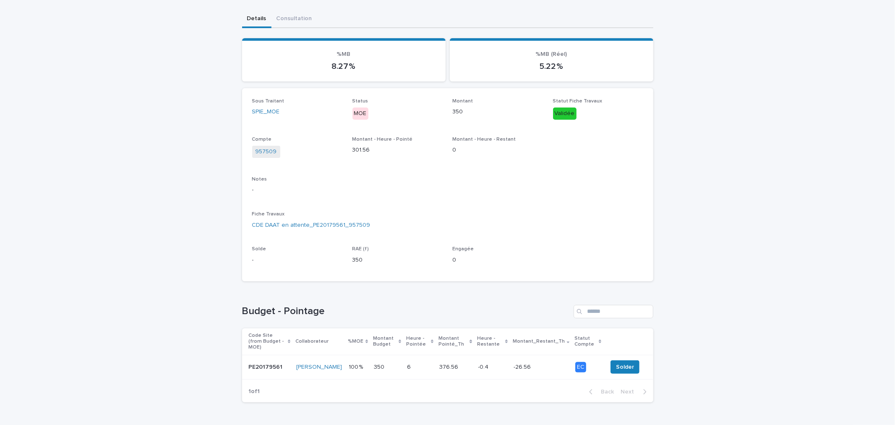
scroll to position [90, 0]
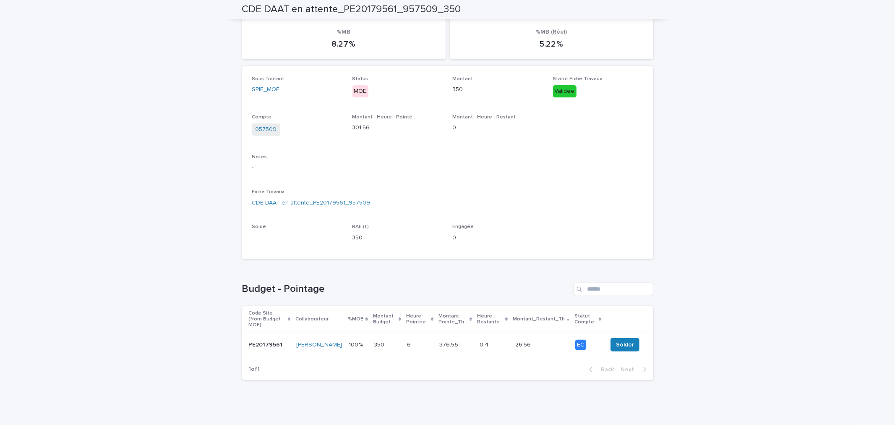
click at [447, 343] on div "376.56 376.56" at bounding box center [455, 345] width 32 height 14
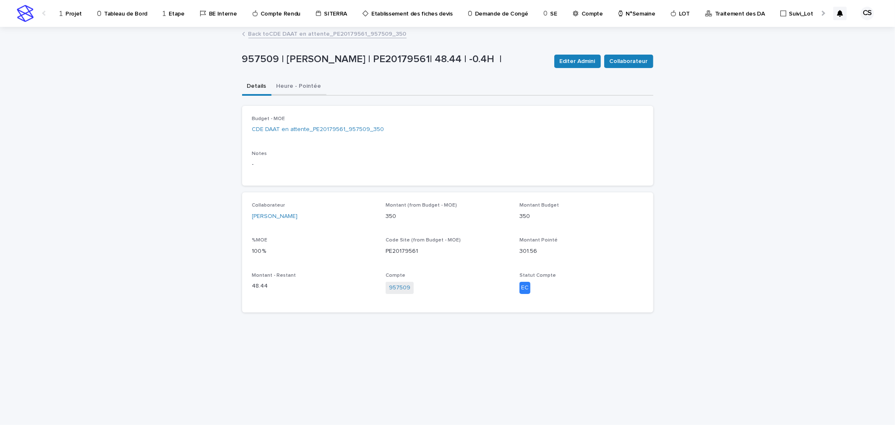
click at [309, 85] on button "Heure - Pointée" at bounding box center [298, 87] width 55 height 18
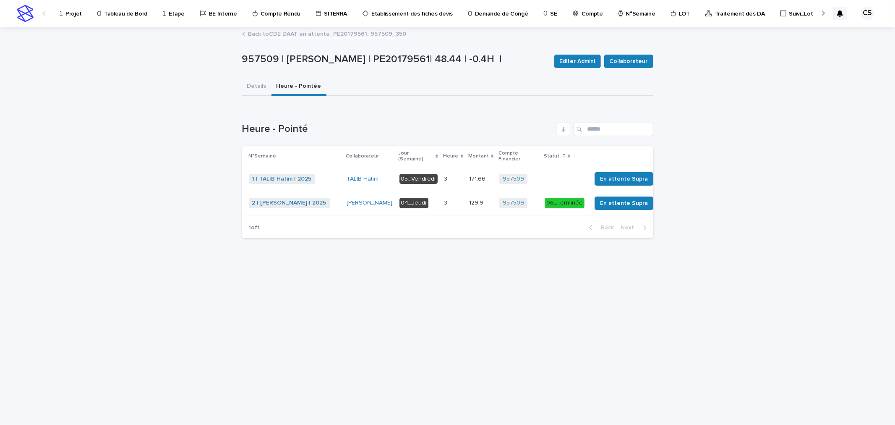
click at [344, 32] on link "Back to CDE DAAT en attente_PE20179561_957509_350" at bounding box center [327, 34] width 158 height 10
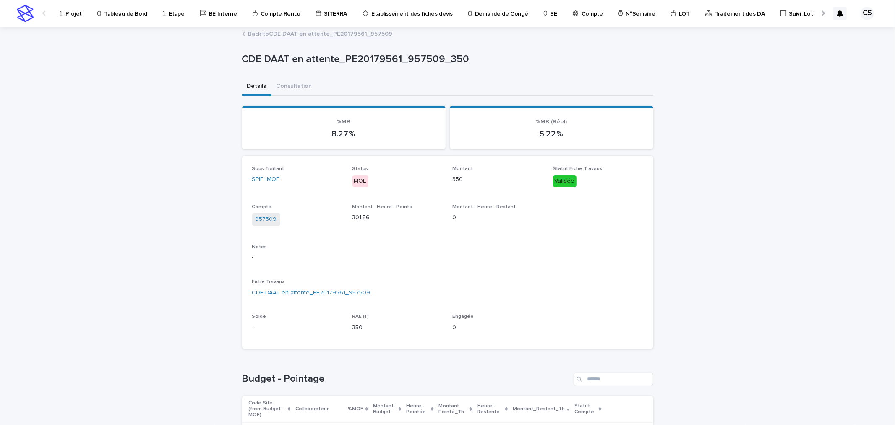
click at [338, 34] on link "Back to CDE DAAT en attente_PE20179561_957509" at bounding box center [320, 34] width 144 height 10
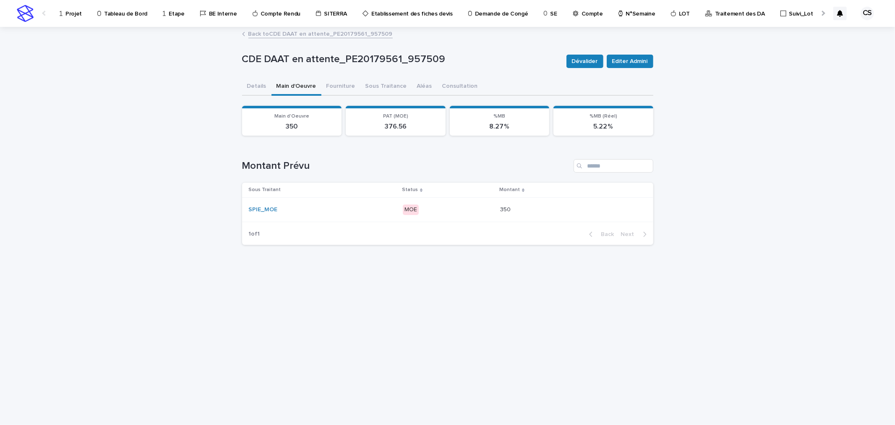
click at [283, 27] on div "Back to CDE DAAT en attente_PE20179561_957509" at bounding box center [447, 27] width 895 height 1
click at [280, 33] on link "Back to CDE DAAT en attente_PE20179561_957509" at bounding box center [320, 34] width 144 height 10
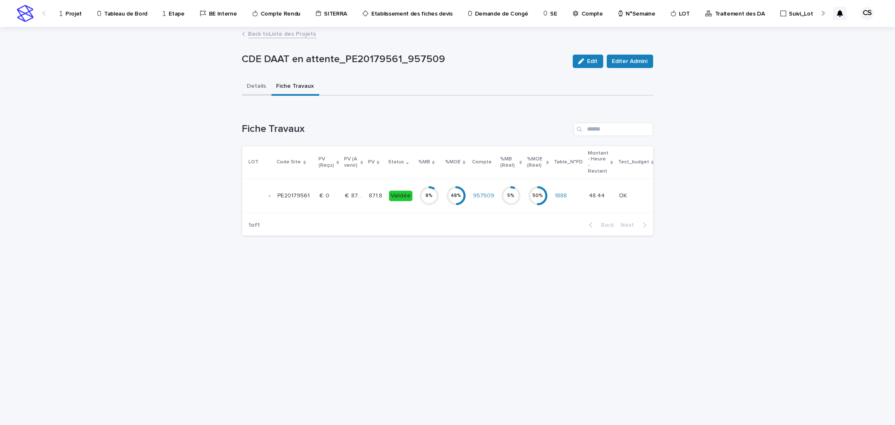
click at [255, 85] on button "Details" at bounding box center [256, 87] width 29 height 18
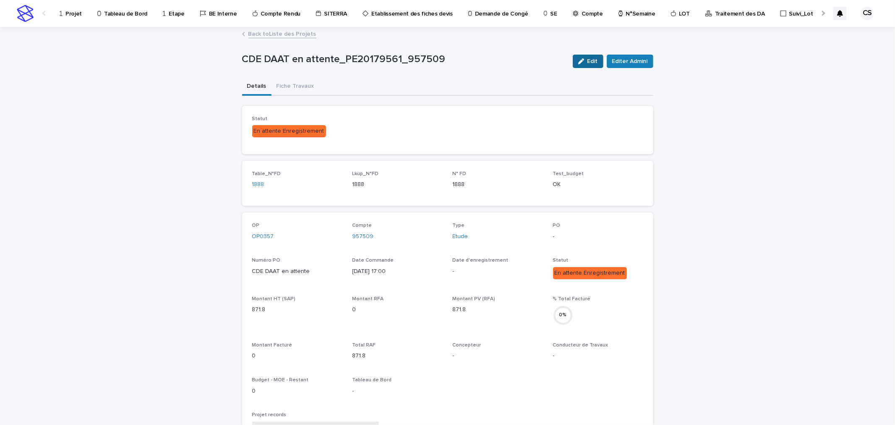
click at [587, 65] on button "Edit" at bounding box center [588, 61] width 31 height 13
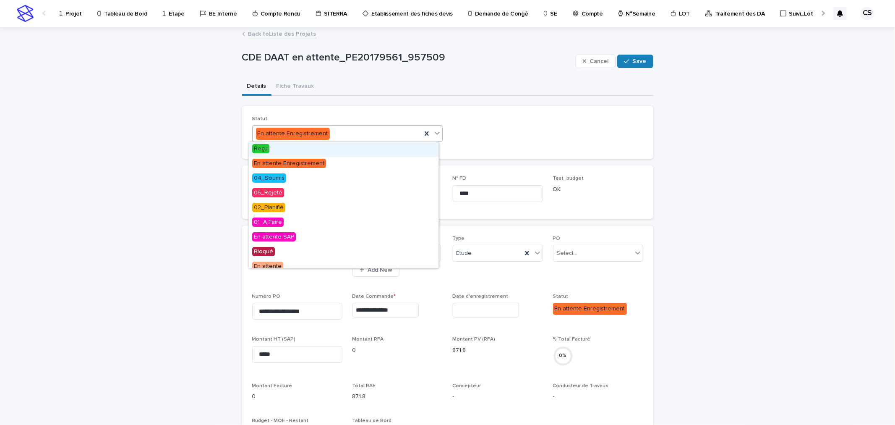
click at [349, 131] on div "En attente Enregistrement" at bounding box center [337, 134] width 169 height 14
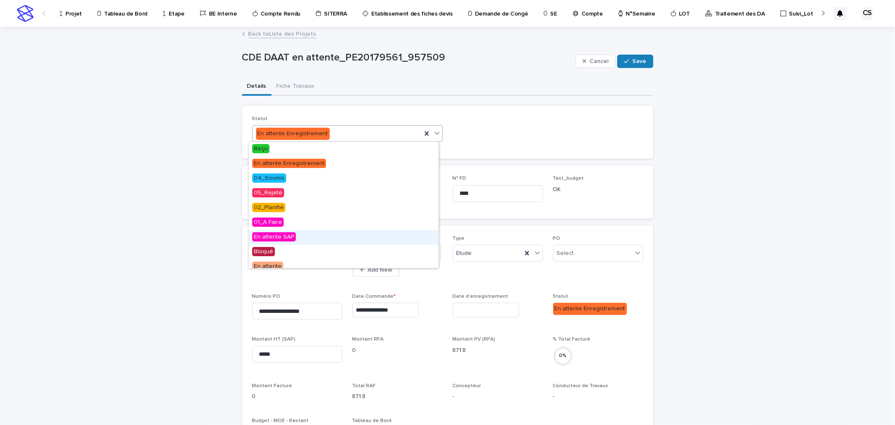
scroll to position [168, 0]
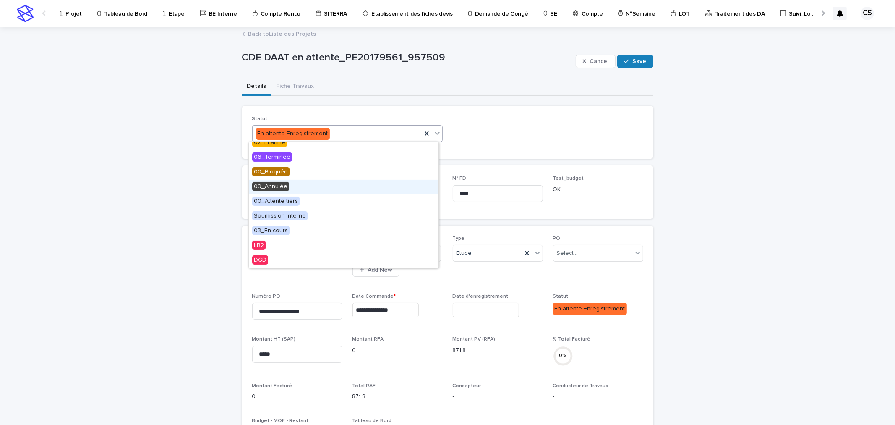
click at [280, 191] on div "09_Annulée" at bounding box center [344, 187] width 190 height 15
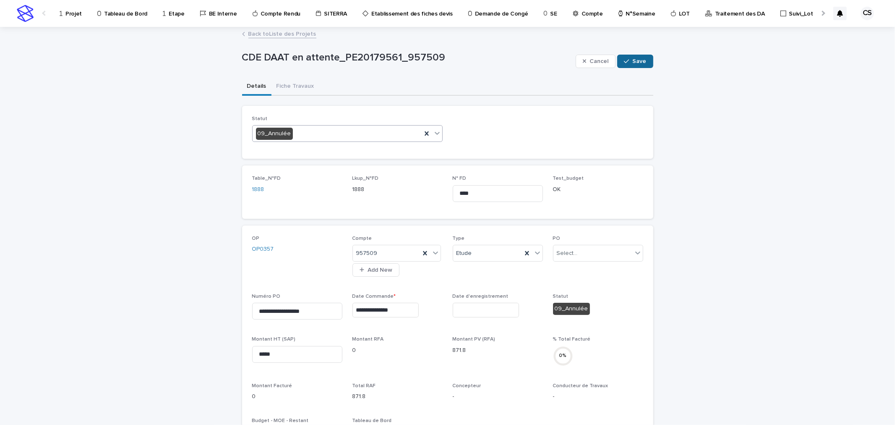
click at [634, 61] on span "Save" at bounding box center [640, 61] width 14 height 6
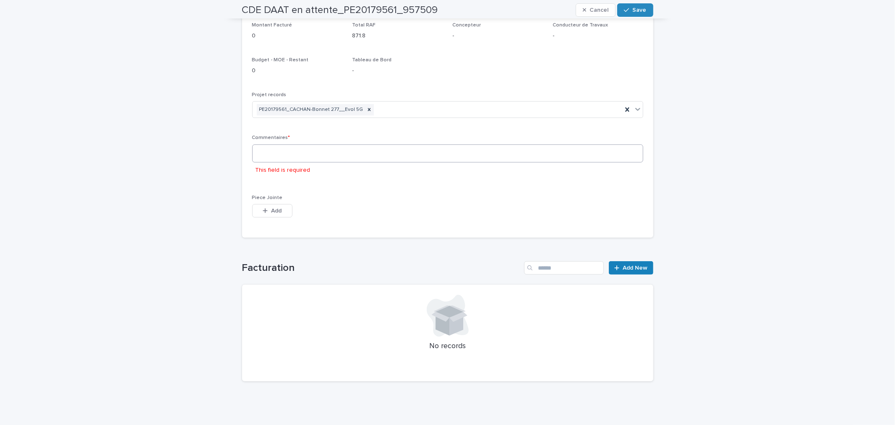
scroll to position [368, 0]
click at [333, 154] on textarea at bounding box center [447, 153] width 391 height 18
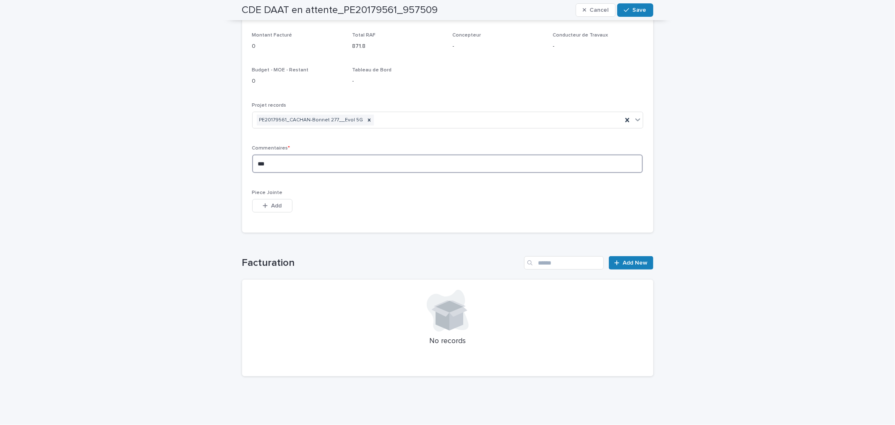
scroll to position [349, 0]
type textarea "******"
click at [625, 16] on button "Save" at bounding box center [635, 9] width 36 height 13
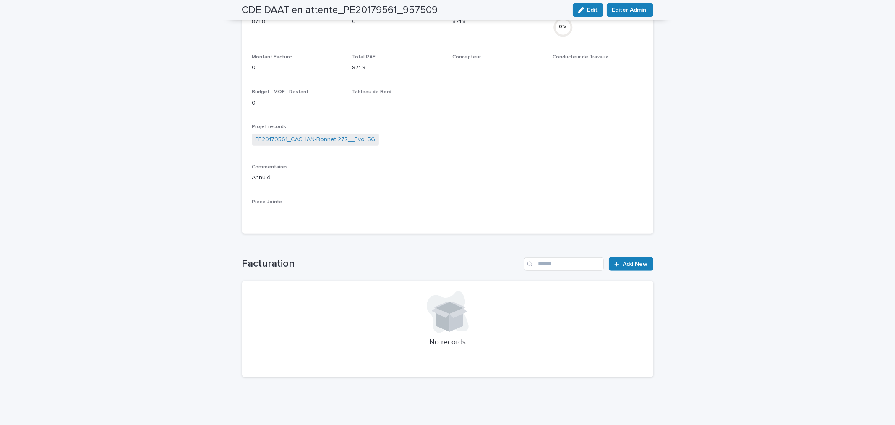
scroll to position [0, 0]
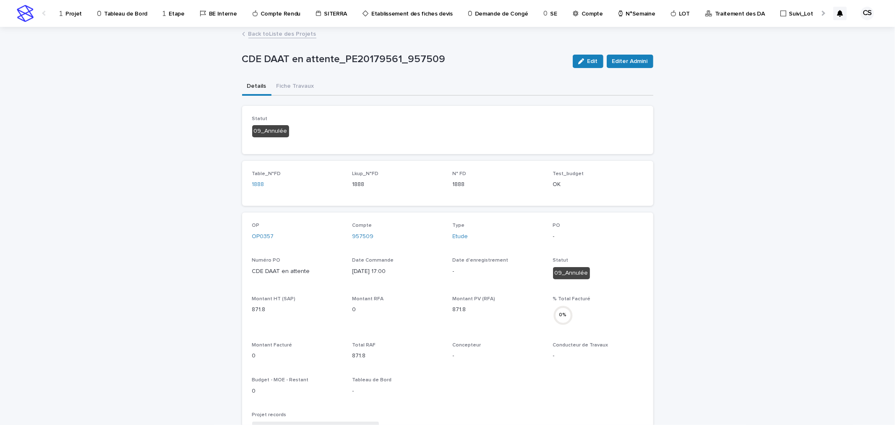
click at [279, 32] on link "Back to Liste des Projets" at bounding box center [282, 34] width 68 height 10
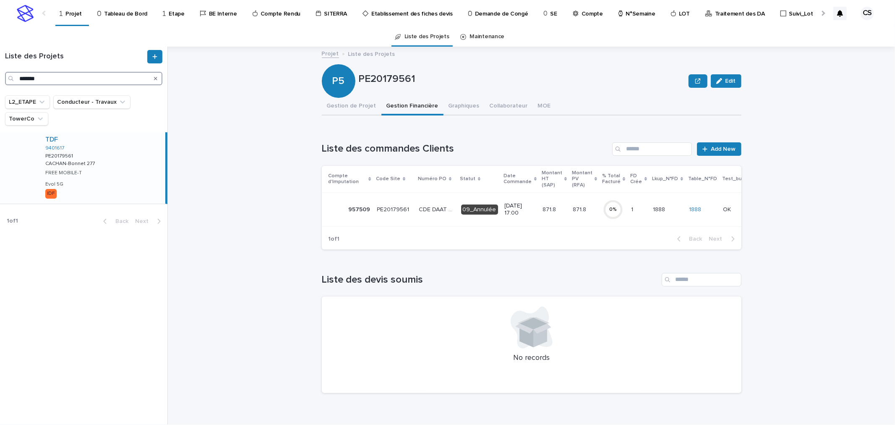
click at [99, 78] on input "*******" at bounding box center [83, 78] width 157 height 13
paste input "Search"
type input "*******"
click at [107, 162] on div "TDF 9403809 PE20179569 PE20179569 L HAY-ROSES-Ecole139 L HAY-ROSES-Ecole139 FRE…" at bounding box center [102, 167] width 127 height 71
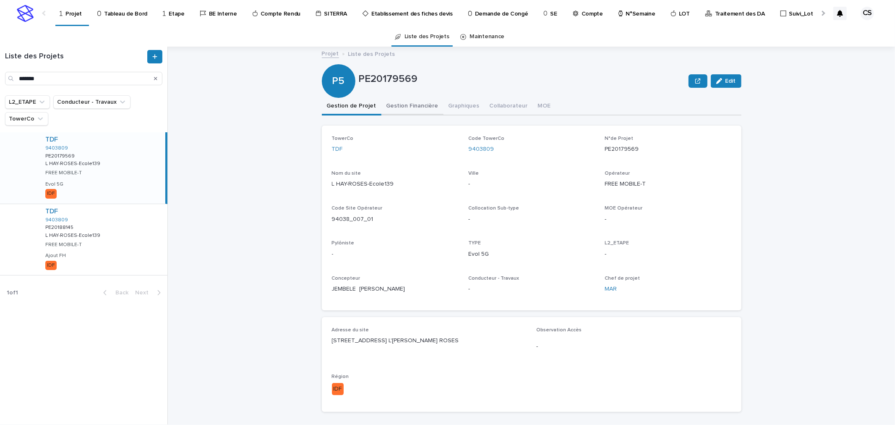
click at [420, 105] on button "Gestion Financière" at bounding box center [412, 107] width 62 height 18
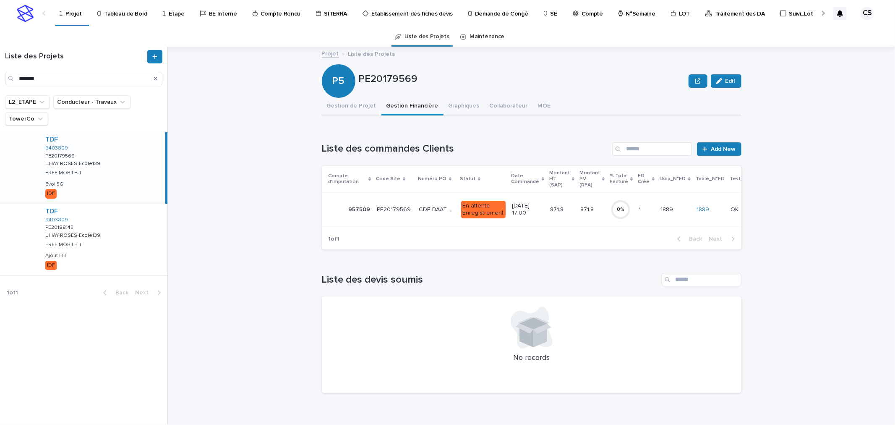
click at [458, 204] on td "En attente Enregistrement" at bounding box center [483, 209] width 51 height 34
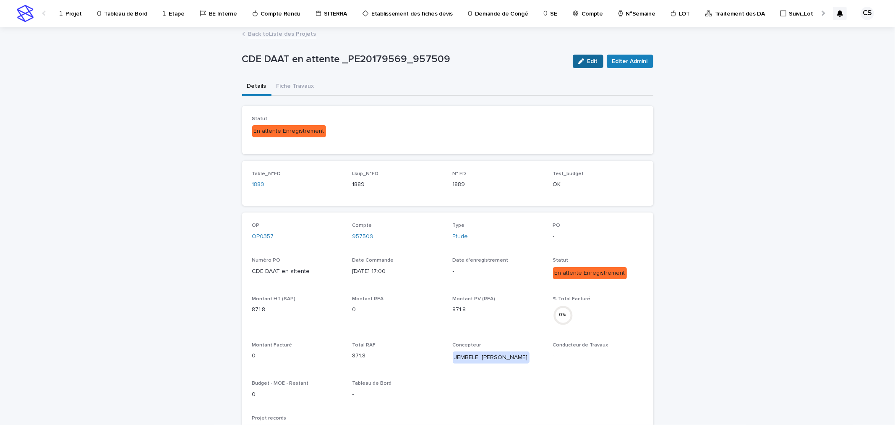
click at [587, 60] on span "Edit" at bounding box center [592, 61] width 10 height 6
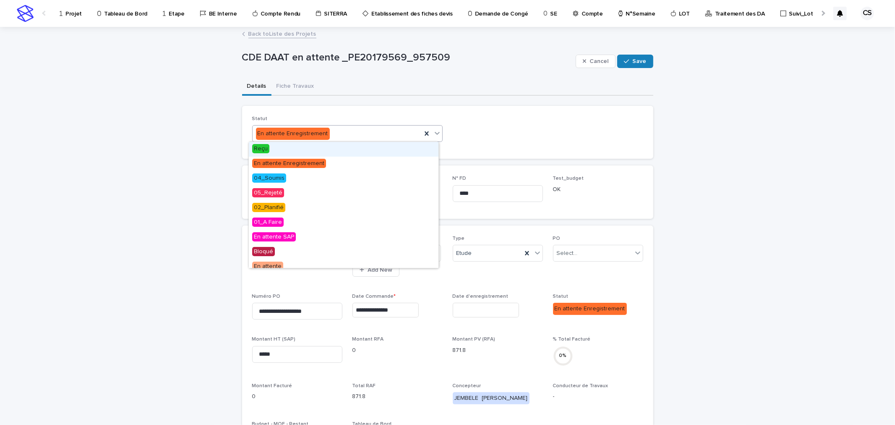
click at [326, 127] on div "En attente Enregistrement" at bounding box center [337, 134] width 169 height 14
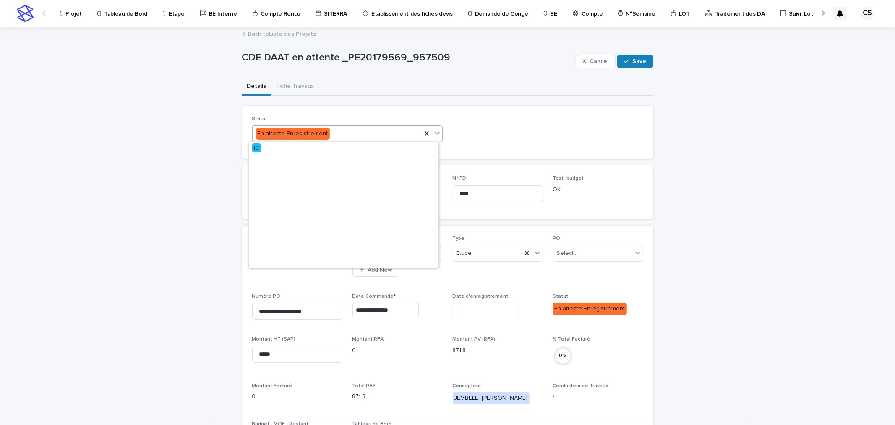
scroll to position [155, 0]
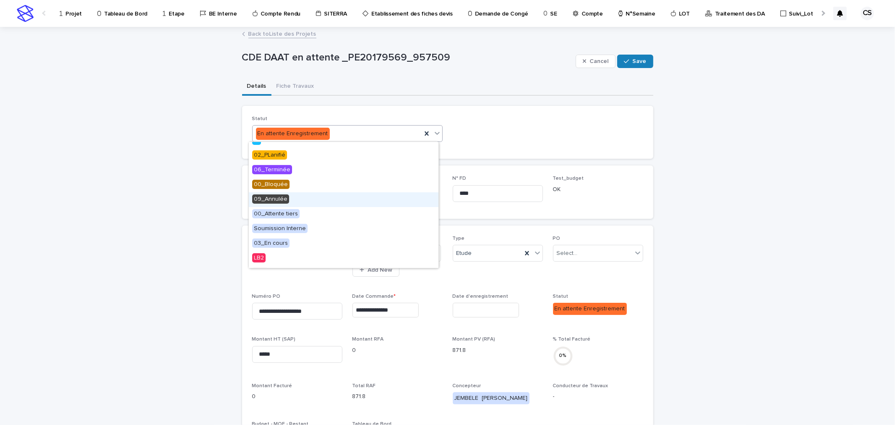
click at [283, 198] on span "09_Annulée" at bounding box center [270, 198] width 37 height 9
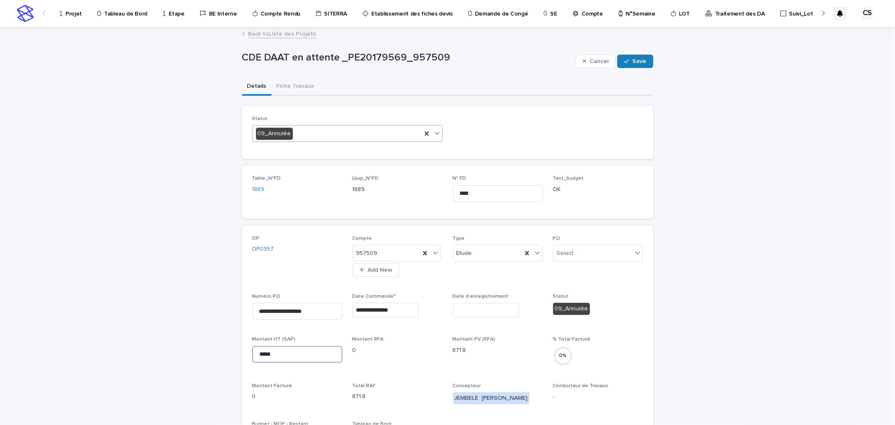
drag, startPoint x: 238, startPoint y: 347, endPoint x: 192, endPoint y: 345, distance: 46.2
click at [193, 345] on div "**********" at bounding box center [447, 403] width 895 height 750
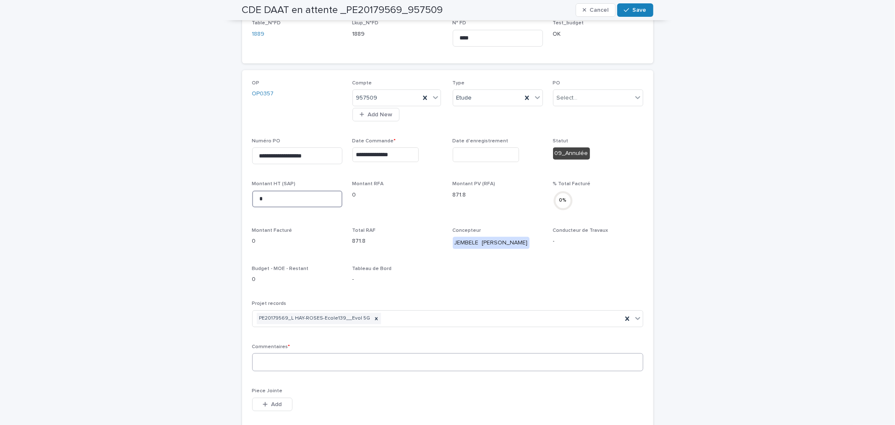
type input "*"
click at [311, 361] on textarea at bounding box center [447, 362] width 391 height 18
paste textarea "*****"
type textarea "*****"
click at [636, 10] on span "Save" at bounding box center [640, 10] width 14 height 6
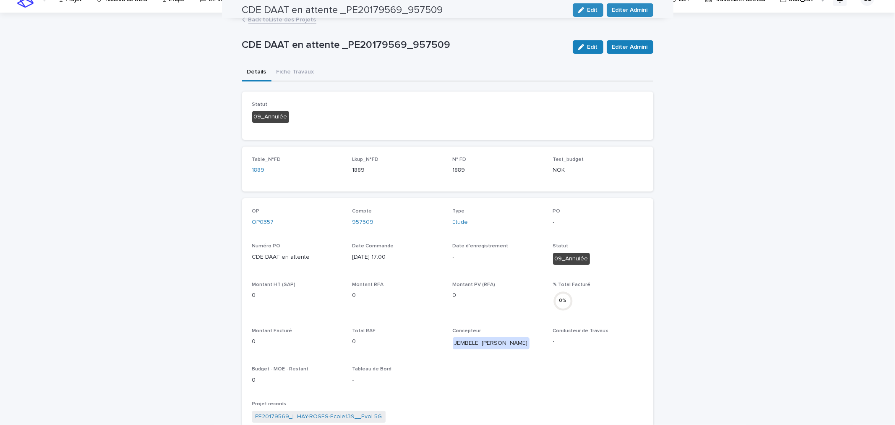
scroll to position [0, 0]
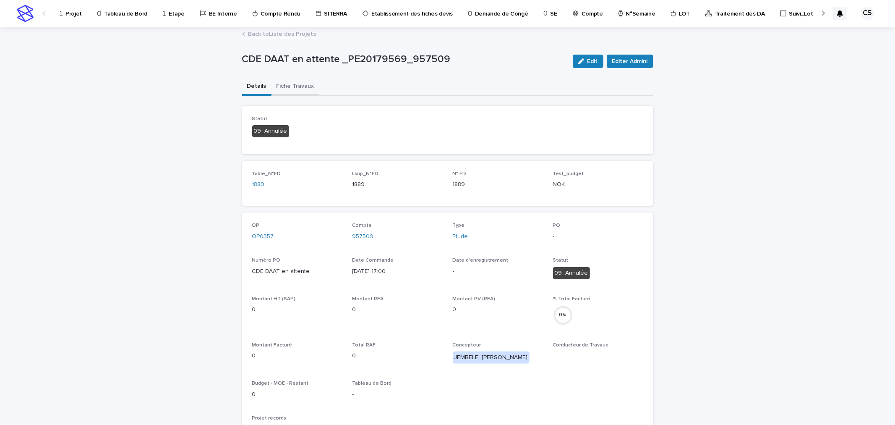
click at [286, 82] on button "Fiche Travaux" at bounding box center [295, 87] width 48 height 18
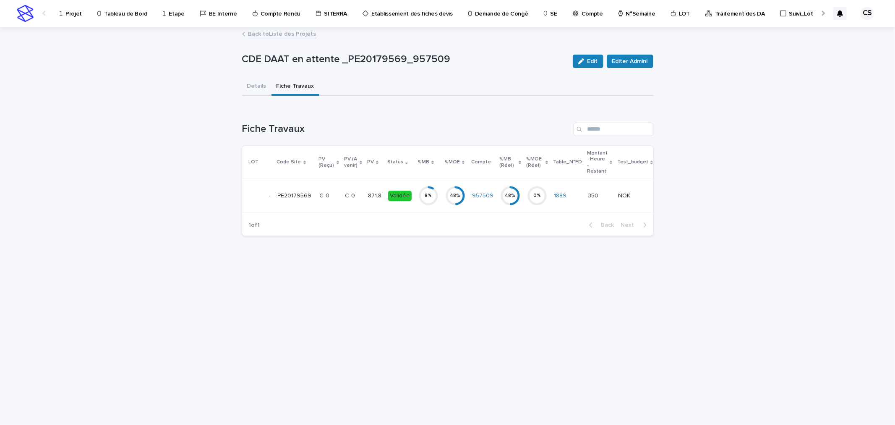
click at [374, 195] on p "871.8" at bounding box center [375, 194] width 15 height 9
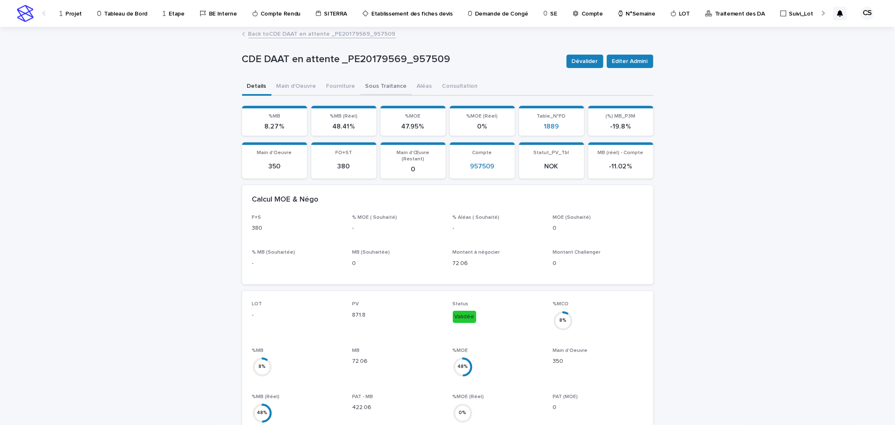
click at [383, 86] on button "Sous Traitance" at bounding box center [386, 87] width 52 height 18
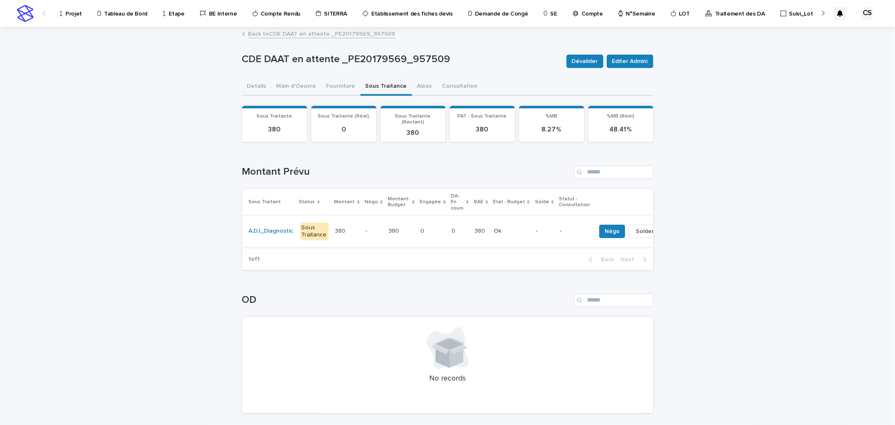
click at [636, 227] on span "Solder" at bounding box center [645, 231] width 18 height 8
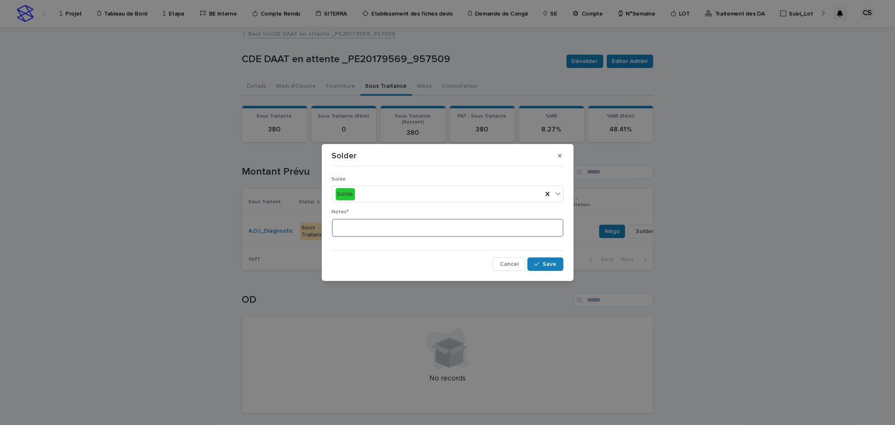
click at [462, 220] on textarea at bounding box center [448, 228] width 232 height 18
type textarea "******"
click at [551, 264] on span "Save" at bounding box center [550, 264] width 14 height 6
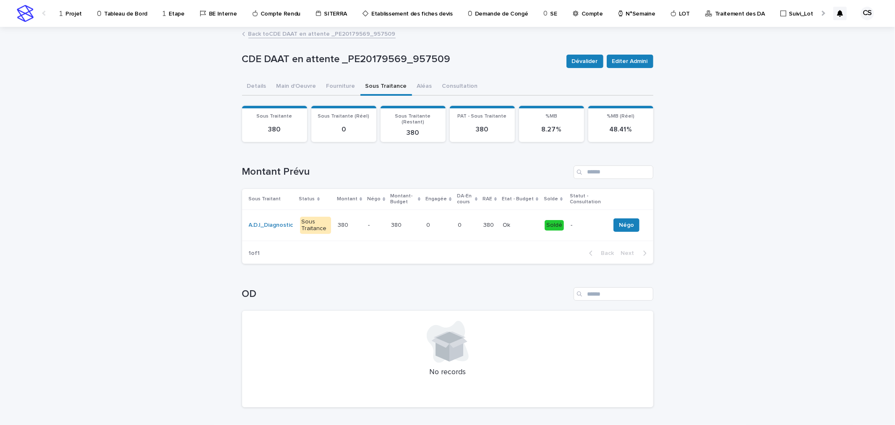
click at [301, 87] on button "Main d'Oeuvre" at bounding box center [296, 87] width 50 height 18
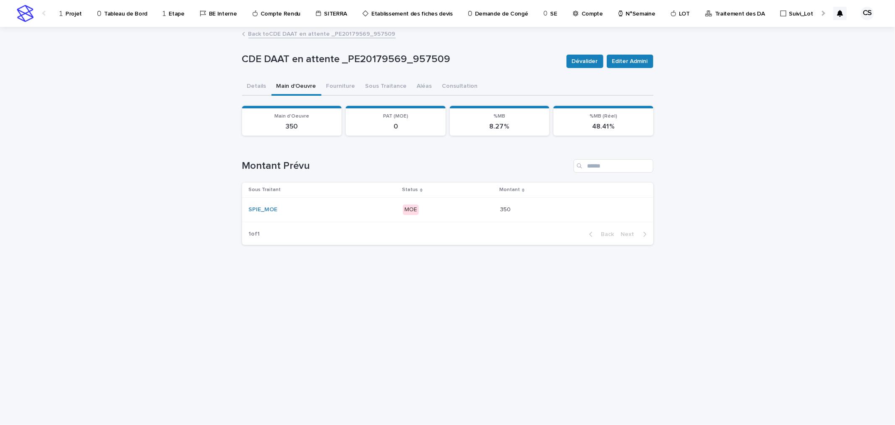
click at [469, 204] on p "MOE" at bounding box center [448, 209] width 91 height 10
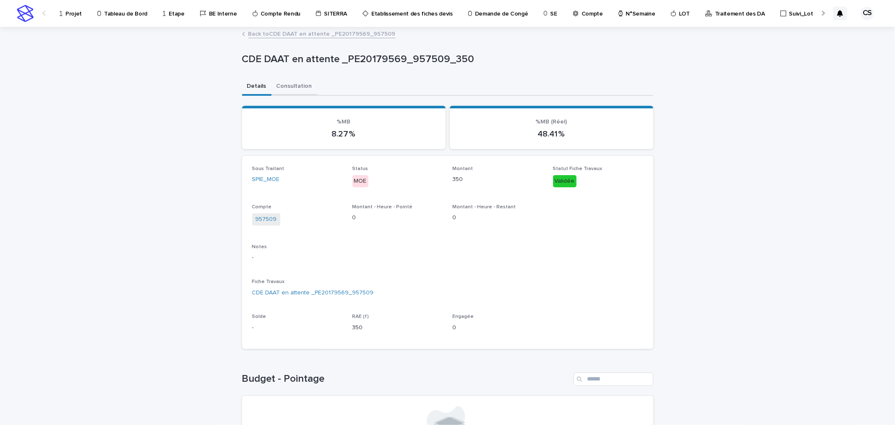
click at [290, 85] on button "Consultation" at bounding box center [294, 87] width 46 height 18
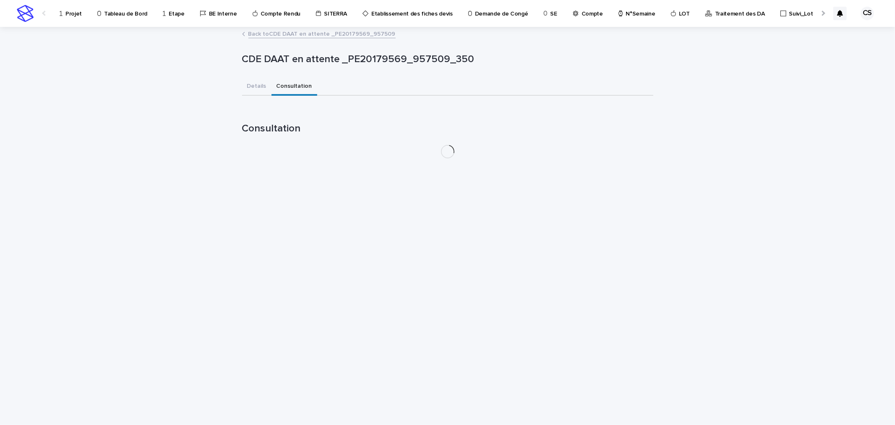
click at [305, 29] on link "Back to CDE DAAT en attente _PE20179569_957509" at bounding box center [321, 34] width 147 height 10
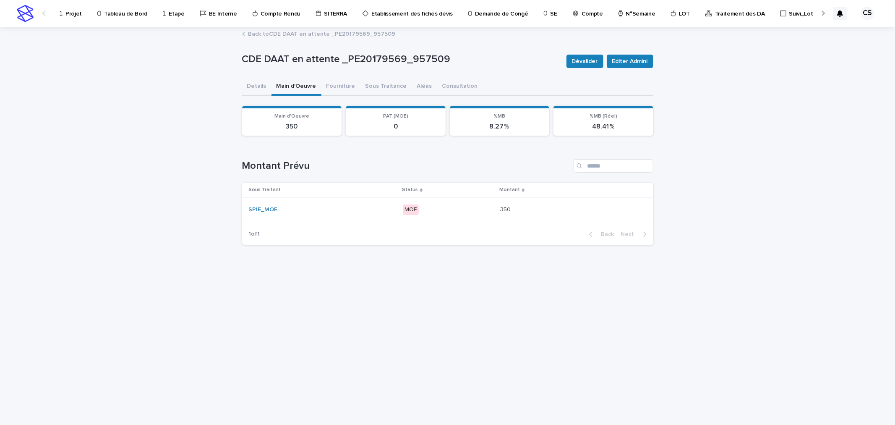
click at [308, 36] on link "Back to CDE DAAT en attente _PE20179569_957509" at bounding box center [321, 34] width 147 height 10
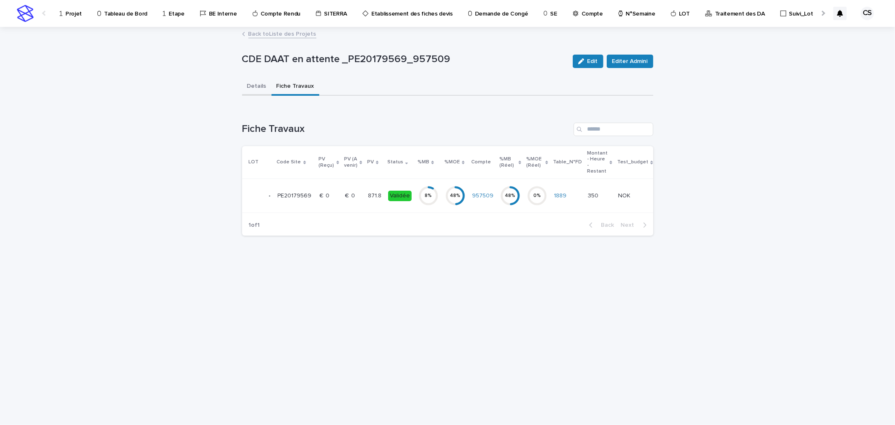
click at [254, 84] on button "Details" at bounding box center [256, 87] width 29 height 18
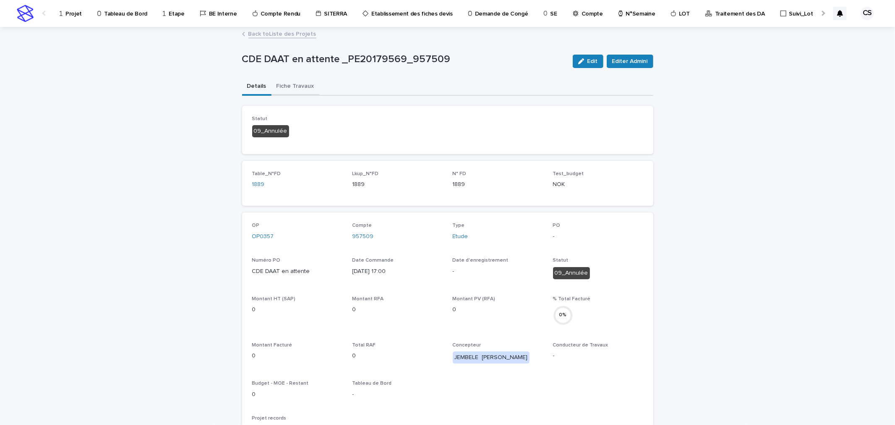
click at [300, 83] on button "Fiche Travaux" at bounding box center [295, 87] width 48 height 18
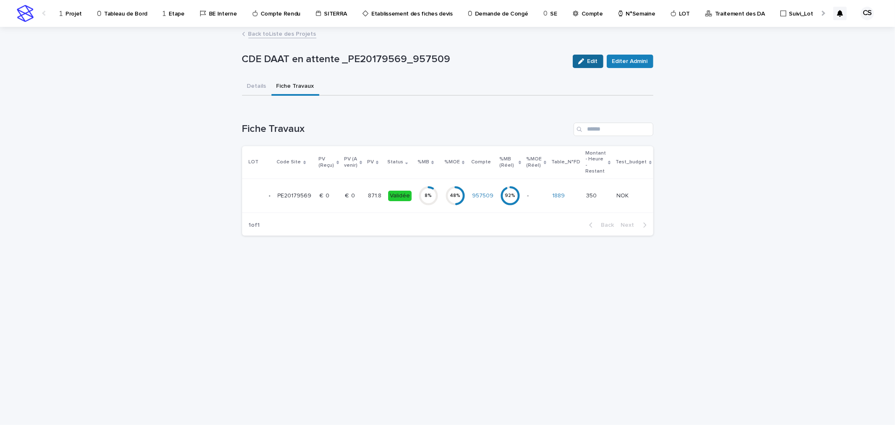
click at [588, 64] on span "Edit" at bounding box center [592, 61] width 10 height 6
click at [345, 192] on p "€  0" at bounding box center [351, 194] width 12 height 9
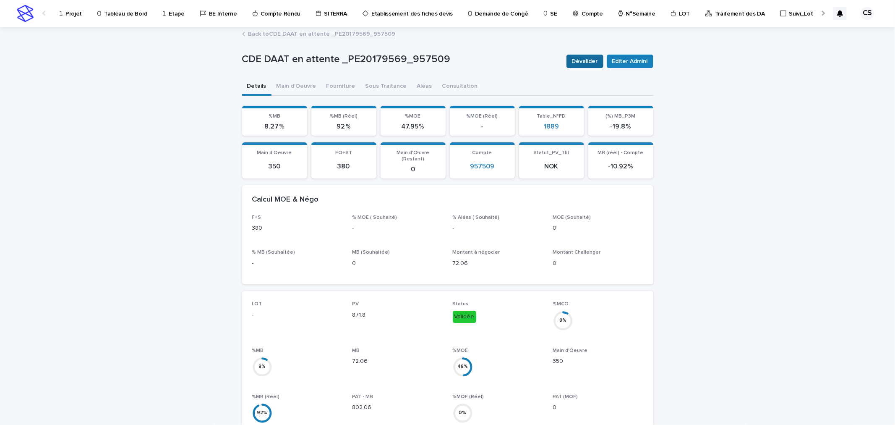
click at [587, 56] on button "Dévalider" at bounding box center [584, 61] width 37 height 13
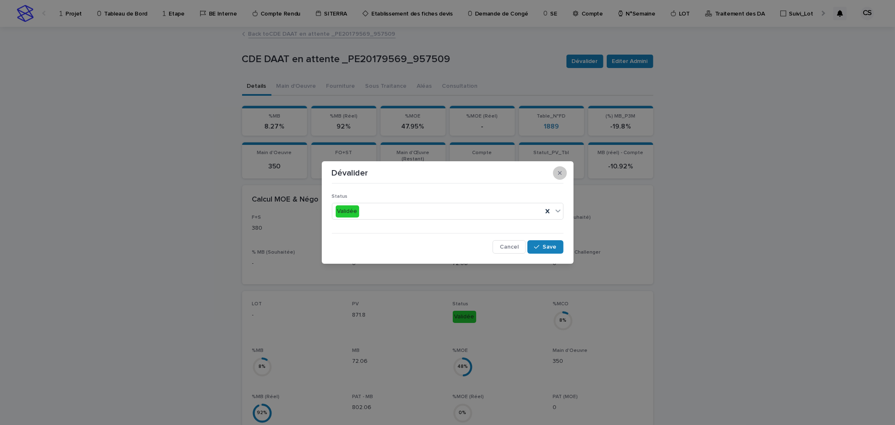
click at [560, 174] on icon "button" at bounding box center [560, 173] width 4 height 6
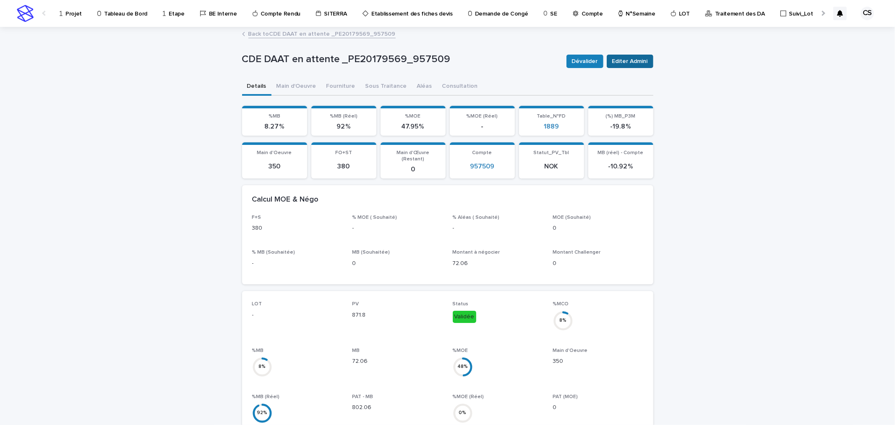
click at [619, 55] on button "Editer Admini" at bounding box center [630, 61] width 47 height 13
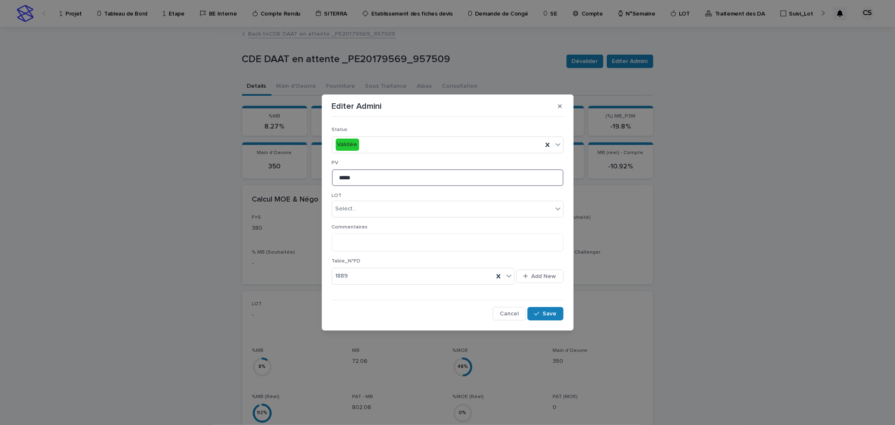
drag, startPoint x: 360, startPoint y: 182, endPoint x: 312, endPoint y: 174, distance: 48.9
click at [312, 174] on div "Editer Admini Status Validée PV ***** LOT Select... Commentaires Table_N°FD 188…" at bounding box center [447, 212] width 895 height 425
type input "*"
click at [352, 245] on textarea at bounding box center [448, 242] width 232 height 18
type textarea "*****"
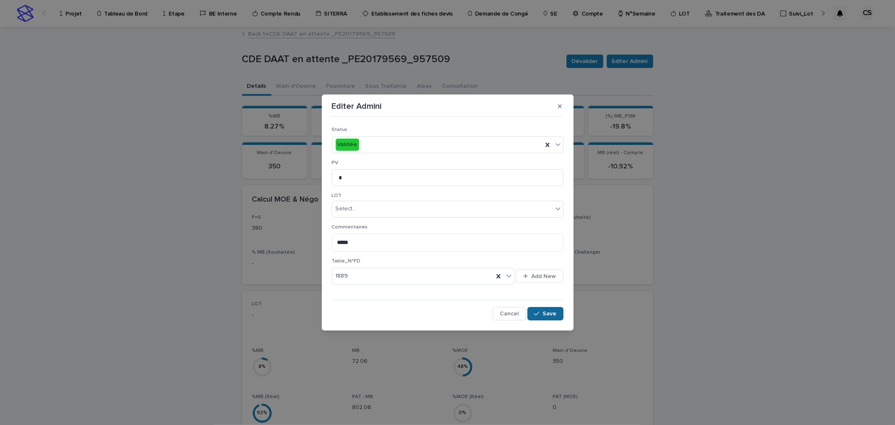
click at [551, 309] on button "Save" at bounding box center [545, 313] width 36 height 13
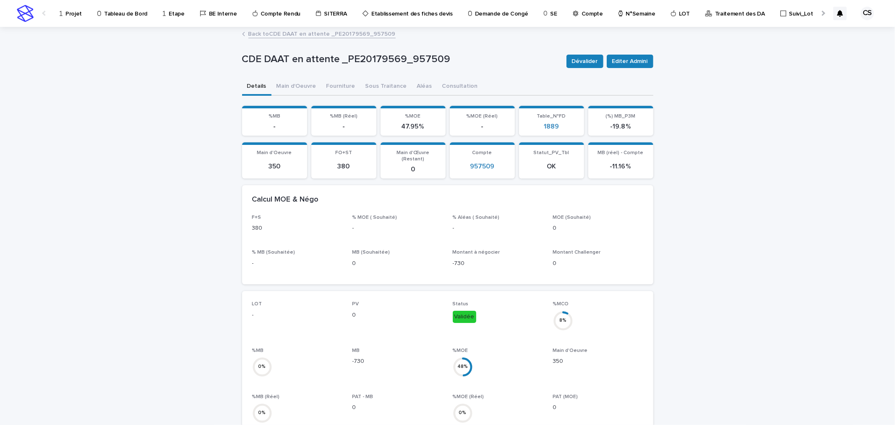
click at [359, 30] on link "Back to CDE DAAT en attente _PE20179569_957509" at bounding box center [321, 34] width 147 height 10
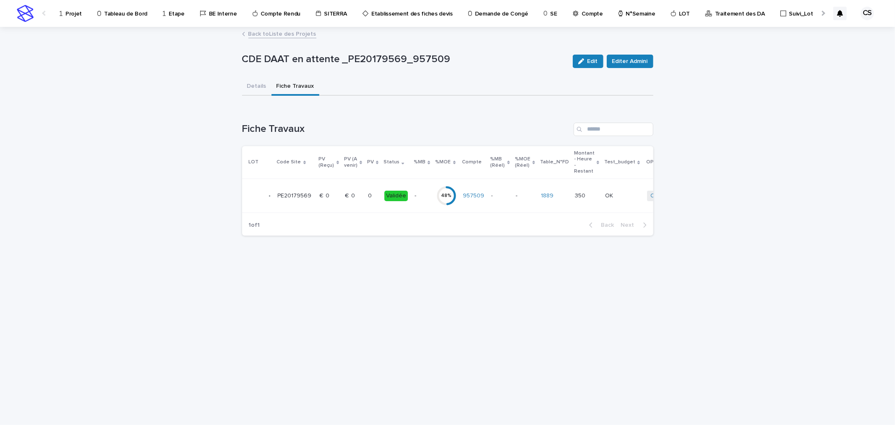
click at [295, 35] on link "Back to Liste des Projets" at bounding box center [282, 34] width 68 height 10
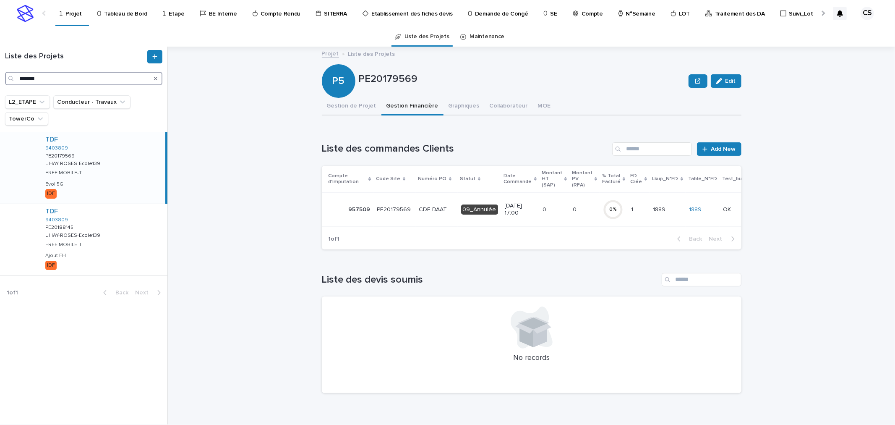
click at [63, 79] on input "*******" at bounding box center [83, 78] width 157 height 13
paste input "Search"
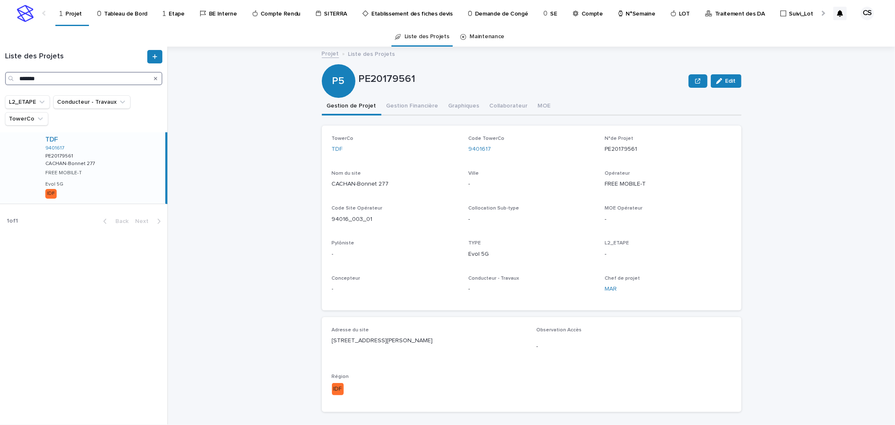
type input "*******"
click at [93, 133] on div "TDF 9401617 PE20179561 PE20179561 CACHAN-Bonnet 277 CACHAN-Bonnet 277 FREE MOBI…" at bounding box center [102, 167] width 127 height 71
click at [398, 107] on button "Gestion Financière" at bounding box center [412, 107] width 62 height 18
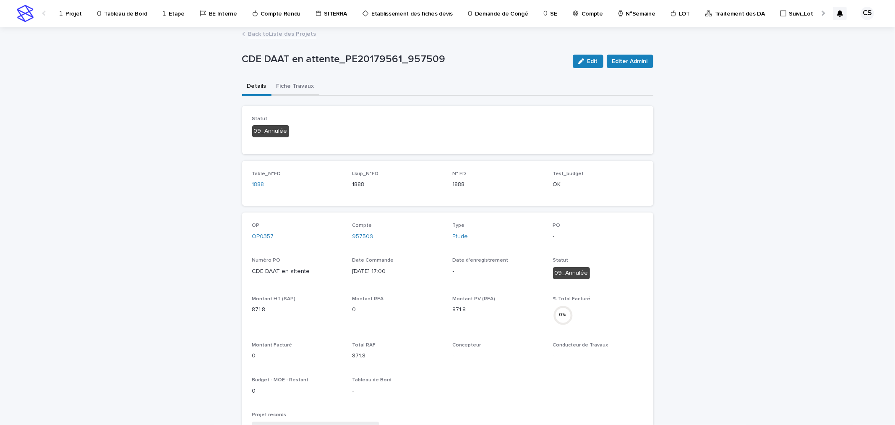
click at [294, 87] on button "Fiche Travaux" at bounding box center [295, 87] width 48 height 18
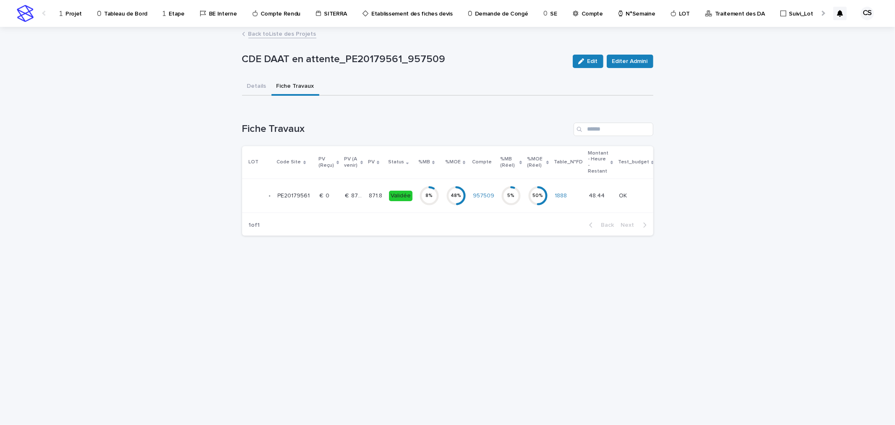
click at [350, 196] on p "€  871.80" at bounding box center [354, 194] width 19 height 9
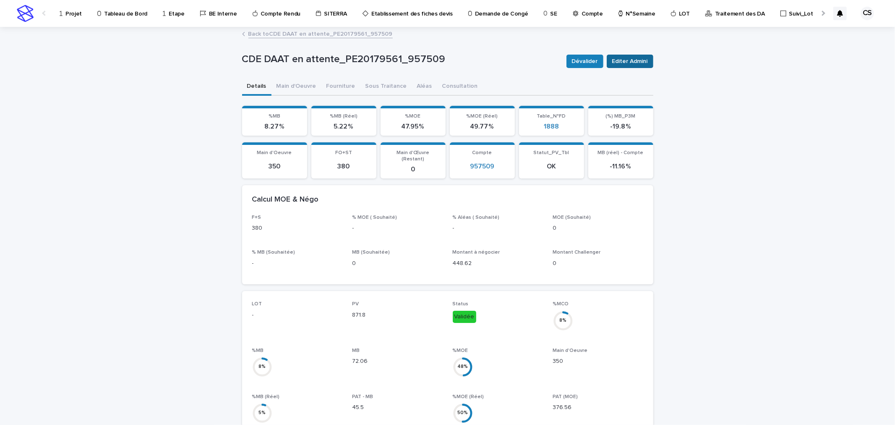
click at [630, 55] on button "Editer Admini" at bounding box center [630, 61] width 47 height 13
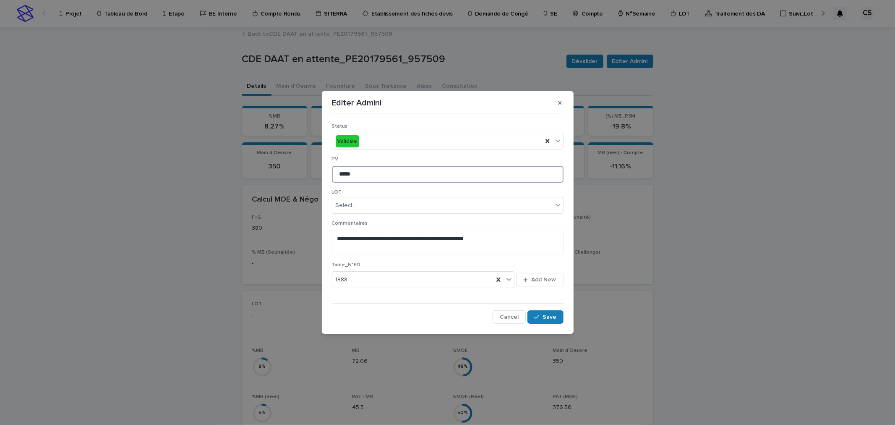
drag, startPoint x: 368, startPoint y: 176, endPoint x: 282, endPoint y: 169, distance: 87.1
click at [282, 169] on div "**********" at bounding box center [447, 212] width 895 height 425
type input "*"
click at [508, 256] on div "**********" at bounding box center [448, 241] width 232 height 42
click at [519, 250] on textarea "**********" at bounding box center [448, 242] width 232 height 25
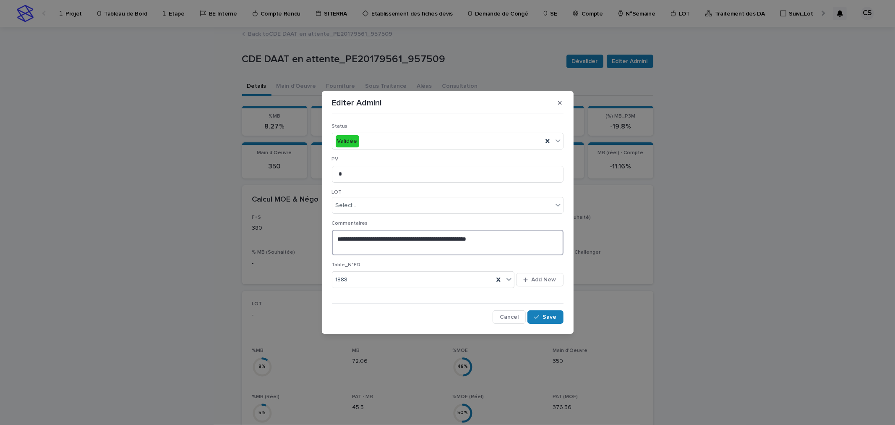
paste textarea "* ******"
type textarea "**********"
click at [548, 314] on span "Save" at bounding box center [550, 317] width 14 height 6
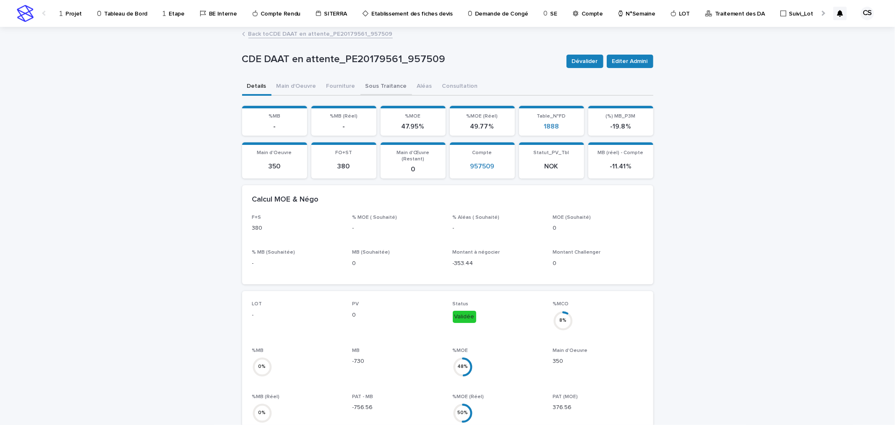
click at [385, 86] on button "Sous Traitance" at bounding box center [386, 87] width 52 height 18
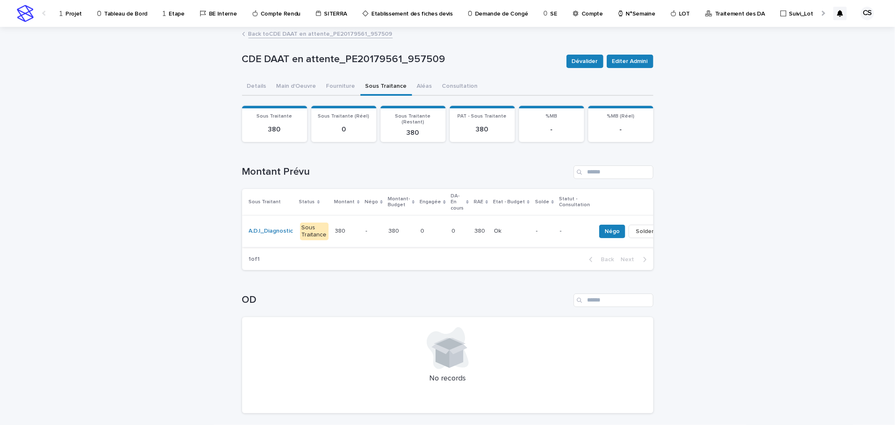
click at [636, 227] on span "Solder" at bounding box center [645, 231] width 18 height 8
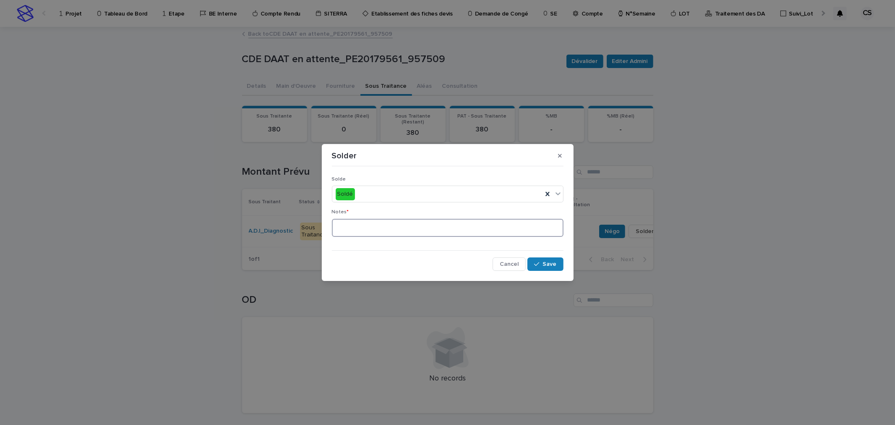
click at [409, 221] on textarea at bounding box center [448, 228] width 232 height 18
type textarea "**"
click at [550, 265] on span "Save" at bounding box center [550, 264] width 14 height 6
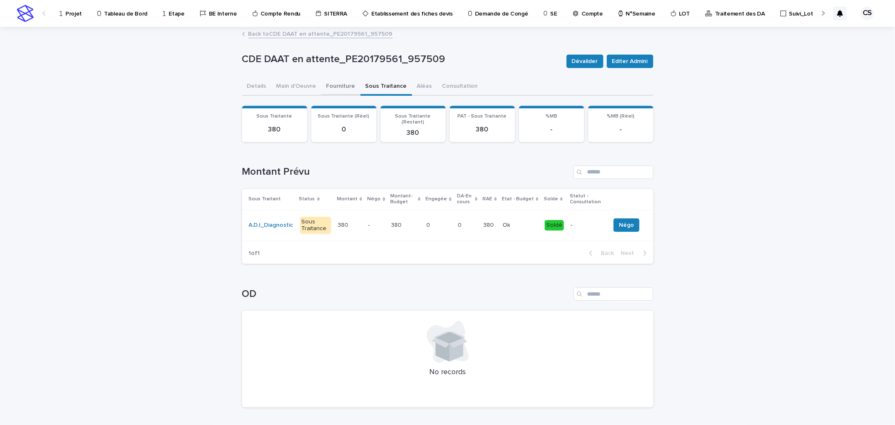
click at [329, 87] on button "Fourniture" at bounding box center [340, 87] width 39 height 18
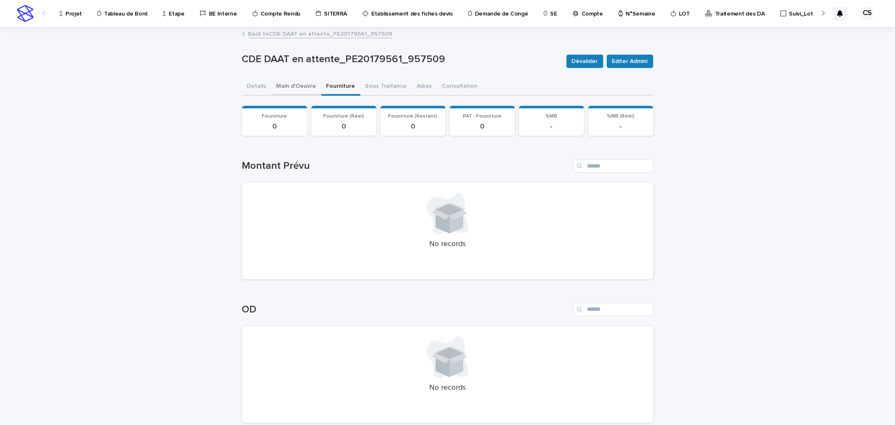
click at [303, 86] on button "Main d'Oeuvre" at bounding box center [296, 87] width 50 height 18
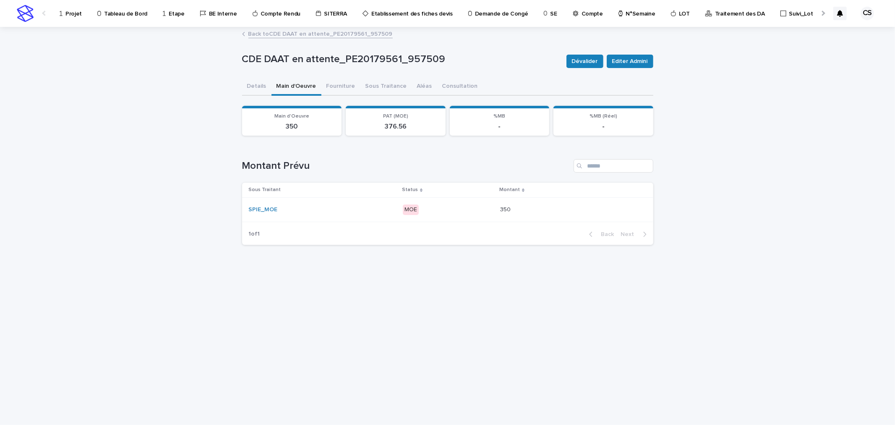
click at [459, 203] on div "MOE" at bounding box center [448, 209] width 91 height 12
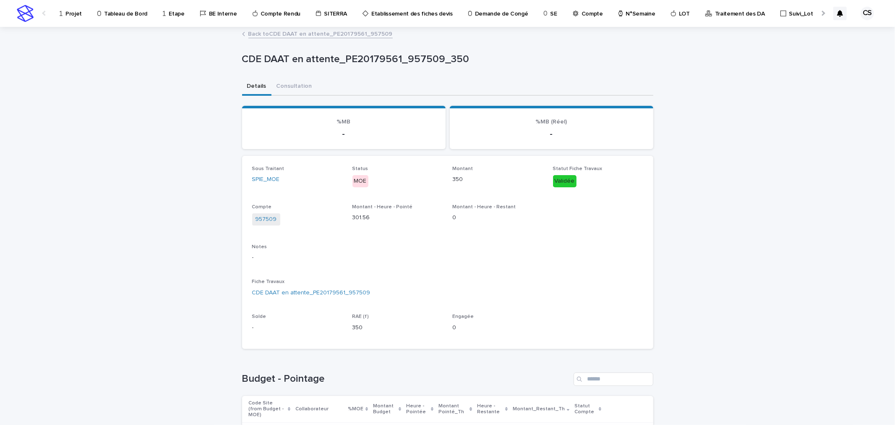
click at [301, 29] on link "Back to CDE DAAT en attente_PE20179561_957509" at bounding box center [320, 34] width 144 height 10
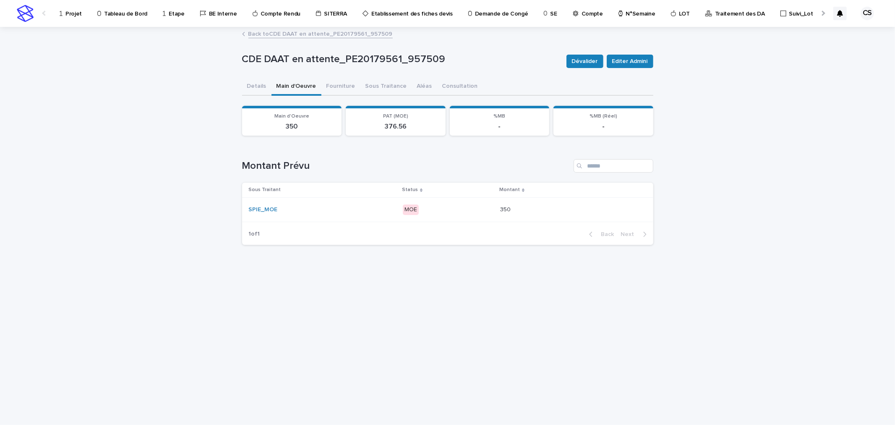
click at [302, 33] on link "Back to CDE DAAT en attente_PE20179561_957509" at bounding box center [320, 34] width 144 height 10
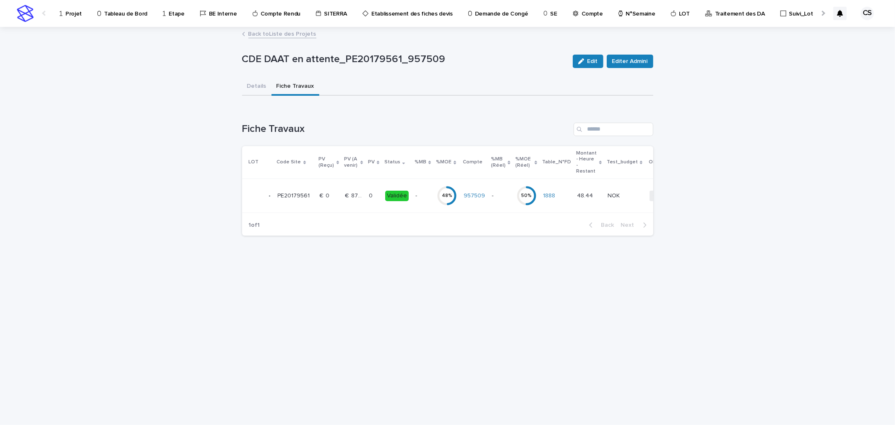
click at [280, 32] on link "Back to Liste des Projets" at bounding box center [282, 34] width 68 height 10
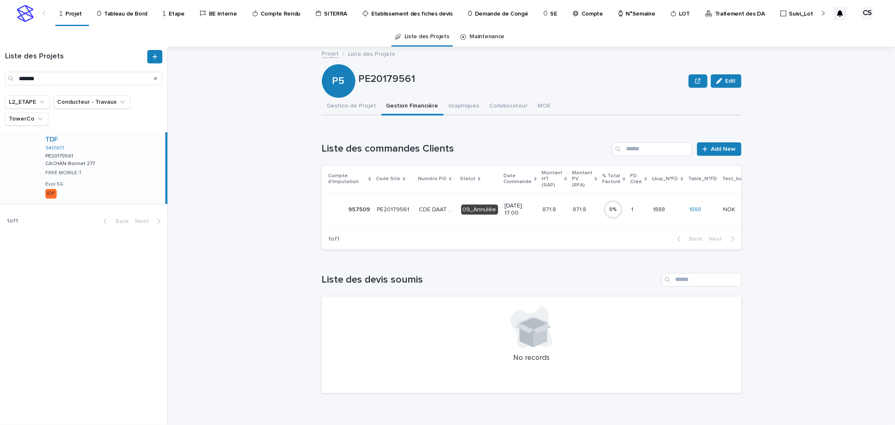
click at [426, 204] on p "CDE DAAT en attente" at bounding box center [437, 208] width 37 height 9
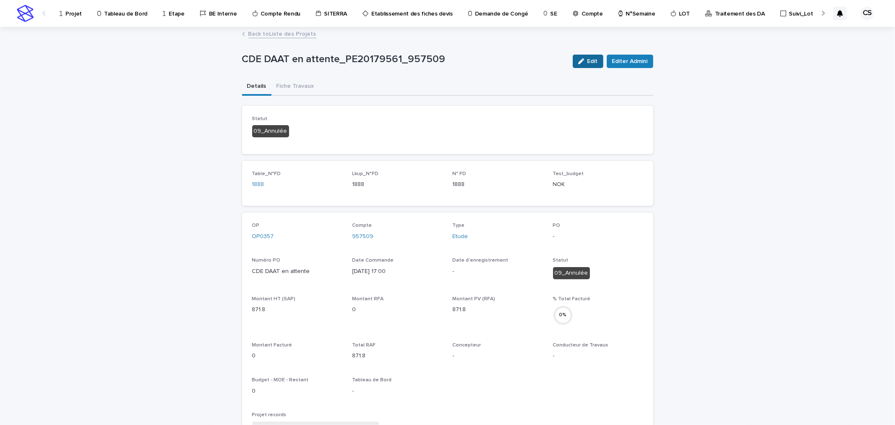
click at [590, 61] on span "Edit" at bounding box center [592, 61] width 10 height 6
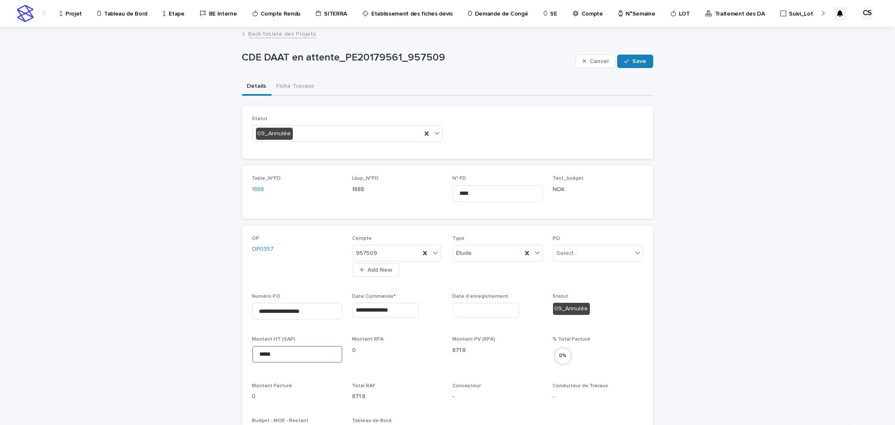
drag, startPoint x: 287, startPoint y: 351, endPoint x: 210, endPoint y: 350, distance: 77.2
click at [210, 350] on div "**********" at bounding box center [447, 401] width 895 height 747
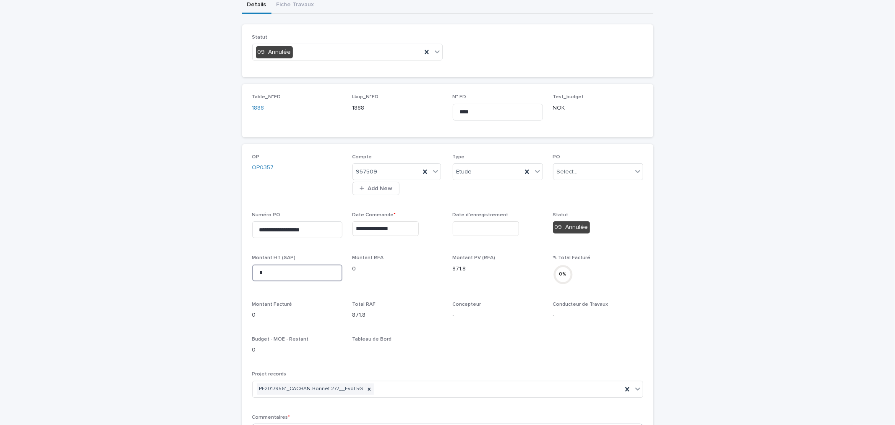
scroll to position [155, 0]
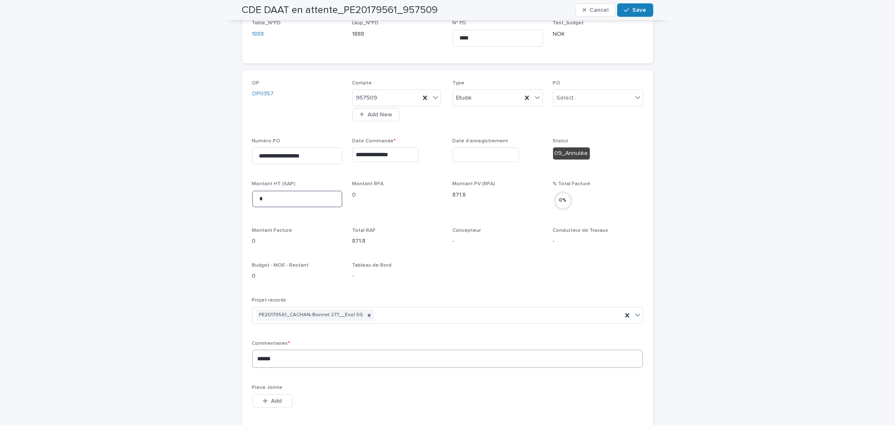
type input "*"
click at [317, 355] on textarea "******" at bounding box center [447, 358] width 391 height 18
paste textarea "******"
type textarea "**********"
click at [636, 8] on span "Save" at bounding box center [640, 10] width 14 height 6
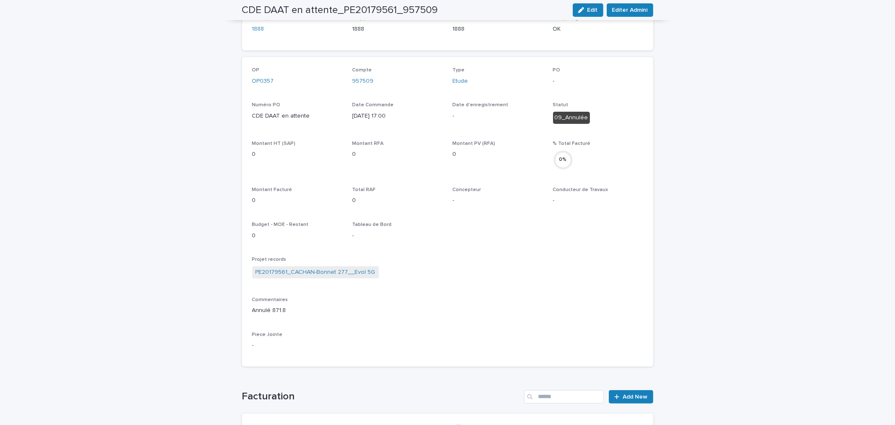
scroll to position [124, 0]
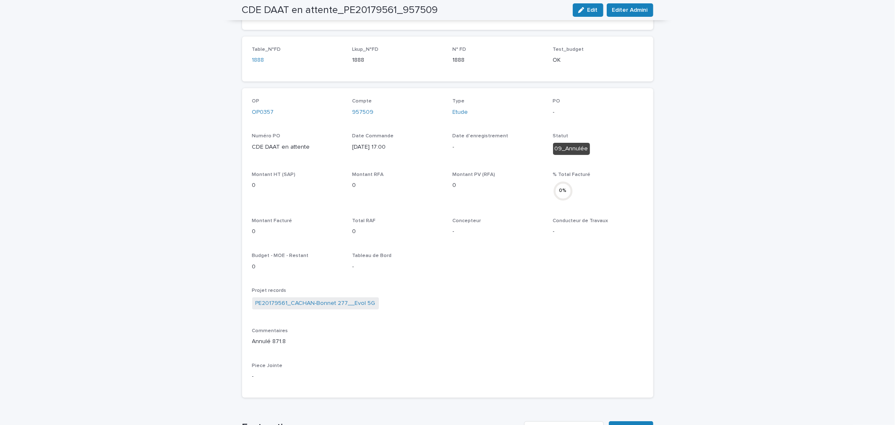
click at [504, 279] on div "OP OP0357 Compte 957509 Type Etude PO - Numéro PO CDE DAAT en attente Date Comm…" at bounding box center [447, 242] width 391 height 289
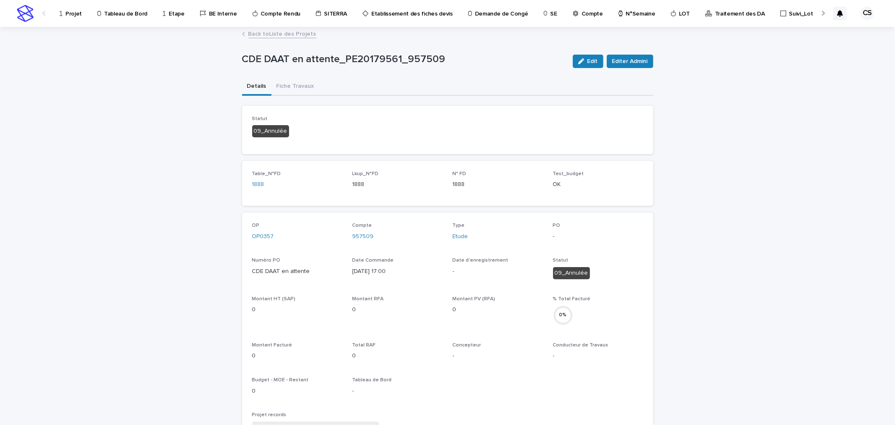
click at [75, 13] on p "Projet" at bounding box center [73, 9] width 16 height 18
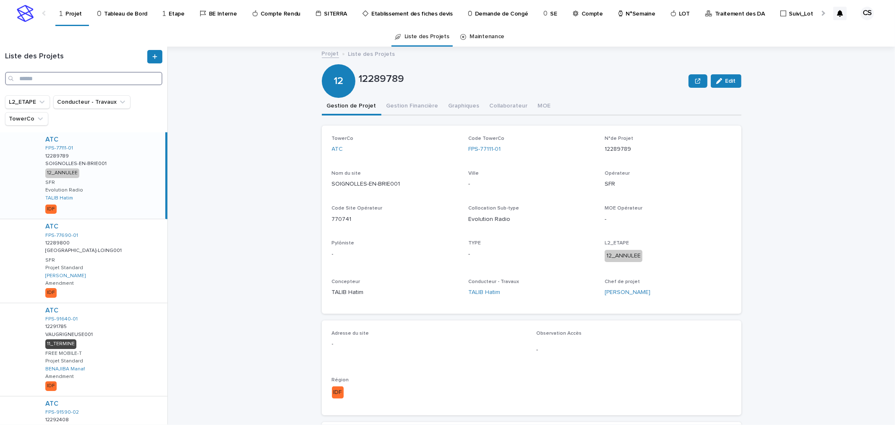
click at [71, 76] on input "Search" at bounding box center [83, 78] width 157 height 13
paste input "**********"
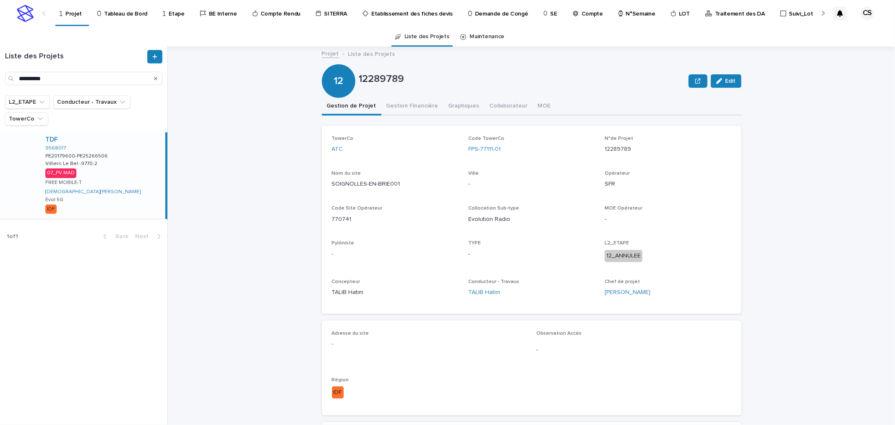
click at [112, 152] on div "TDF 9568017 PE20179600-PE25266506 PE20179600-PE25266506 Villiers Le Bel -9770-2…" at bounding box center [102, 175] width 127 height 86
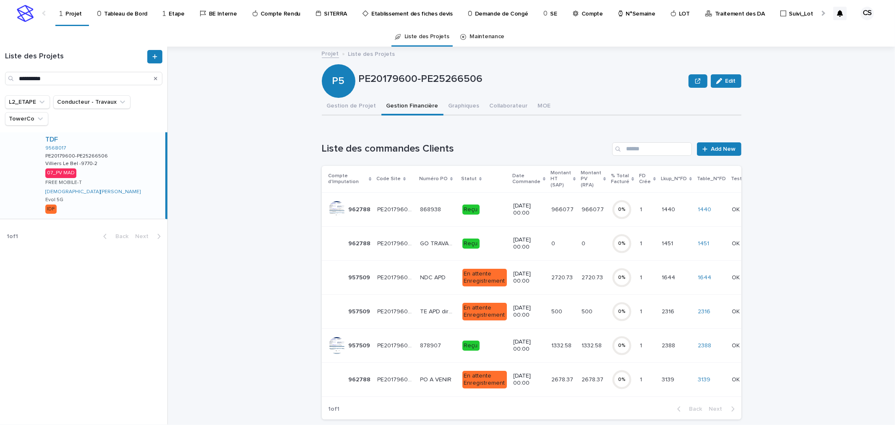
drag, startPoint x: 447, startPoint y: 81, endPoint x: 463, endPoint y: 81, distance: 16.4
click at [447, 81] on p "PE20179600-PE25266506" at bounding box center [522, 79] width 327 height 12
drag, startPoint x: 475, startPoint y: 76, endPoint x: 417, endPoint y: 80, distance: 58.1
click at [417, 80] on p "PE20179600-PE25266506" at bounding box center [522, 79] width 327 height 12
copy p "PE25266506"
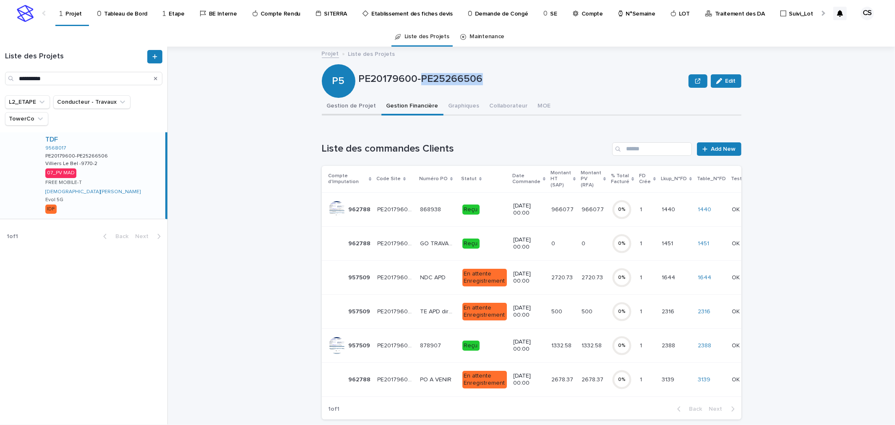
drag, startPoint x: 353, startPoint y: 102, endPoint x: 173, endPoint y: 223, distance: 216.8
click at [353, 102] on button "Gestion de Projet" at bounding box center [352, 107] width 60 height 18
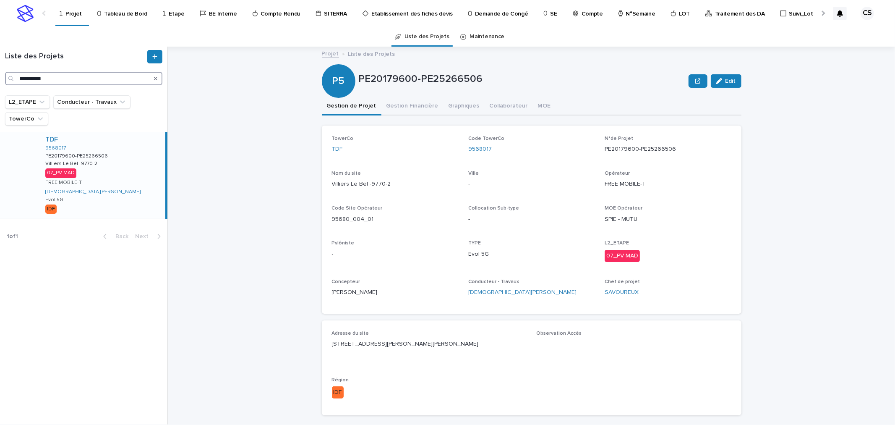
click at [21, 78] on input "**********" at bounding box center [83, 78] width 157 height 13
paste input "Search"
click at [86, 150] on div "TDF 9406862 PE24251306-PE24253821-PE24253822 PE24251306-PE24253821-PE24253822 S…" at bounding box center [102, 175] width 127 height 86
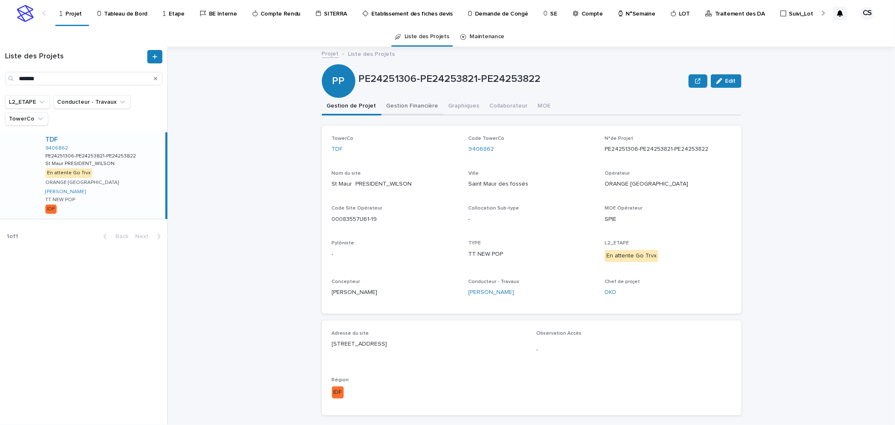
click at [406, 104] on button "Gestion Financière" at bounding box center [412, 107] width 62 height 18
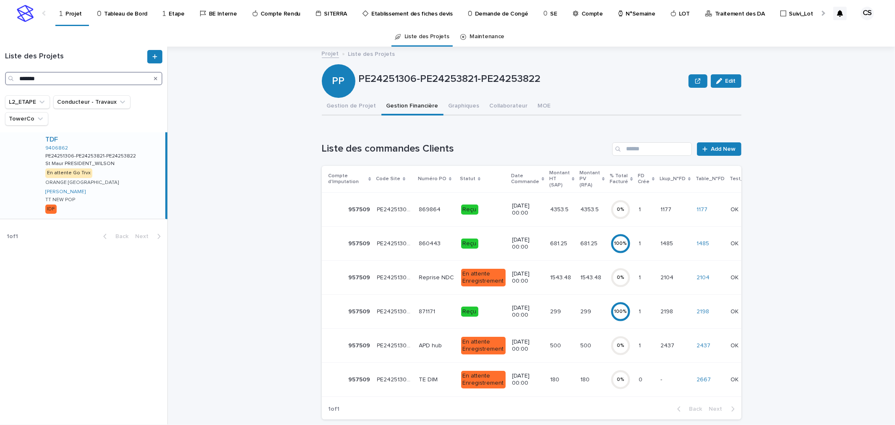
click at [114, 80] on input "*******" at bounding box center [83, 78] width 157 height 13
paste input "Search"
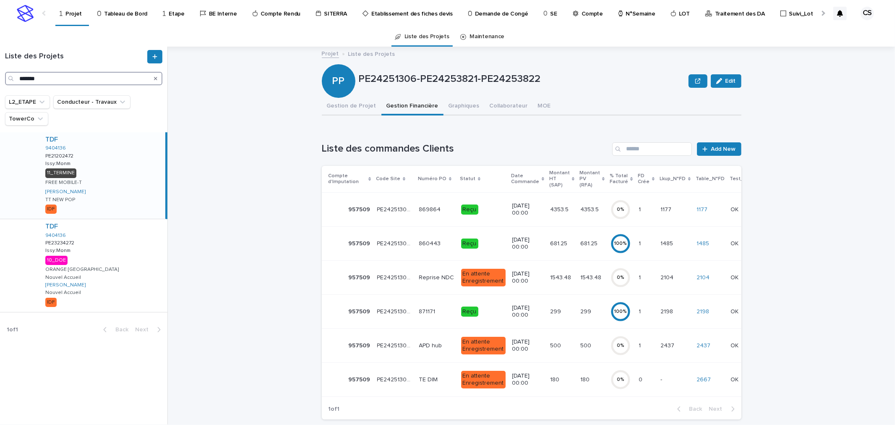
type input "*******"
click at [124, 161] on div "TDF 9404136 PE21202472 PE21202472 Issy:Monm Issy:Monm 11_TERMINE FREE MOBILE-T …" at bounding box center [102, 175] width 127 height 86
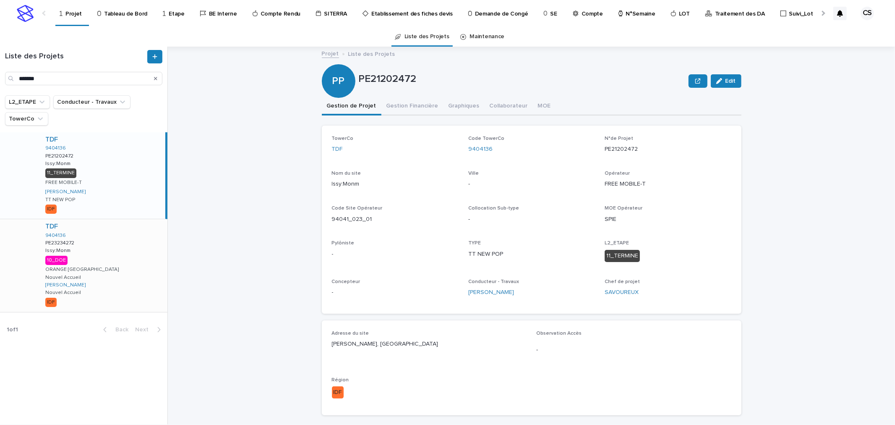
click at [115, 240] on div "TDF 9404136 PE23234272 PE23234272 Issy:Monm Issy:Monm 10_DOE ORANGE FRANCE Nouv…" at bounding box center [103, 265] width 129 height 93
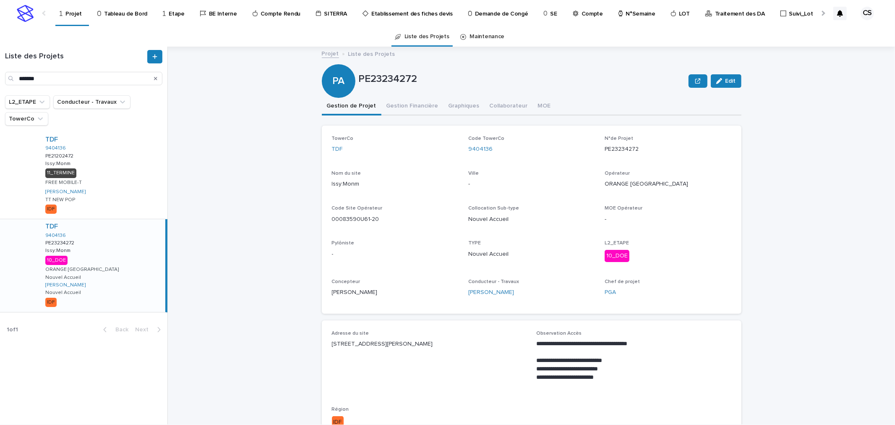
click at [407, 106] on button "Gestion Financière" at bounding box center [412, 107] width 62 height 18
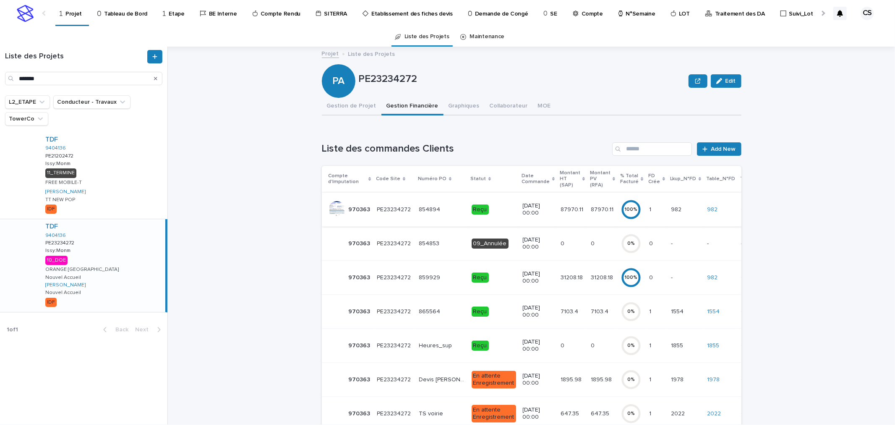
scroll to position [155, 0]
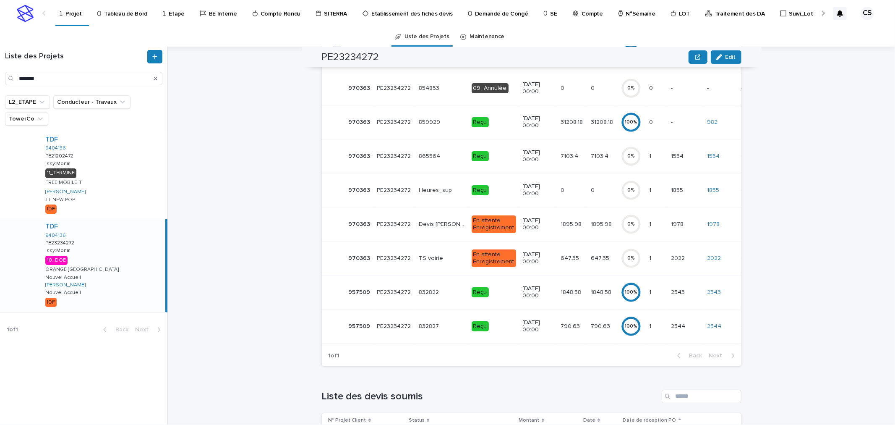
click at [561, 154] on p "7103.4" at bounding box center [570, 155] width 19 height 9
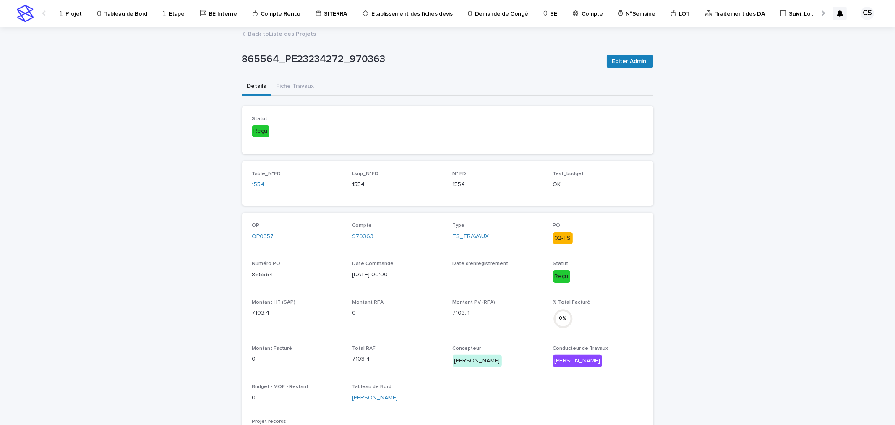
click at [269, 269] on div "865564" at bounding box center [297, 274] width 90 height 10
drag, startPoint x: 270, startPoint y: 271, endPoint x: 248, endPoint y: 275, distance: 21.7
click at [252, 275] on p "865564" at bounding box center [297, 274] width 90 height 9
copy p "865564"
click at [277, 31] on link "Back to Liste des Projets" at bounding box center [282, 34] width 68 height 10
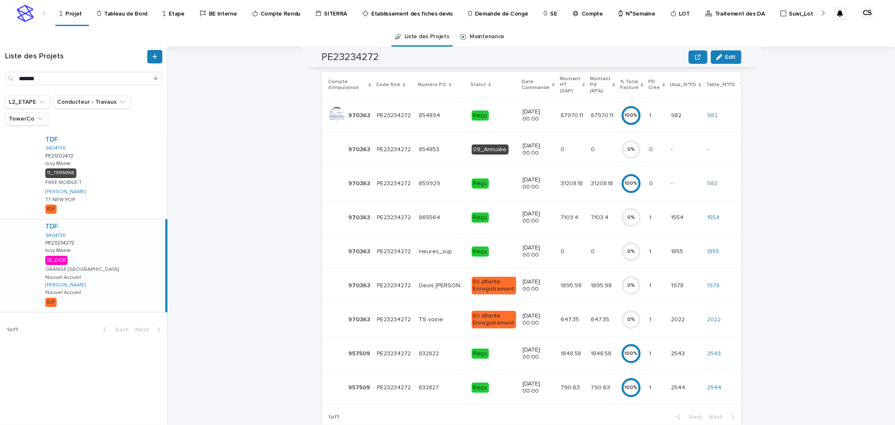
scroll to position [99, 0]
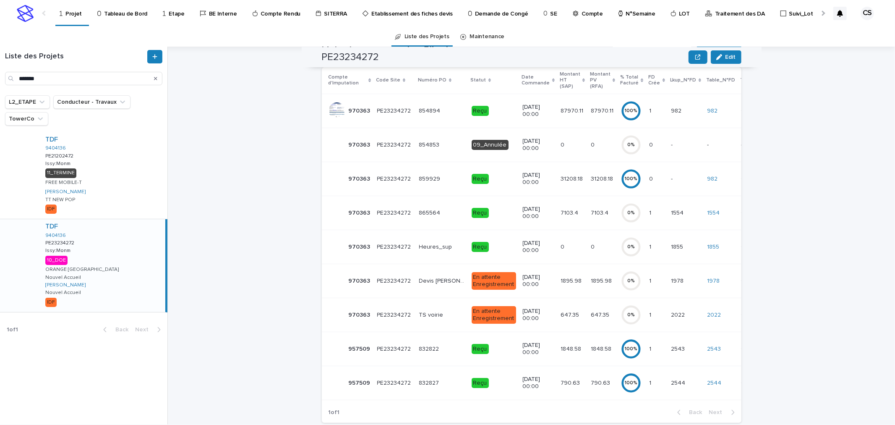
click at [472, 277] on div "En attente Enregistrement" at bounding box center [494, 281] width 44 height 18
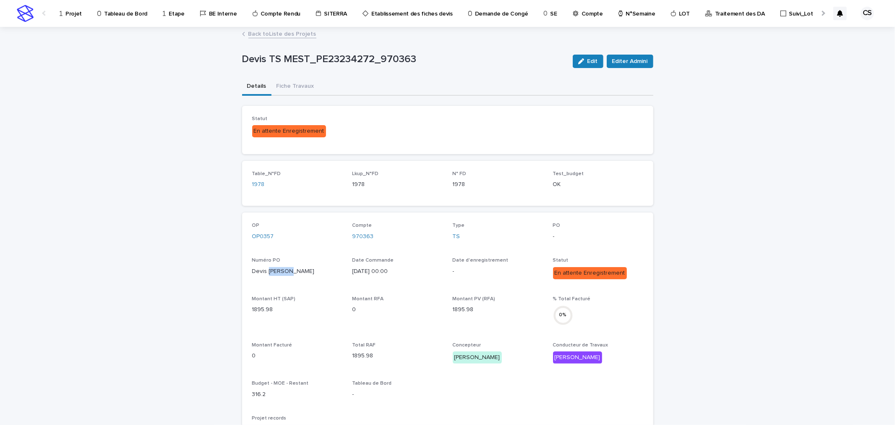
drag, startPoint x: 296, startPoint y: 268, endPoint x: 265, endPoint y: 271, distance: 30.9
click at [265, 271] on p "Devis TS MEST" at bounding box center [297, 271] width 90 height 9
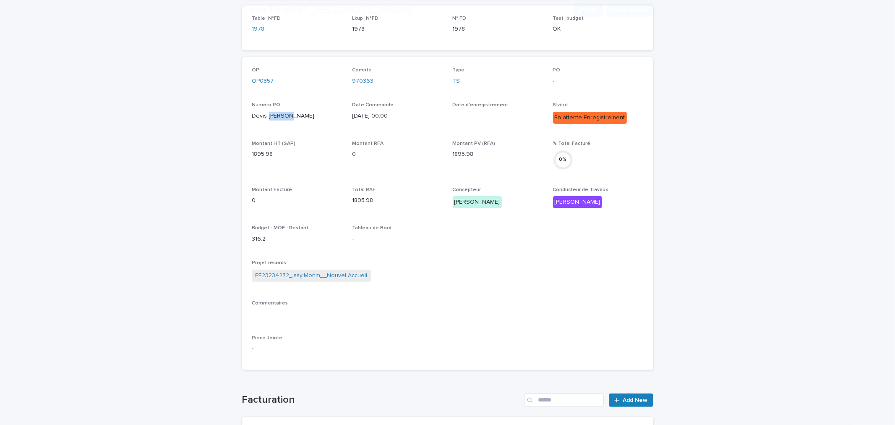
scroll to position [291, 0]
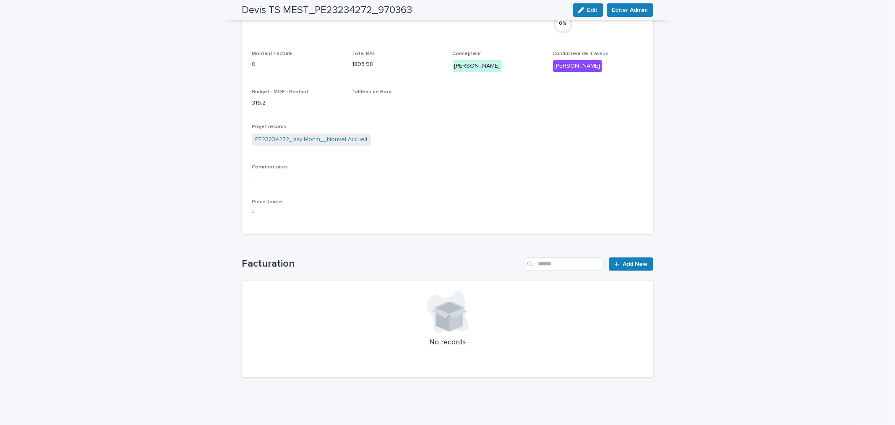
copy p "TS MEST"
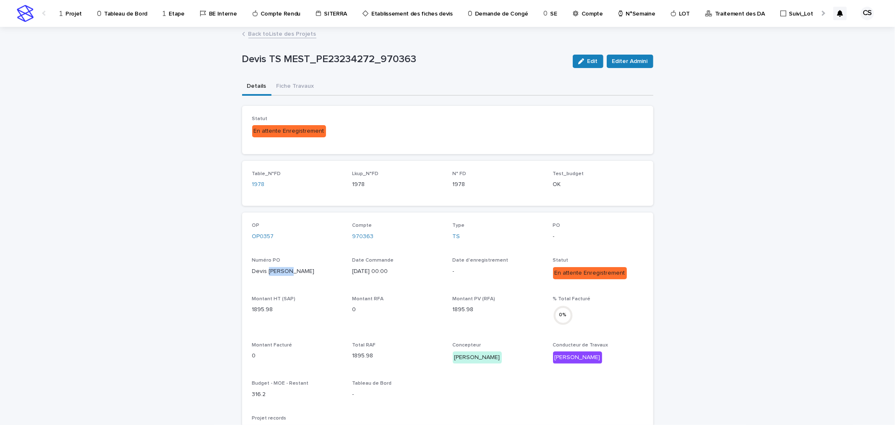
click at [280, 34] on link "Back to Liste des Projets" at bounding box center [282, 34] width 68 height 10
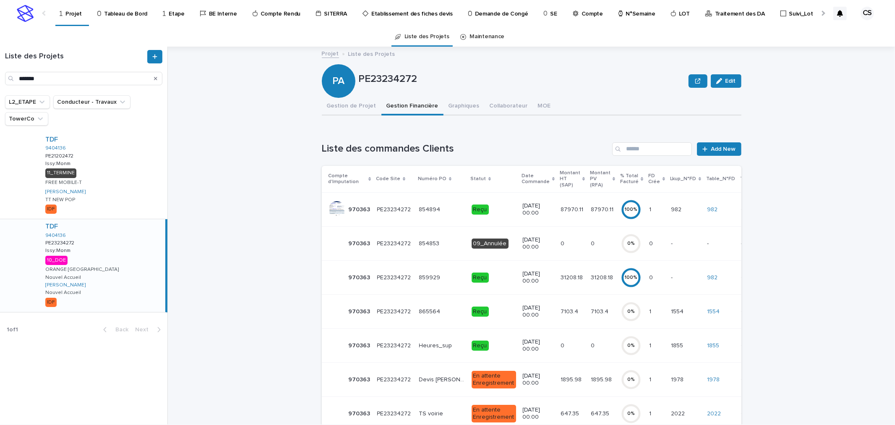
click at [501, 308] on td "Reçu" at bounding box center [493, 311] width 51 height 34
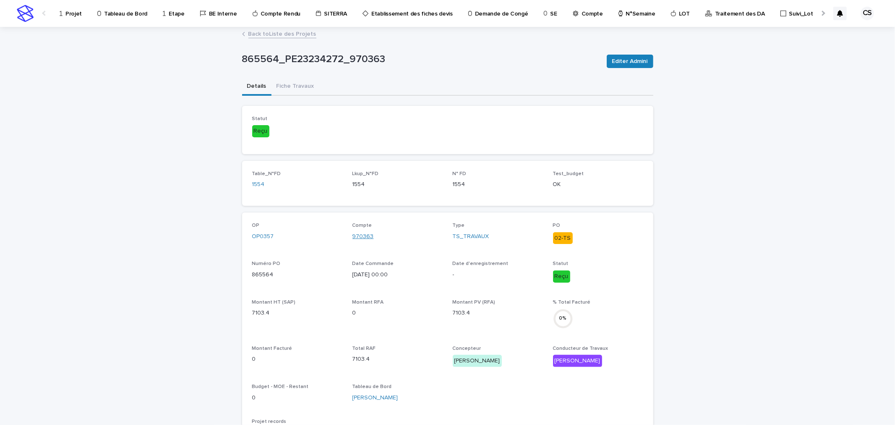
click at [364, 232] on link "970363" at bounding box center [362, 236] width 21 height 9
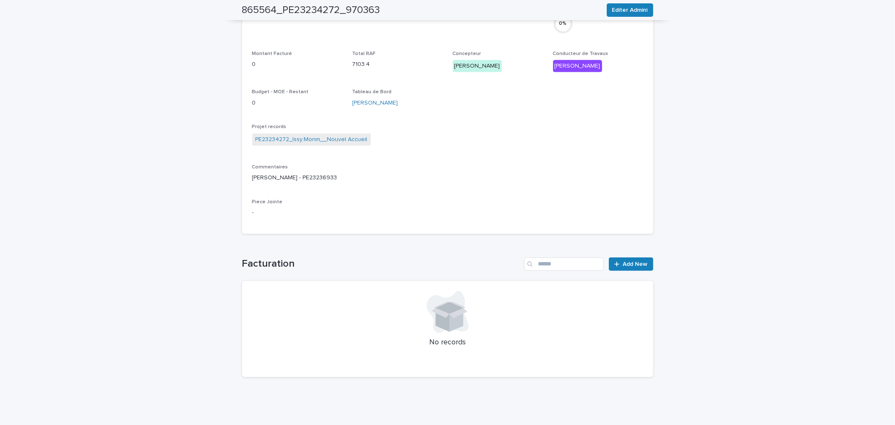
scroll to position [139, 0]
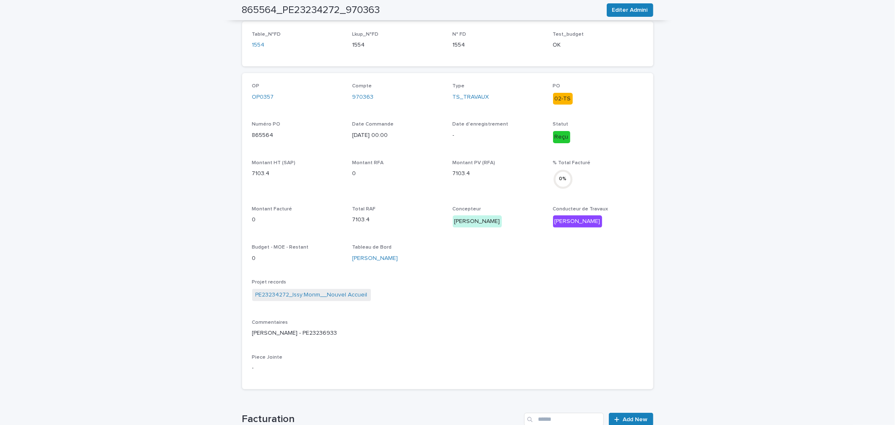
click at [258, 133] on p "865564" at bounding box center [297, 135] width 90 height 9
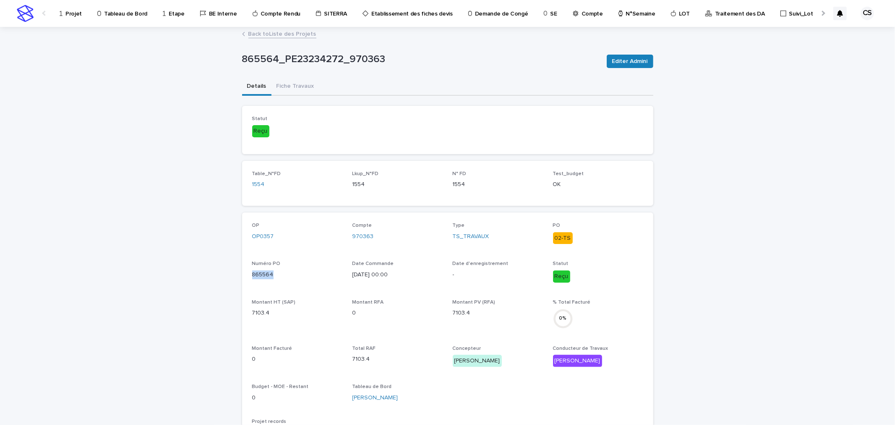
click at [274, 35] on link "Back to Liste des Projets" at bounding box center [282, 34] width 68 height 10
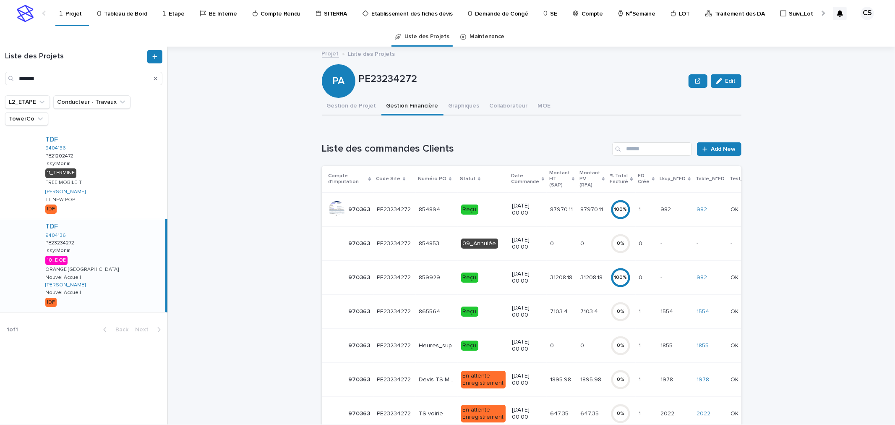
click at [582, 308] on p "7103.4" at bounding box center [589, 310] width 19 height 9
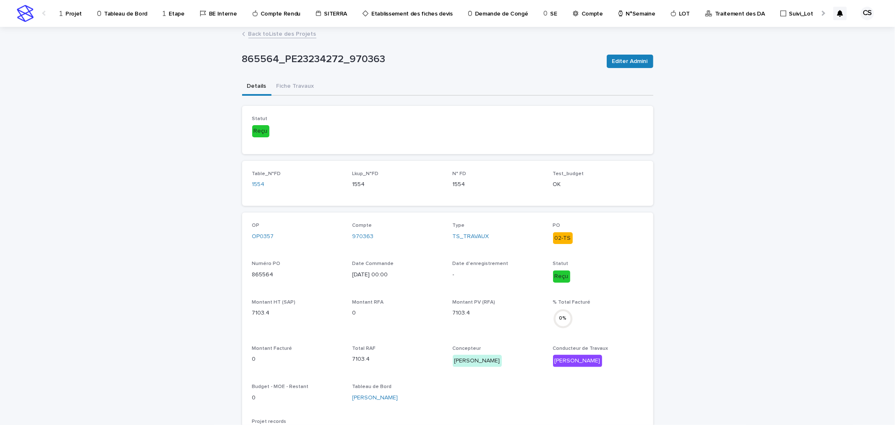
scroll to position [155, 0]
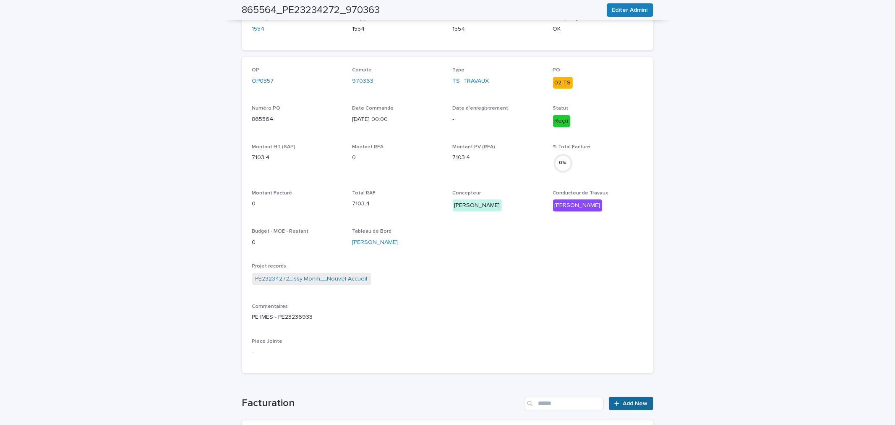
click at [626, 397] on link "Add New" at bounding box center [631, 402] width 44 height 13
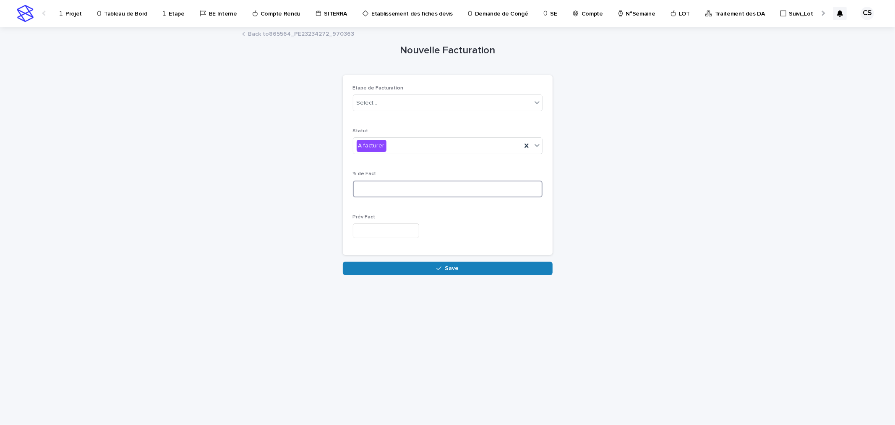
click at [394, 181] on input at bounding box center [448, 188] width 190 height 17
type input "***"
click at [389, 148] on div "A facturer" at bounding box center [437, 146] width 168 height 14
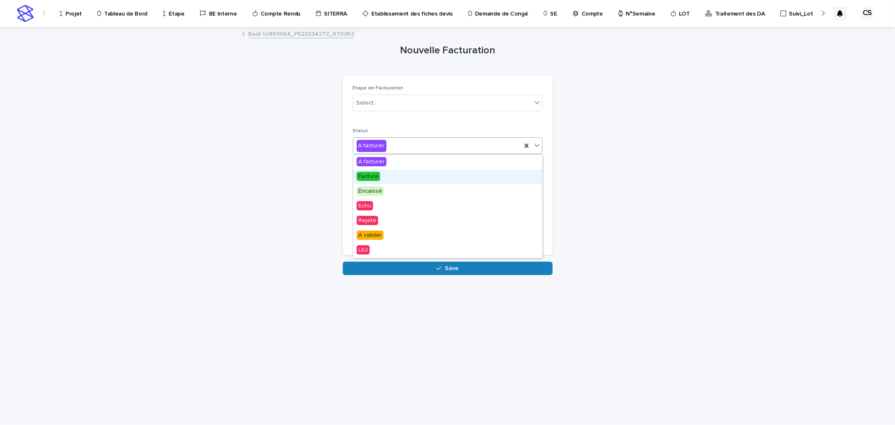
click at [383, 177] on div "Facturé" at bounding box center [447, 177] width 189 height 15
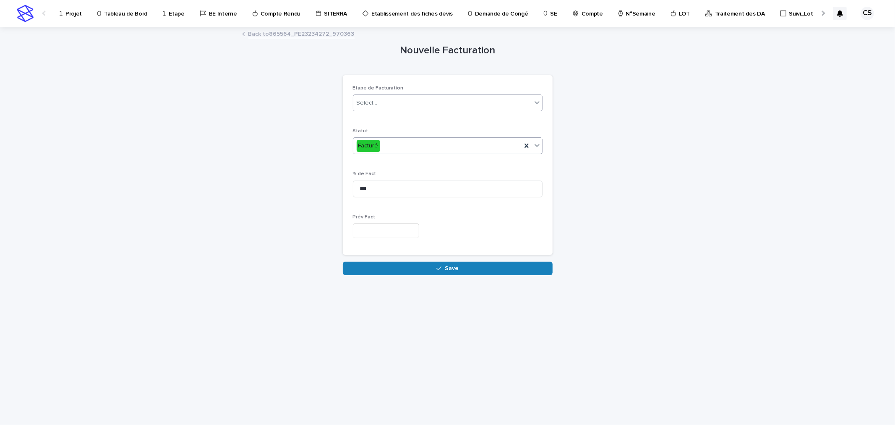
click at [401, 98] on div "Select..." at bounding box center [442, 103] width 178 height 14
click at [374, 131] on div "PO" at bounding box center [447, 133] width 189 height 15
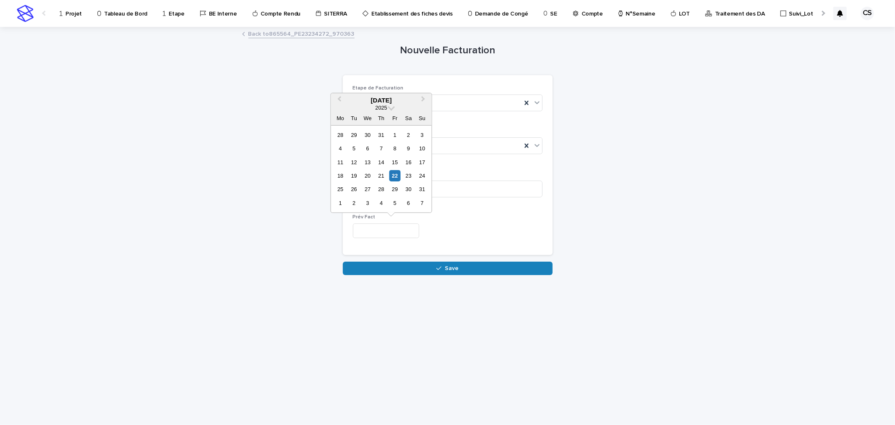
click at [393, 234] on input "text" at bounding box center [386, 230] width 66 height 15
click at [392, 175] on div "22" at bounding box center [394, 175] width 11 height 11
type input "*********"
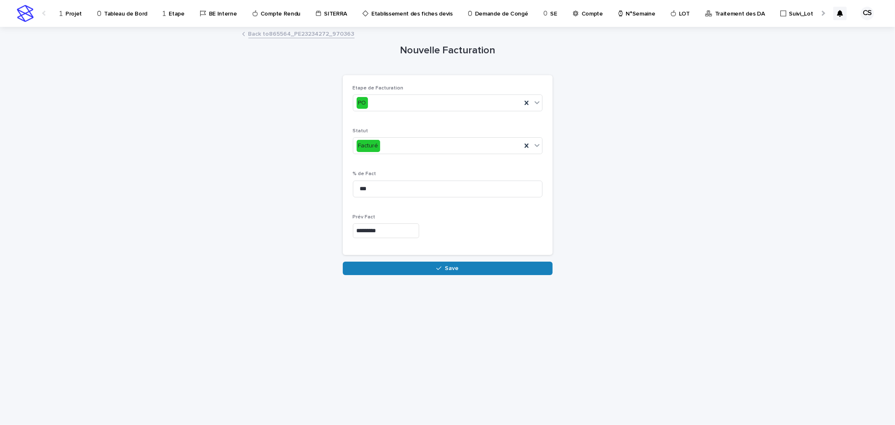
click at [423, 260] on div "Loading... Saving… Etape de Facturation PO Statut Facturé % de Fact *** Prév Fa…" at bounding box center [448, 168] width 210 height 186
click at [423, 263] on button "Save" at bounding box center [448, 267] width 210 height 13
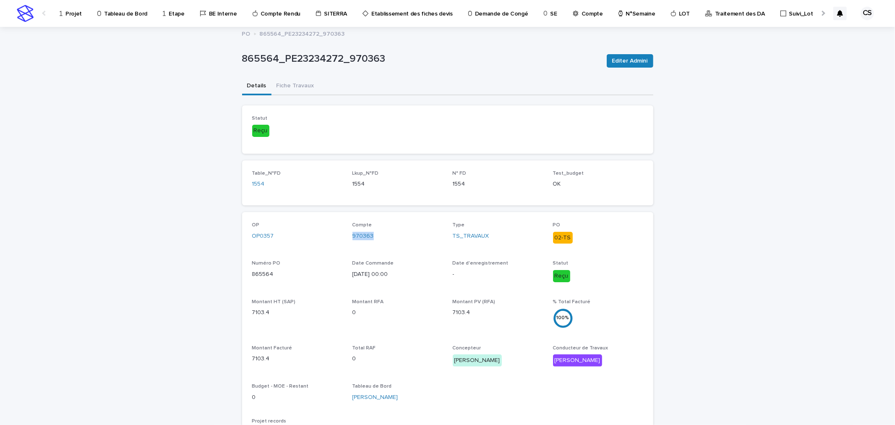
drag, startPoint x: 378, startPoint y: 234, endPoint x: 345, endPoint y: 236, distance: 32.4
click at [345, 236] on div "OP OP0357 Compte 970363 Type TS_TRAVAUX PO 02-TS Numéro PO 865564 Date Commande…" at bounding box center [447, 370] width 391 height 296
copy link "970363"
click at [816, 15] on div at bounding box center [822, 13] width 13 height 26
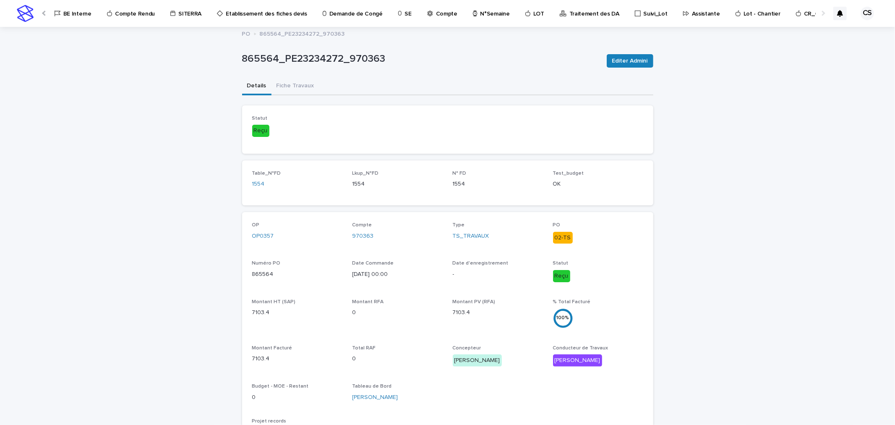
click at [578, 18] on link "Traitement des DA" at bounding box center [591, 13] width 64 height 26
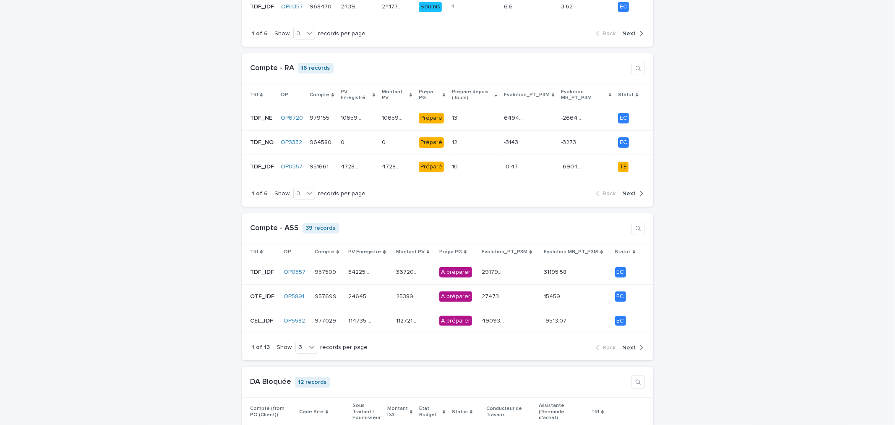
scroll to position [155, 0]
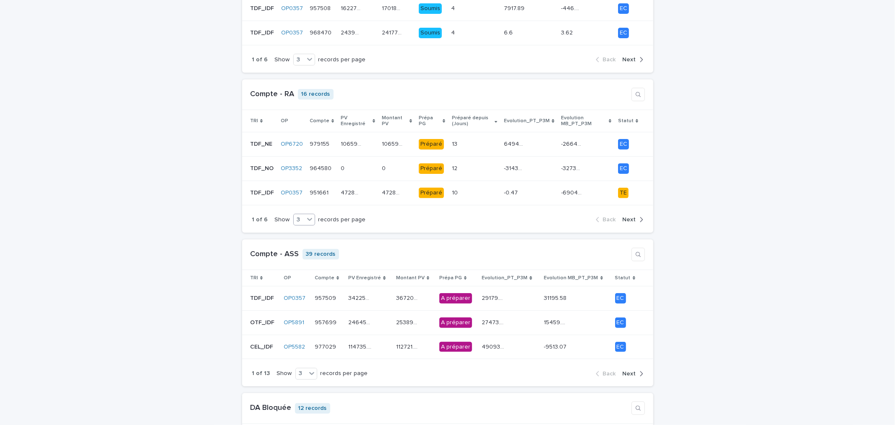
click at [305, 220] on div at bounding box center [310, 219] width 10 height 10
drag, startPoint x: 298, startPoint y: 244, endPoint x: 298, endPoint y: 250, distance: 5.5
click at [298, 250] on div "9" at bounding box center [297, 251] width 21 height 10
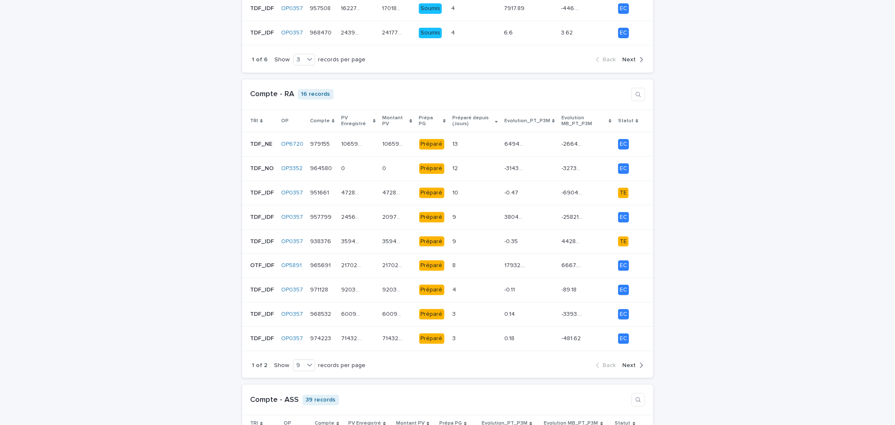
click at [256, 123] on div "TRI" at bounding box center [262, 120] width 24 height 9
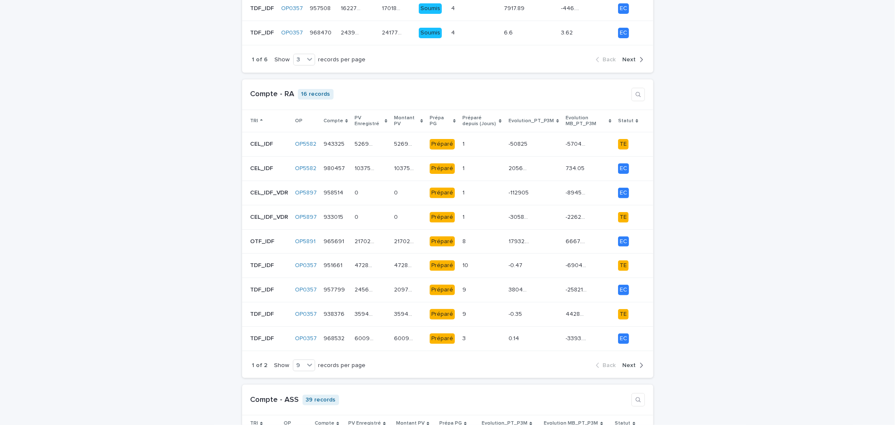
click at [257, 118] on div "TRI" at bounding box center [269, 120] width 38 height 9
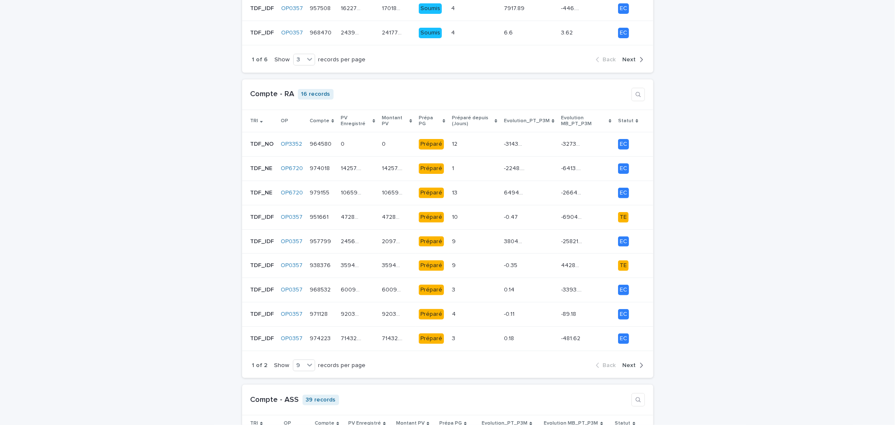
click at [623, 363] on span "Next" at bounding box center [629, 365] width 13 height 6
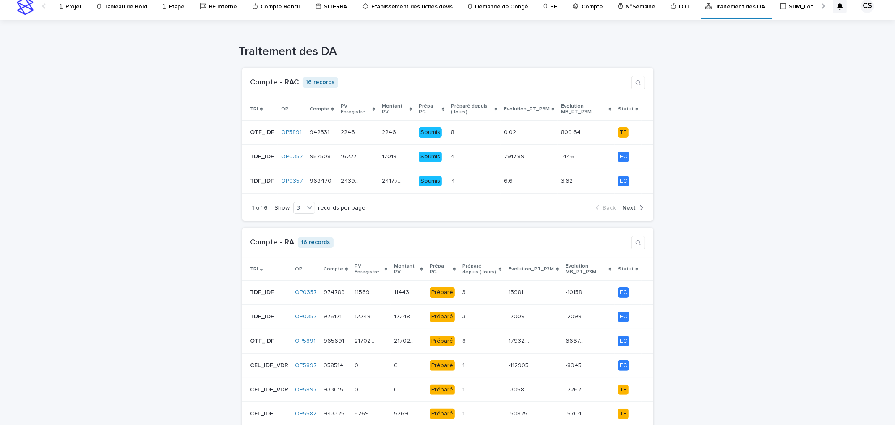
scroll to position [0, 0]
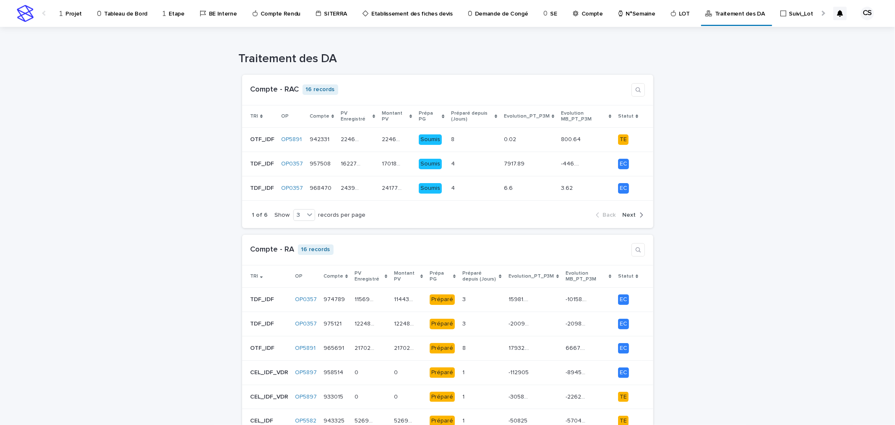
click at [309, 216] on div "Show 3 records per page" at bounding box center [320, 215] width 91 height 12
click at [305, 217] on icon at bounding box center [309, 214] width 8 height 8
click at [300, 243] on div "9" at bounding box center [297, 247] width 21 height 10
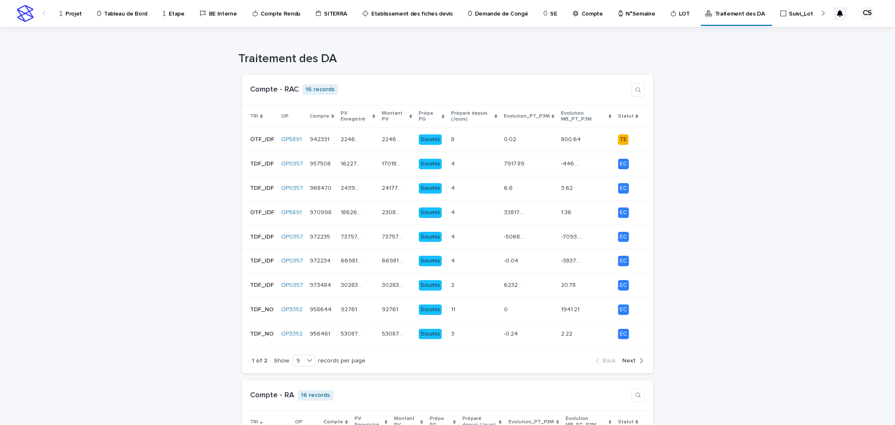
click at [260, 116] on icon at bounding box center [261, 117] width 3 height 4
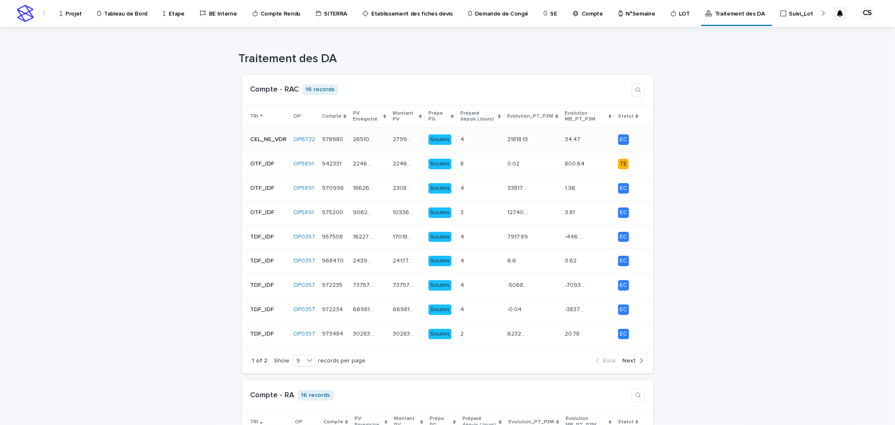
click at [475, 140] on div "4 4" at bounding box center [480, 140] width 40 height 14
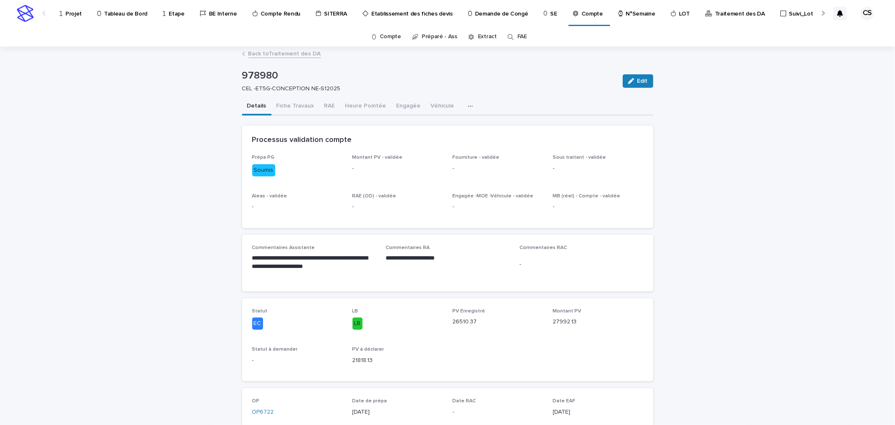
click at [263, 76] on p "978980" at bounding box center [429, 76] width 374 height 12
copy p "978980"
click at [305, 59] on div "Back to Traitement des DA" at bounding box center [448, 54] width 420 height 12
click at [306, 55] on link "Back to Traitement des DA" at bounding box center [284, 53] width 73 height 10
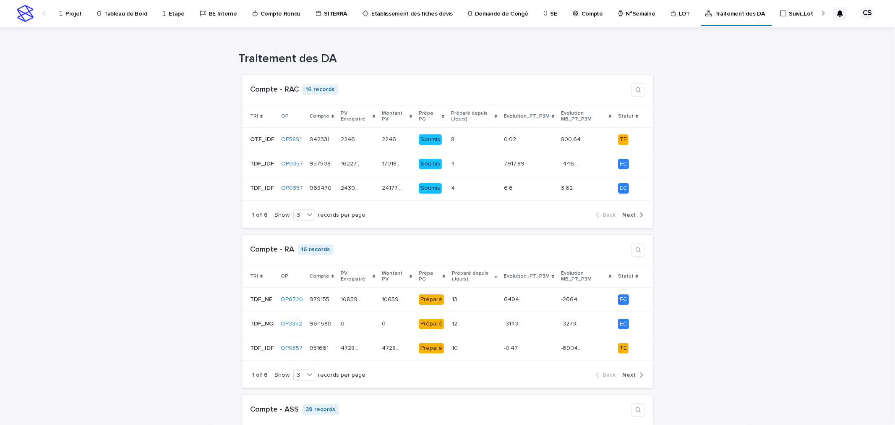
click at [253, 118] on p "TRI" at bounding box center [254, 116] width 8 height 9
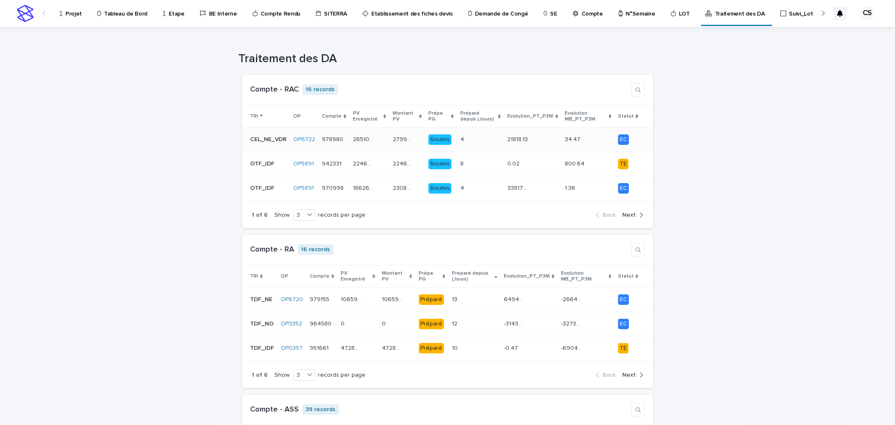
click at [372, 137] on div "26510.37 26510.37" at bounding box center [369, 140] width 33 height 14
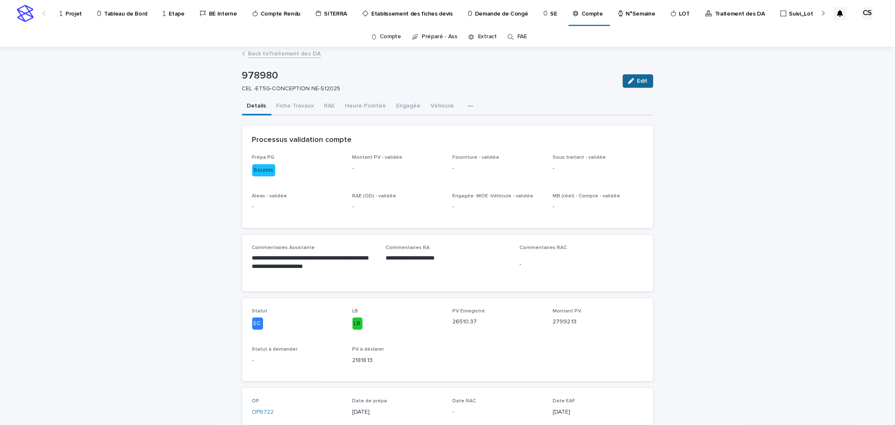
click at [644, 82] on span "Edit" at bounding box center [642, 81] width 10 height 6
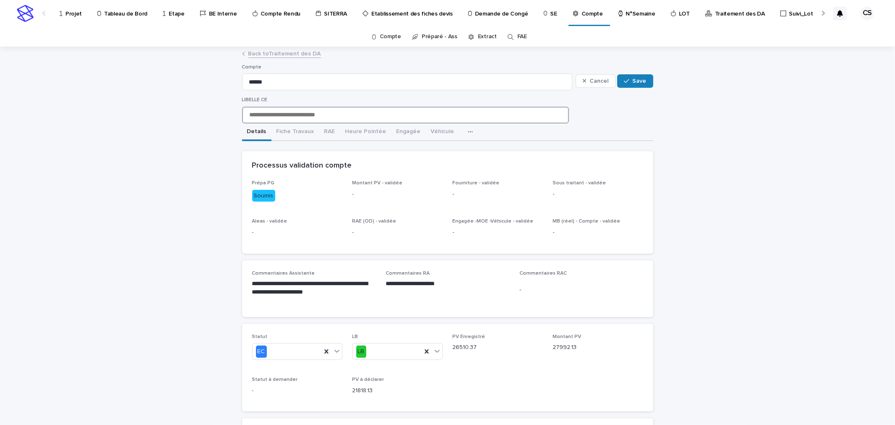
click at [320, 114] on input "**********" at bounding box center [405, 115] width 327 height 17
click at [273, 117] on input "**********" at bounding box center [405, 115] width 327 height 17
type input "**********"
click at [628, 84] on button "Save" at bounding box center [635, 80] width 36 height 13
